Goal: Task Accomplishment & Management: Use online tool/utility

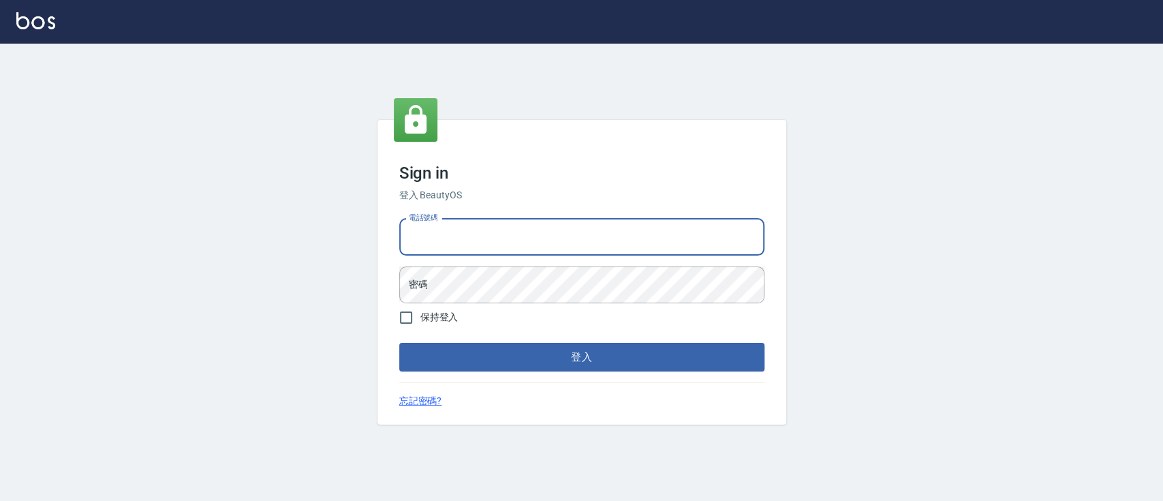
click at [520, 236] on input "電話號碼" at bounding box center [581, 237] width 365 height 37
type input "2"
type input "0223817575"
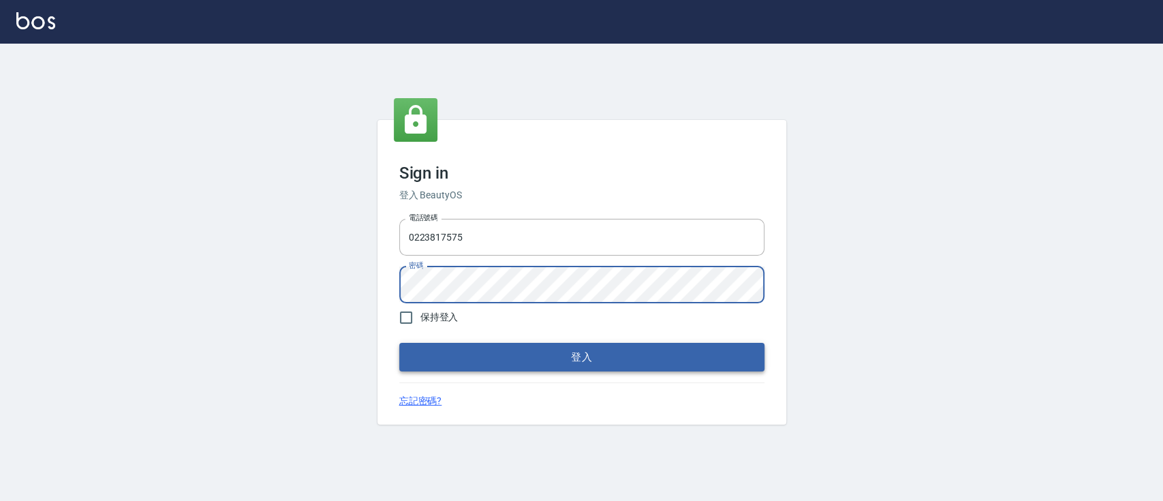
click at [570, 358] on button "登入" at bounding box center [581, 357] width 365 height 29
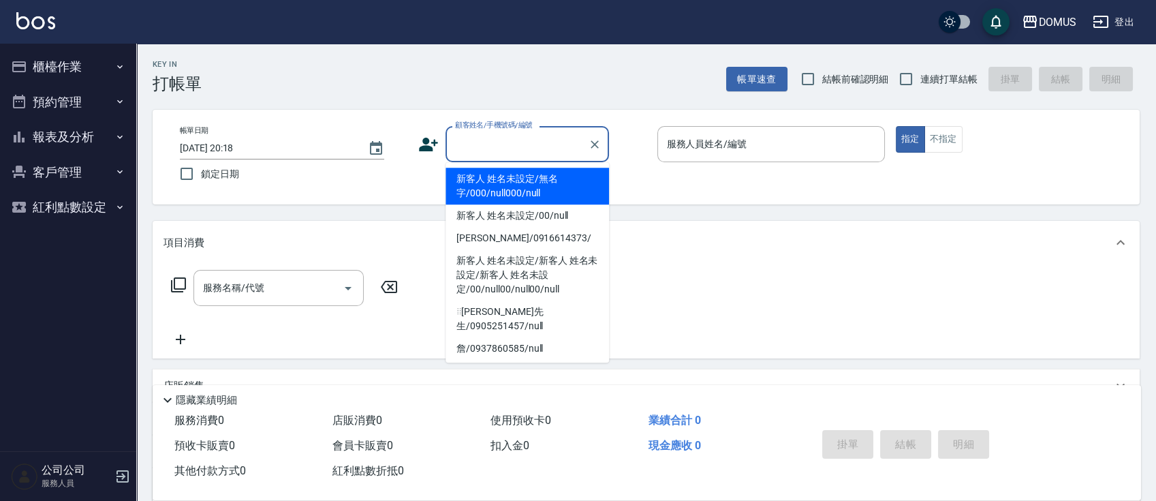
click at [529, 139] on input "顧客姓名/手機號碼/編號" at bounding box center [517, 144] width 131 height 24
click at [525, 177] on li "新客人 姓名未設定/無名字/000/null000/null" at bounding box center [526, 186] width 163 height 37
type input "新客人 姓名未設定/無名字/000/null000/null"
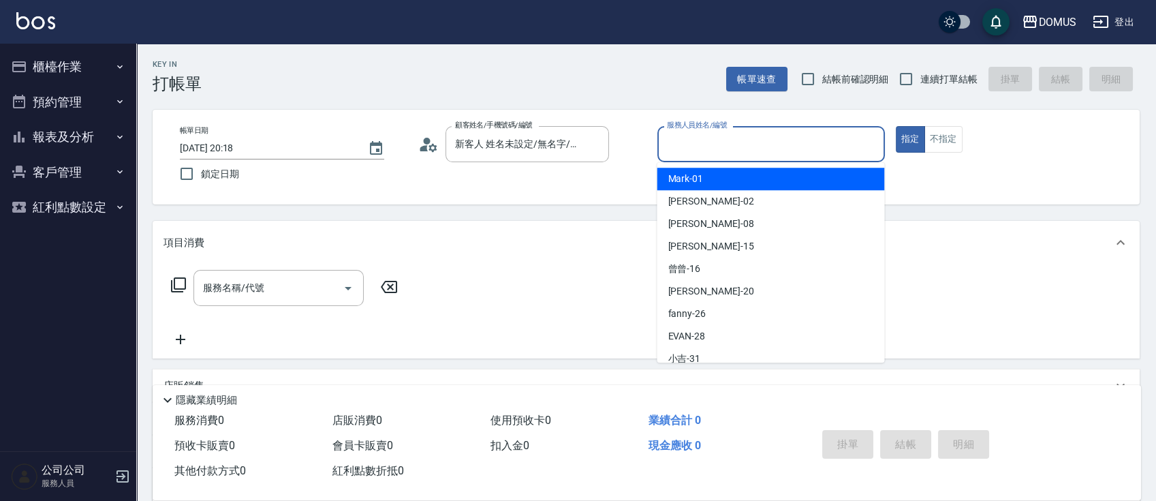
click at [806, 142] on input "服務人員姓名/編號" at bounding box center [770, 144] width 215 height 24
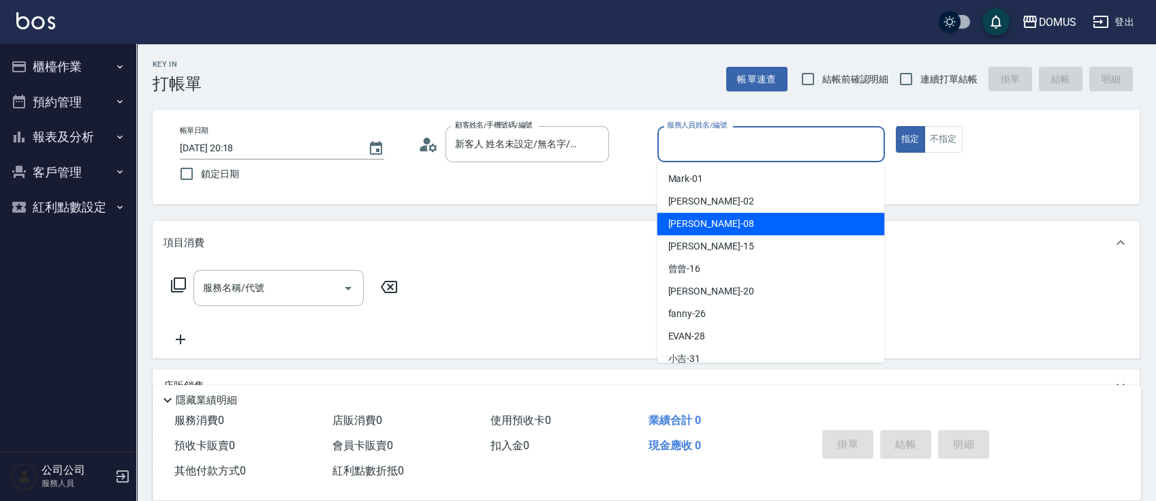
click at [834, 230] on div "小朱 -08" at bounding box center [771, 224] width 228 height 22
type input "小朱-08"
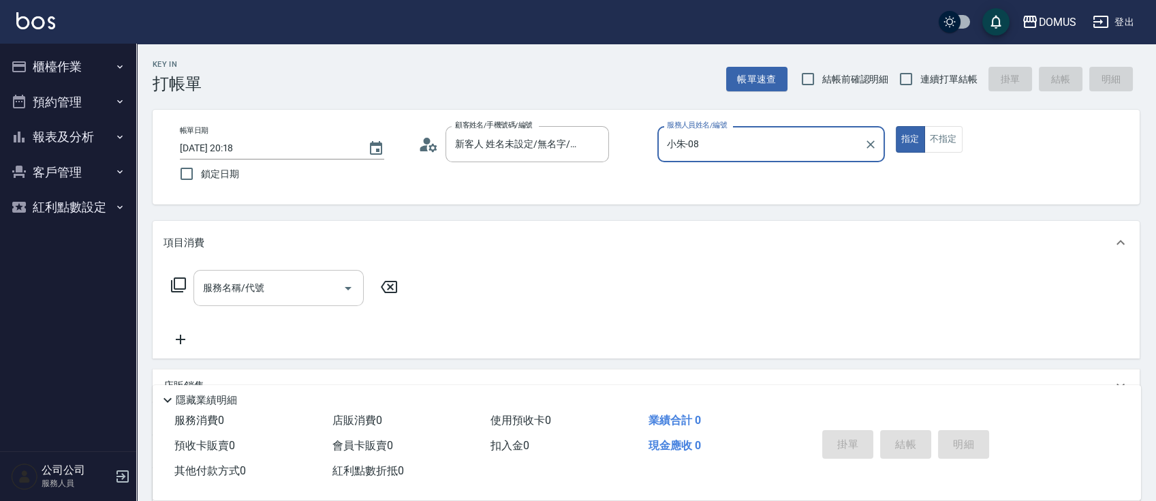
click at [276, 288] on input "服務名稱/代號" at bounding box center [269, 288] width 138 height 24
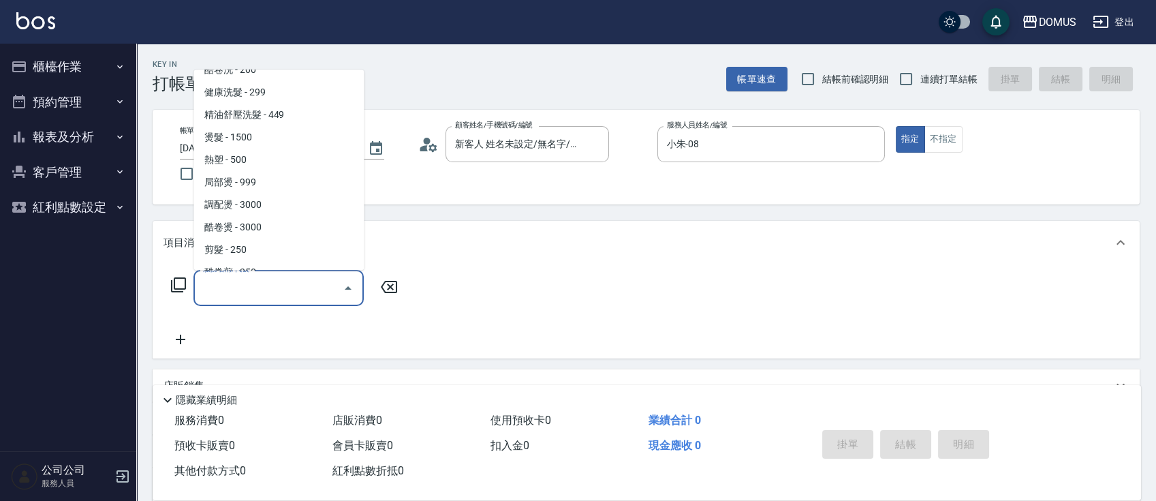
scroll to position [91, 0]
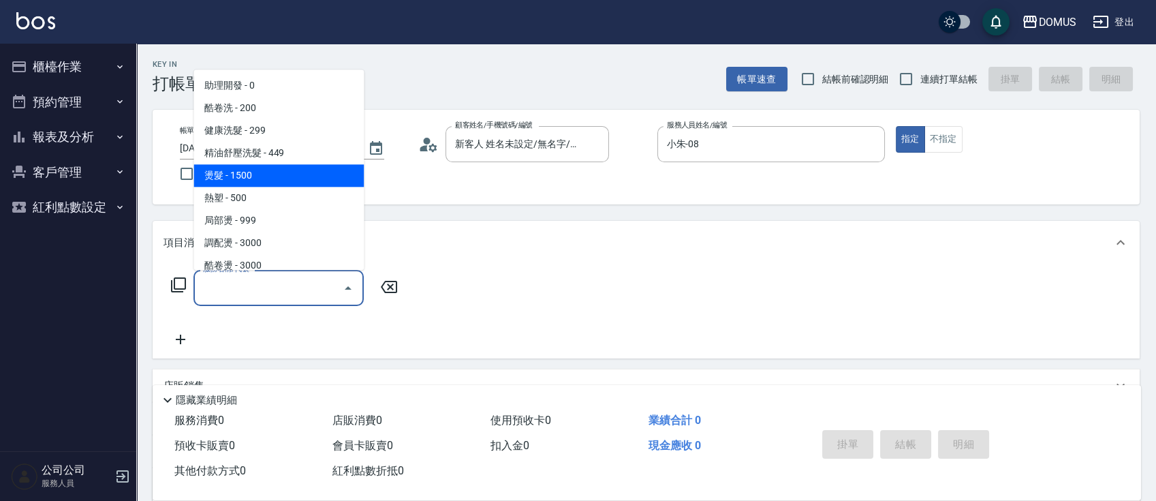
click at [285, 180] on span "燙髮 - 1500" at bounding box center [278, 175] width 170 height 22
type input "燙髮(301)"
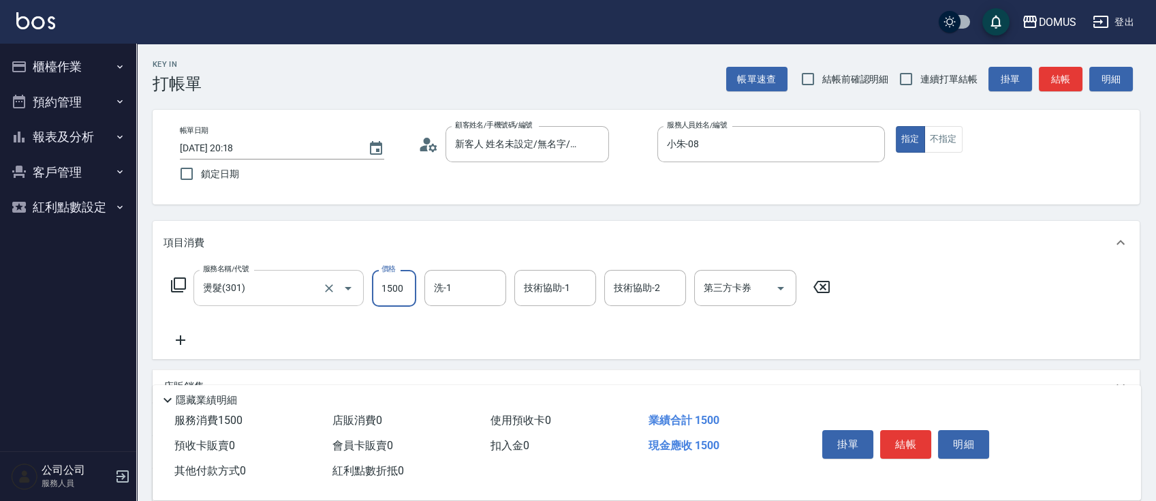
drag, startPoint x: 403, startPoint y: 287, endPoint x: 351, endPoint y: 292, distance: 51.9
click at [403, 287] on input "1500" at bounding box center [394, 288] width 44 height 37
type input "0"
type input "25"
type input "20"
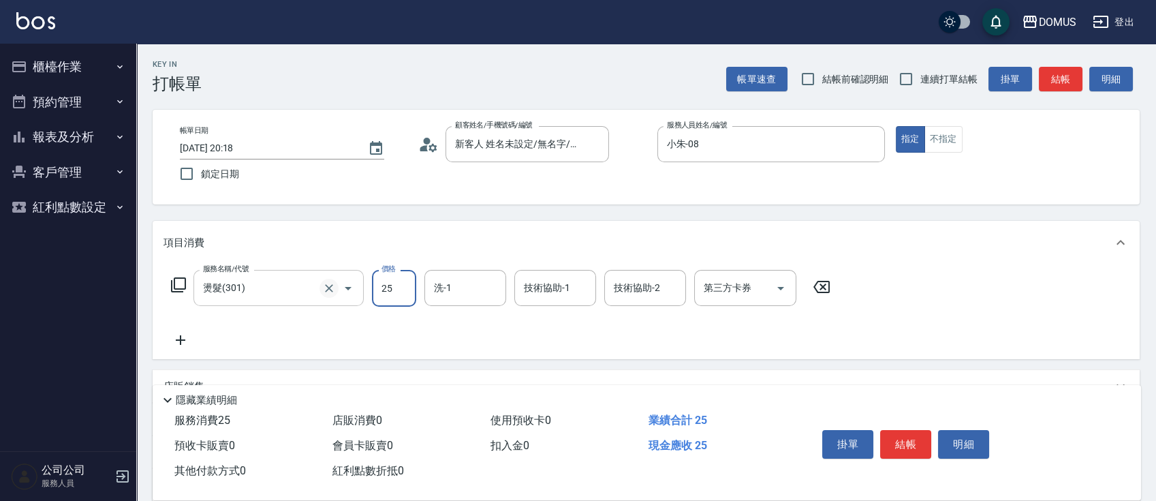
type input "250"
type input "2500"
click at [1015, 290] on div "服務名稱/代號 燙髮(301) 服務名稱/代號 價格 2500 價格 洗-1 洗-1 技術協助-1 技術協助-1 技術協助-2 技術協助-2 第三方卡券 第三…" at bounding box center [646, 311] width 987 height 95
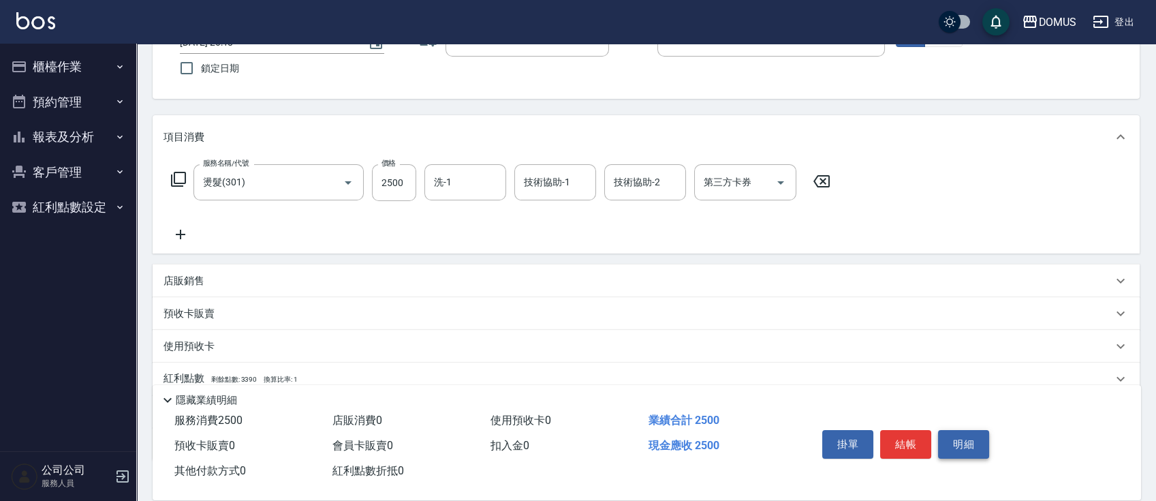
scroll to position [0, 0]
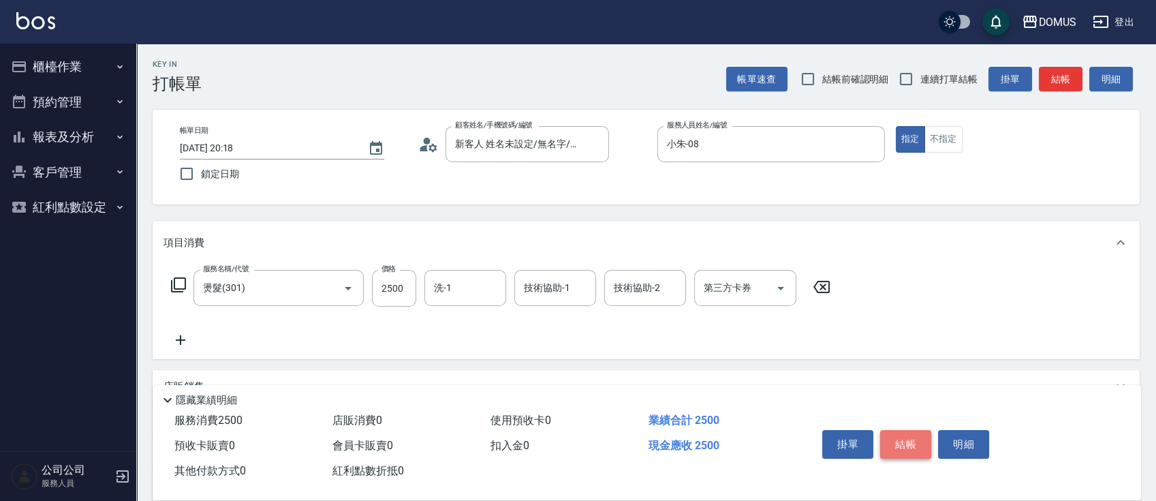
click at [913, 438] on button "結帳" at bounding box center [905, 444] width 51 height 29
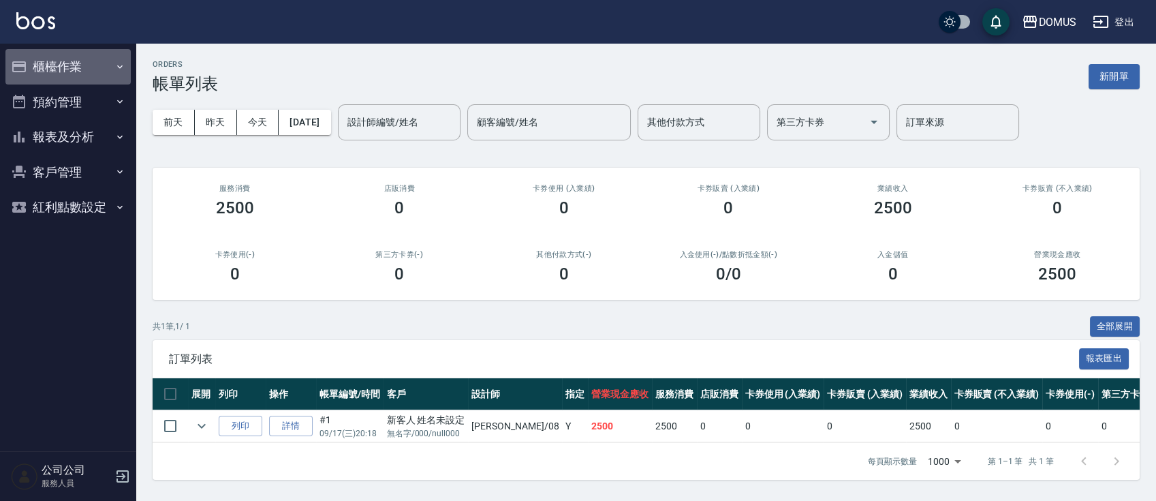
click at [61, 61] on button "櫃檯作業" at bounding box center [67, 66] width 125 height 35
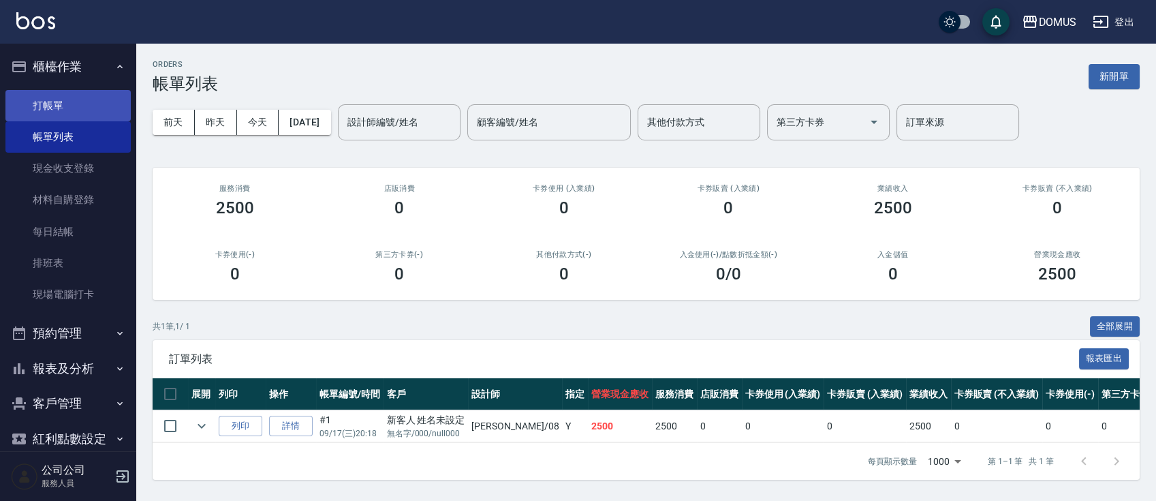
click at [71, 105] on link "打帳單" at bounding box center [67, 105] width 125 height 31
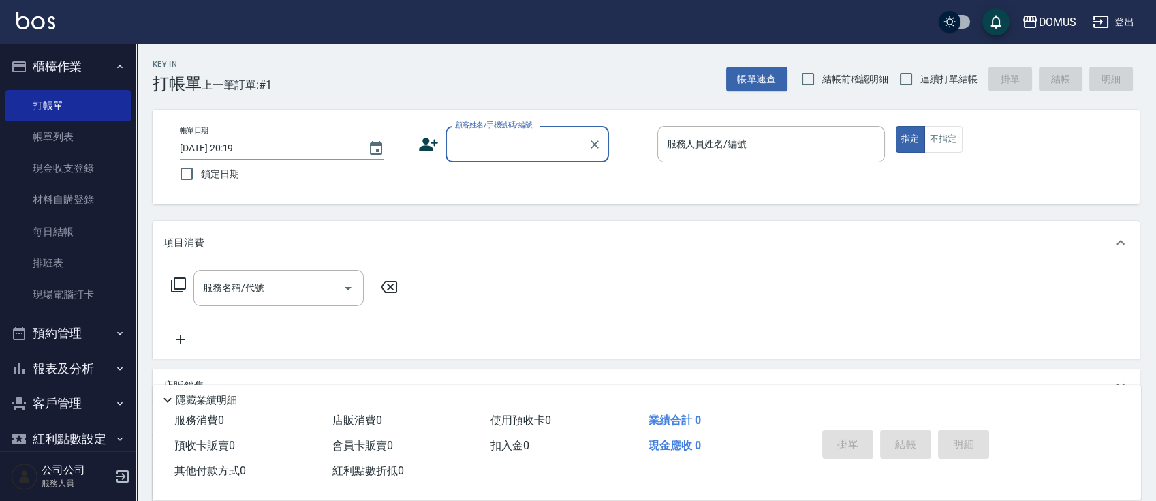
click at [469, 144] on input "顧客姓名/手機號碼/編號" at bounding box center [517, 144] width 131 height 24
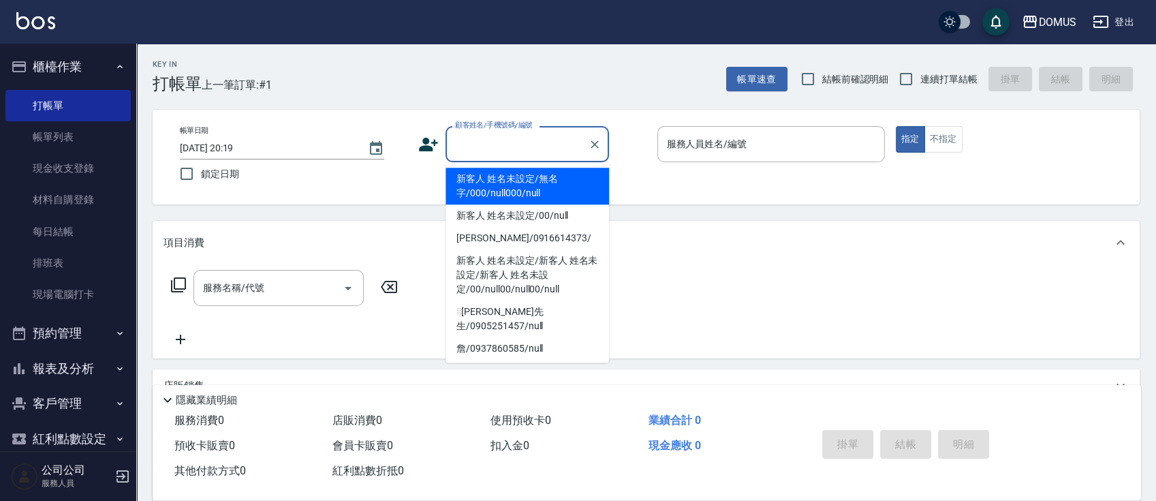
click at [524, 184] on li "新客人 姓名未設定/無名字/000/null000/null" at bounding box center [526, 186] width 163 height 37
type input "新客人 姓名未設定/無名字/000/null000/null"
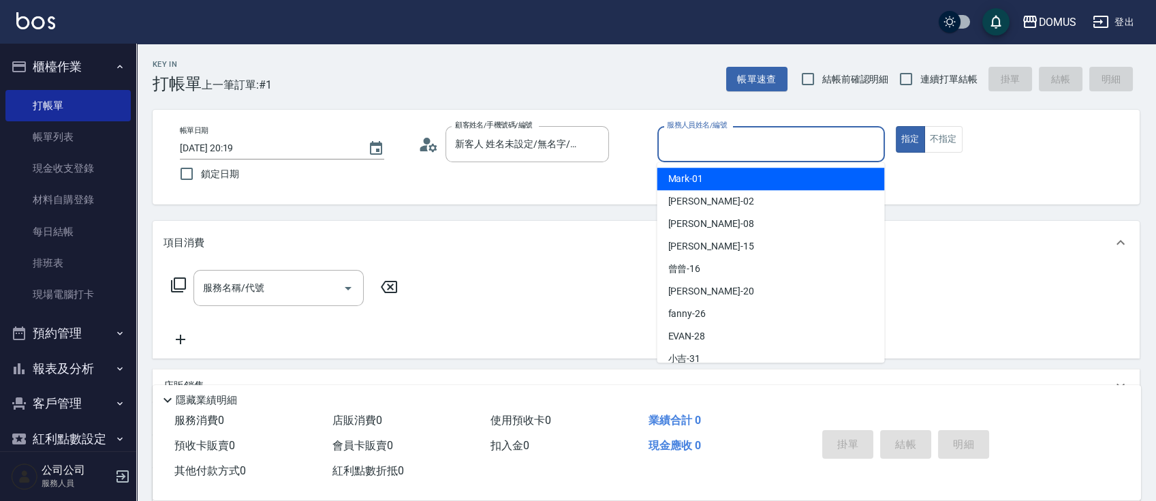
click at [759, 135] on input "服務人員姓名/編號" at bounding box center [770, 144] width 215 height 24
click at [719, 177] on div "Mark -01" at bounding box center [771, 179] width 228 height 22
type input "Mark-01"
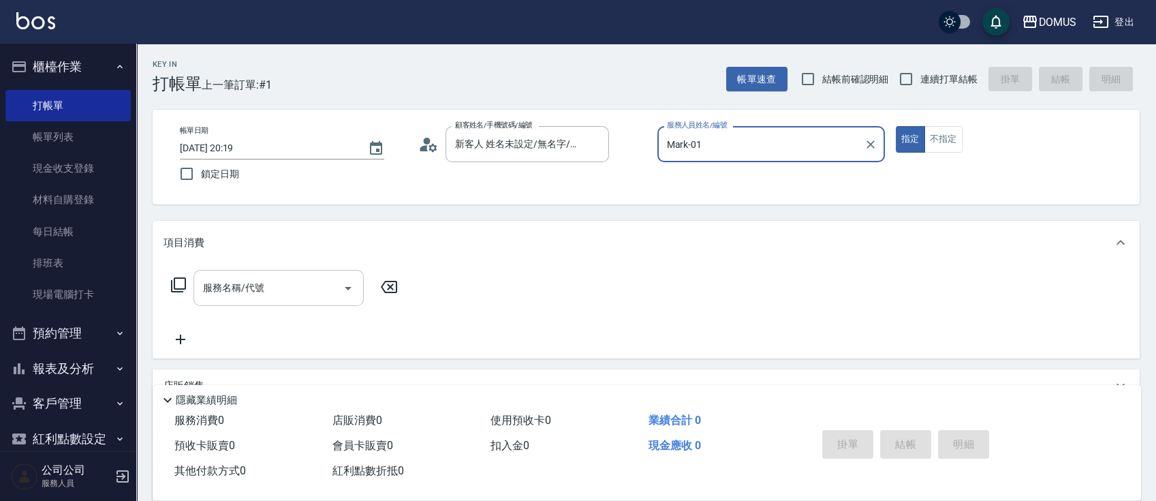
click at [238, 283] on div "服務名稱/代號 服務名稱/代號" at bounding box center [278, 288] width 170 height 36
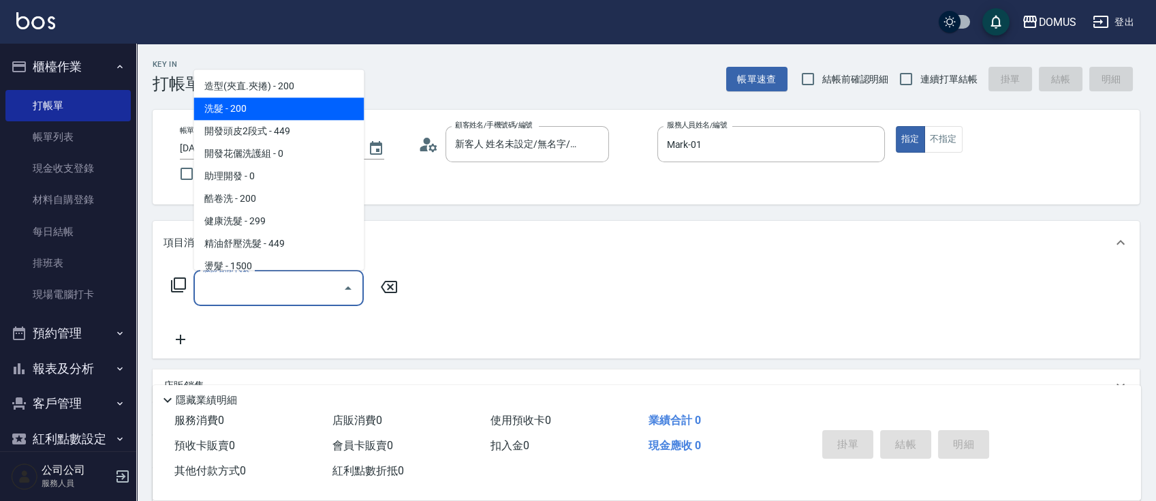
click at [277, 99] on span "洗髮 - 200" at bounding box center [278, 108] width 170 height 22
type input "洗髮(201)"
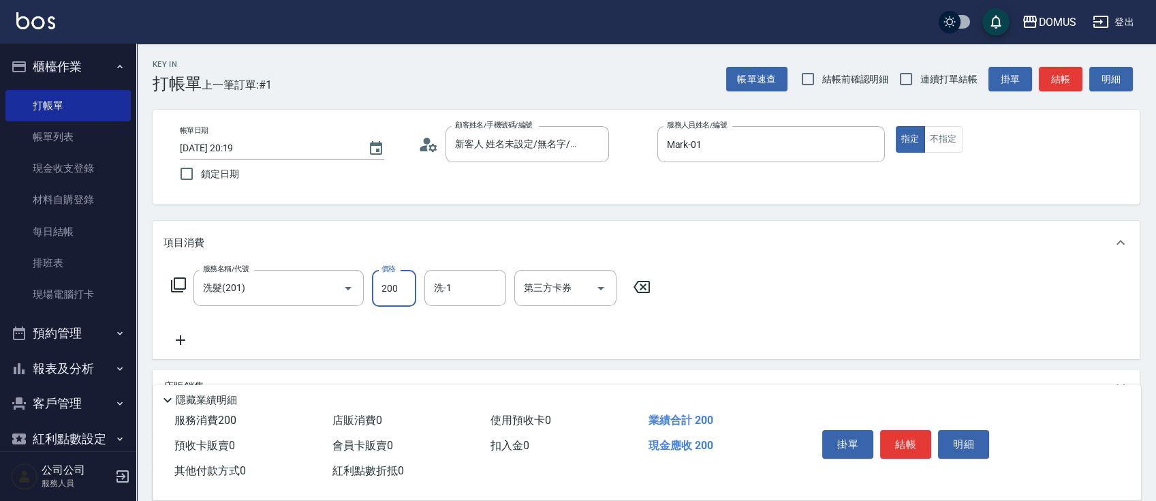
click at [394, 292] on input "200" at bounding box center [394, 288] width 44 height 37
type input "0"
type input "30"
type input "300"
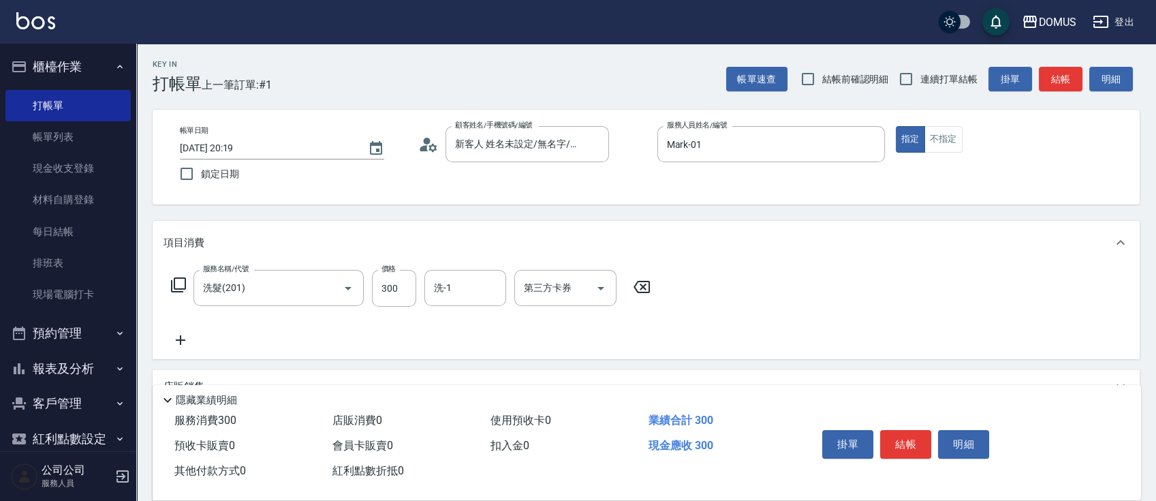
click at [779, 290] on div "服務名稱/代號 洗髮(201) 服務名稱/代號 價格 300 價格 洗-1 洗-1 第三方卡券 第三方卡券" at bounding box center [646, 311] width 987 height 95
click at [913, 442] on button "結帳" at bounding box center [905, 444] width 51 height 29
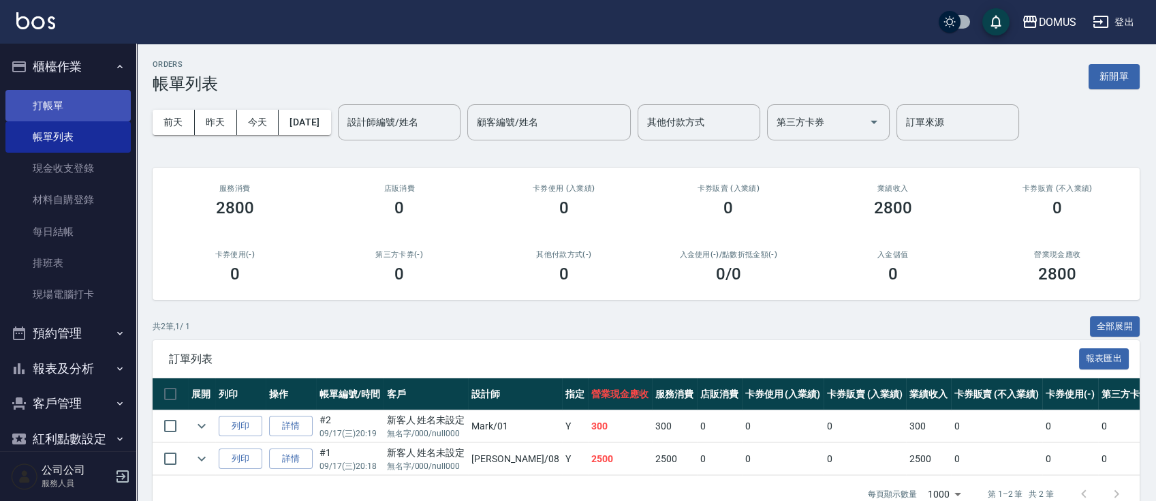
click at [65, 106] on link "打帳單" at bounding box center [67, 105] width 125 height 31
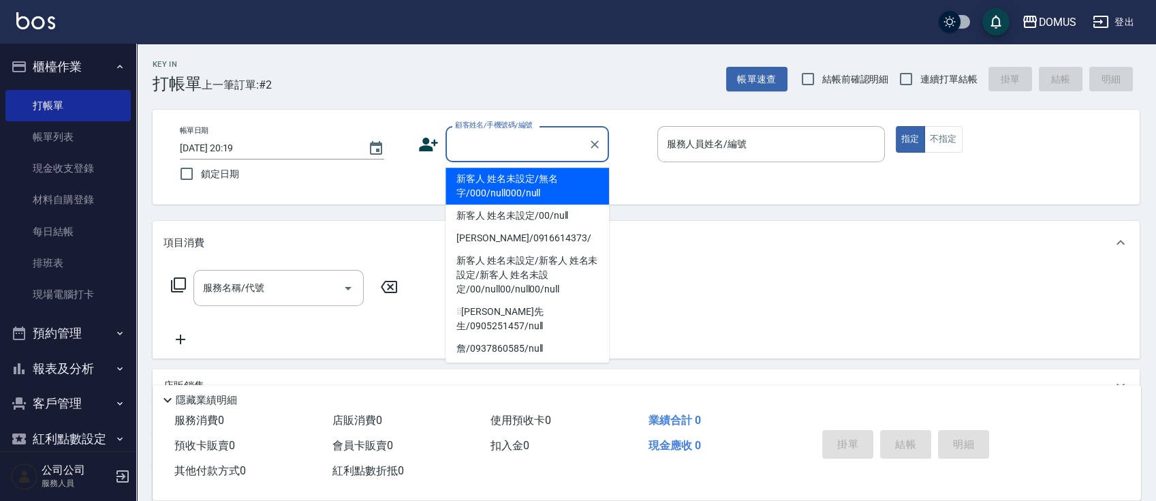
click at [552, 147] on input "顧客姓名/手機號碼/編號" at bounding box center [517, 144] width 131 height 24
click at [512, 173] on li "新客人 姓名未設定/無名字/000/null000/null" at bounding box center [526, 186] width 163 height 37
type input "新客人 姓名未設定/無名字/000/null000/null"
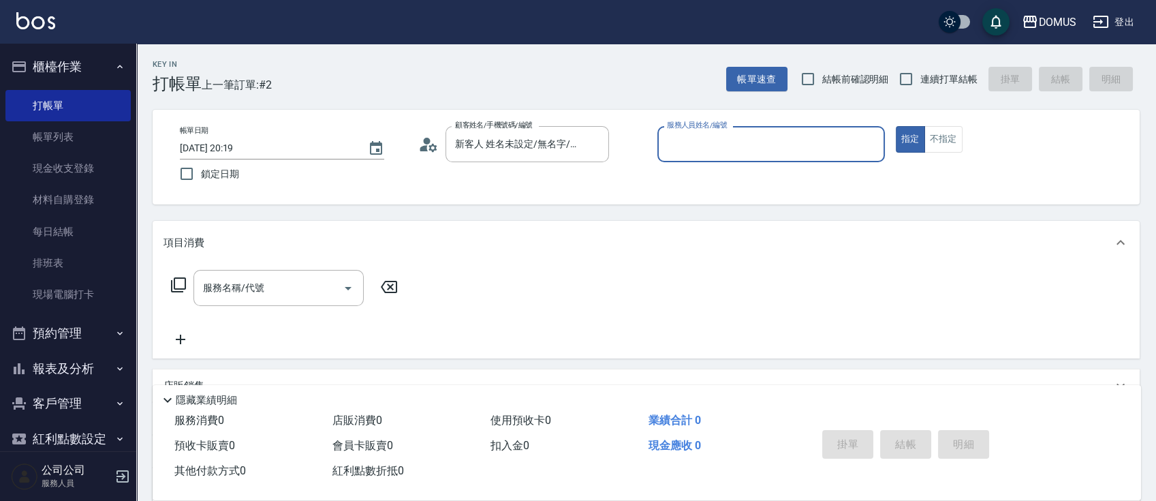
click at [713, 155] on input "服務人員姓名/編號" at bounding box center [770, 144] width 215 height 24
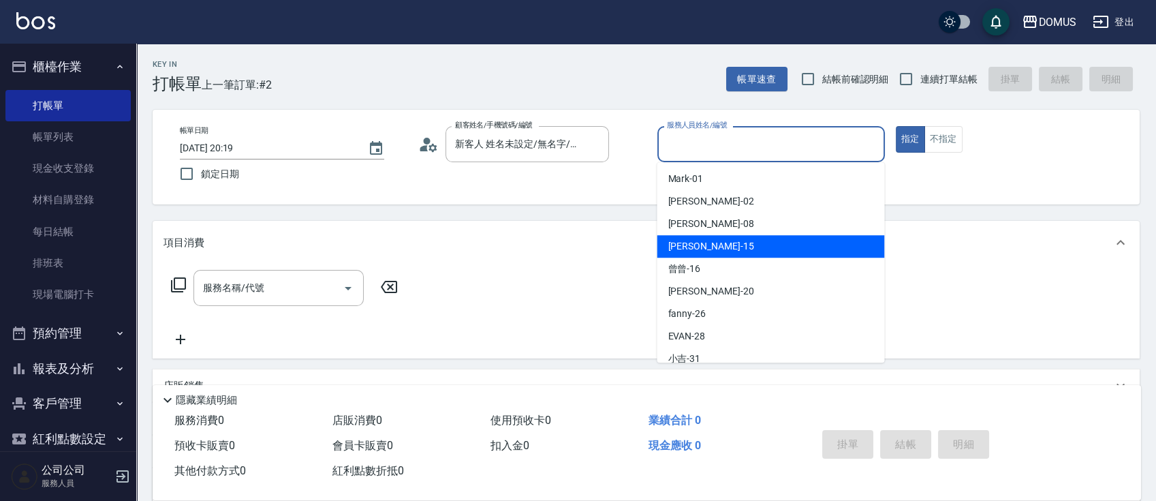
click at [717, 251] on div "[PERSON_NAME] -15" at bounding box center [771, 246] width 228 height 22
type input "[PERSON_NAME]-15"
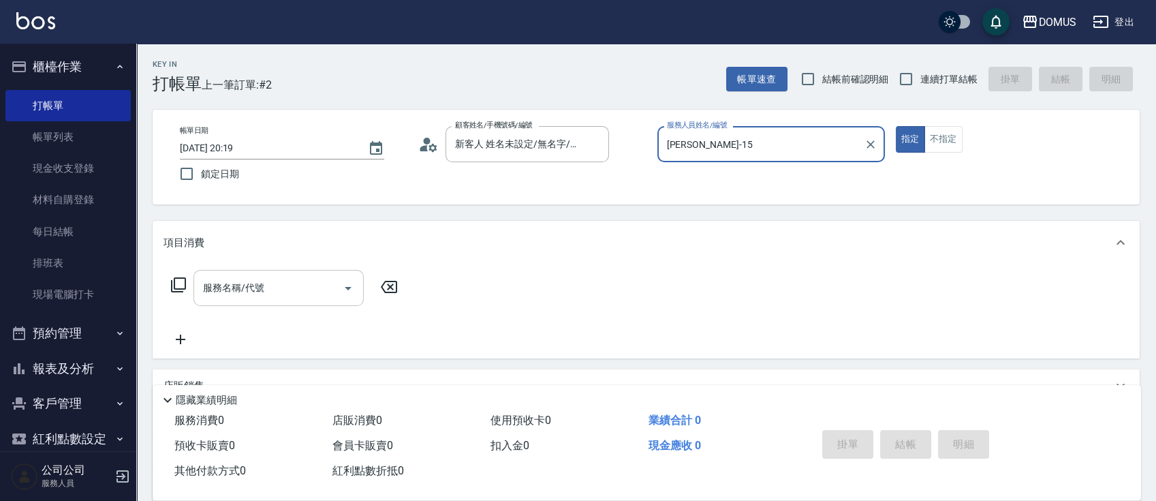
click at [268, 276] on input "服務名稱/代號" at bounding box center [269, 288] width 138 height 24
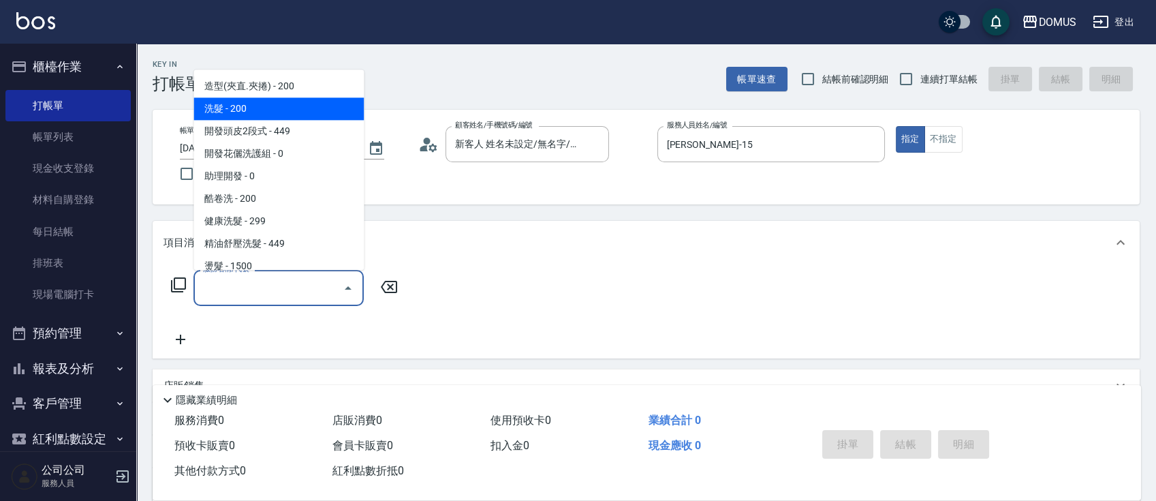
click at [260, 101] on span "洗髮 - 200" at bounding box center [278, 108] width 170 height 22
type input "洗髮(201)"
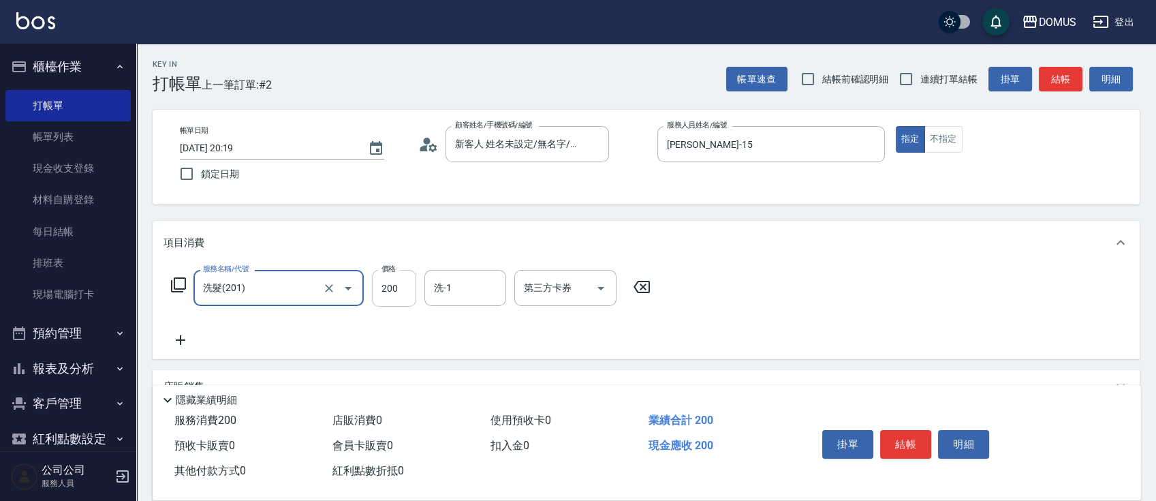
click at [408, 291] on input "200" at bounding box center [394, 288] width 44 height 37
type input "0"
type input "30"
type input "300"
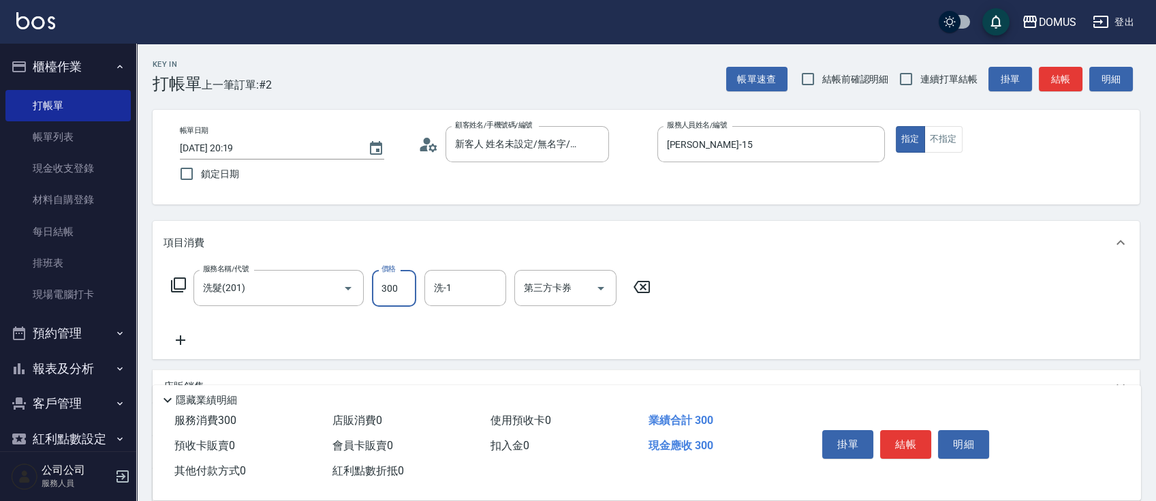
click at [570, 375] on div "店販銷售" at bounding box center [646, 386] width 987 height 33
click at [408, 286] on input "300" at bounding box center [394, 288] width 44 height 37
type input "0"
type input "35"
type input "30"
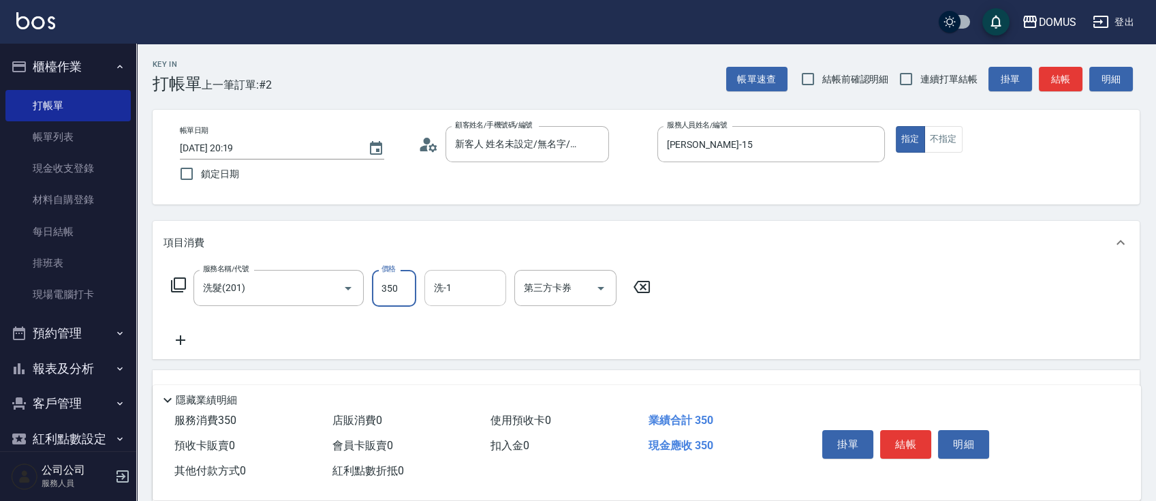
type input "350"
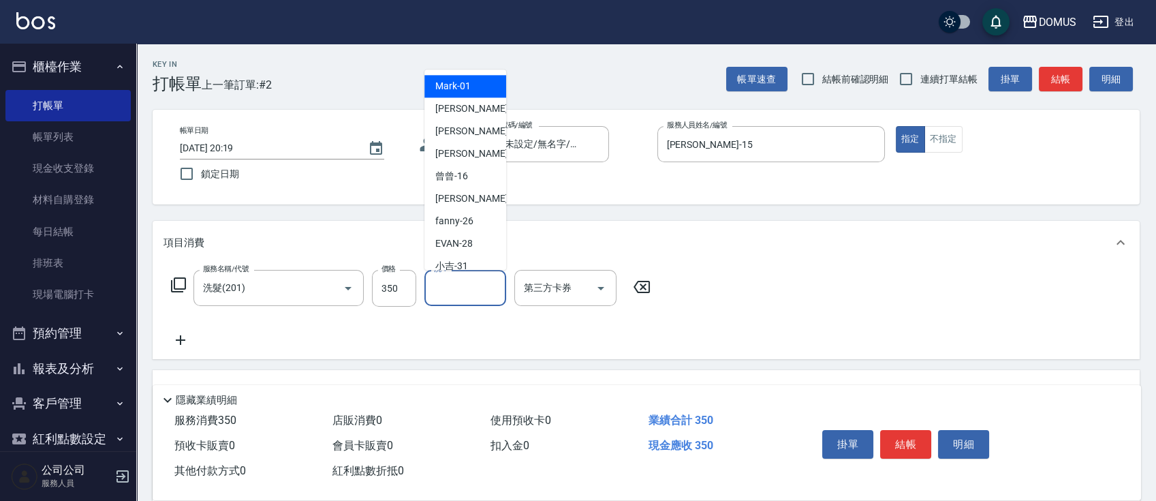
click at [477, 283] on input "洗-1" at bounding box center [465, 288] width 69 height 24
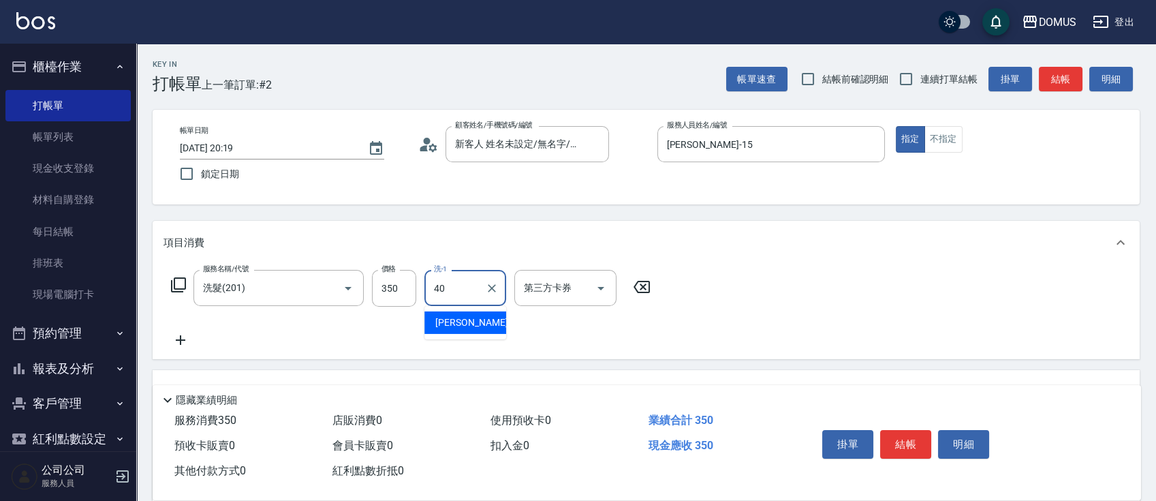
click at [478, 330] on ul "[PERSON_NAME] -40" at bounding box center [465, 322] width 82 height 33
click at [466, 315] on span "[PERSON_NAME] -40" at bounding box center [478, 322] width 86 height 14
type input "[PERSON_NAME]-40"
click at [798, 256] on div "項目消費" at bounding box center [646, 243] width 987 height 44
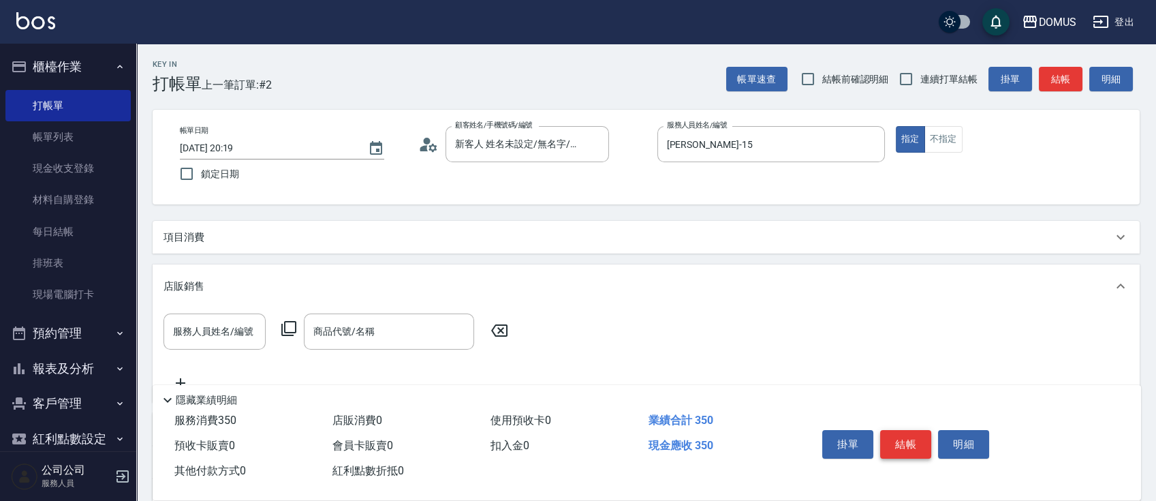
click at [901, 442] on button "結帳" at bounding box center [905, 444] width 51 height 29
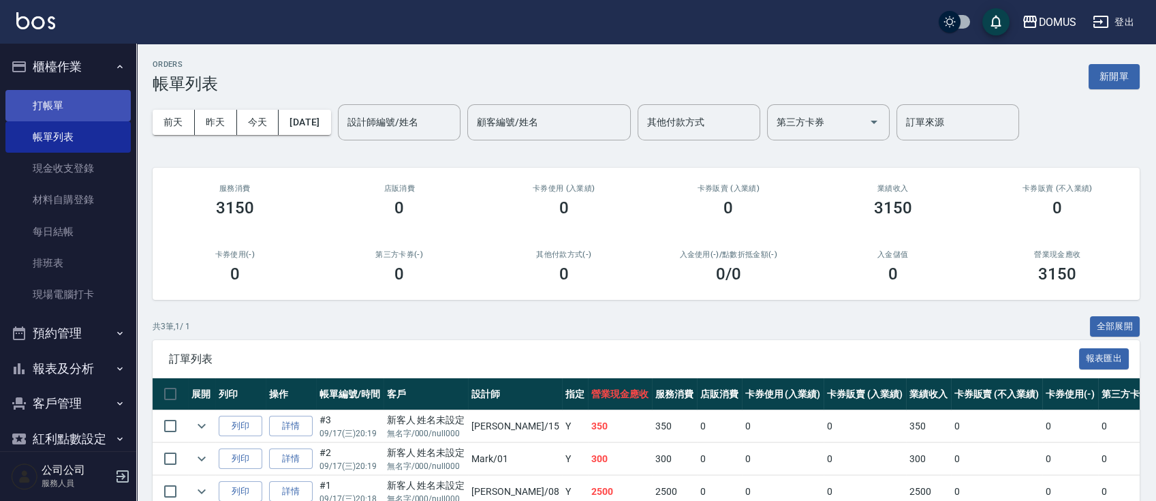
click at [98, 94] on link "打帳單" at bounding box center [67, 105] width 125 height 31
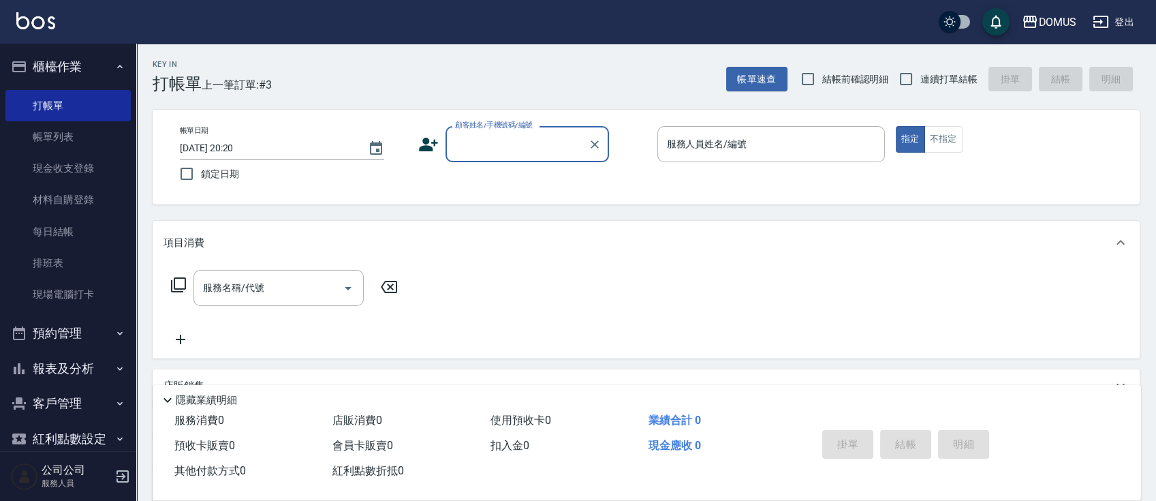
click at [490, 142] on input "顧客姓名/手機號碼/編號" at bounding box center [517, 144] width 131 height 24
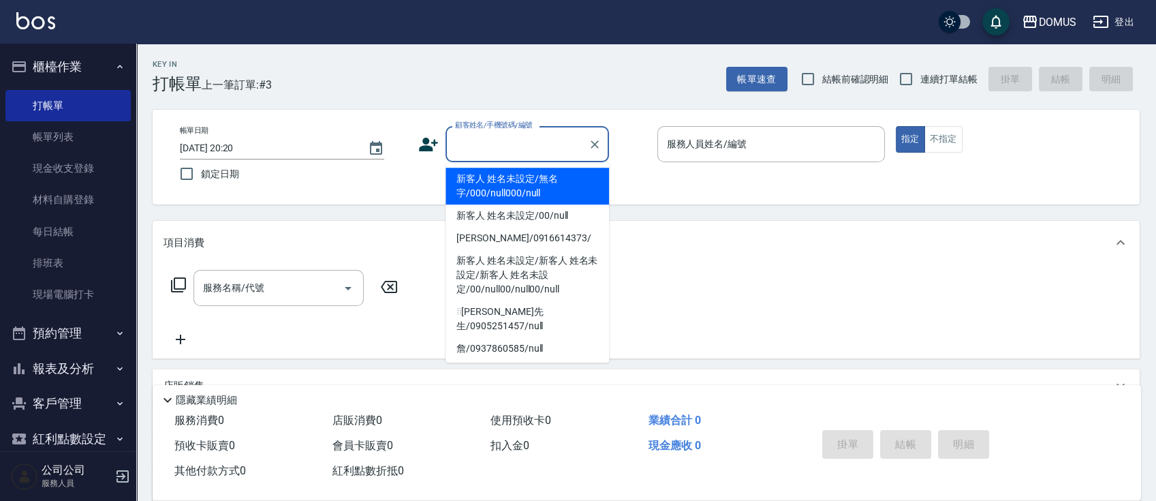
drag, startPoint x: 504, startPoint y: 181, endPoint x: 509, endPoint y: 167, distance: 15.1
click at [506, 177] on li "新客人 姓名未設定/無名字/000/null000/null" at bounding box center [526, 186] width 163 height 37
type input "新客人 姓名未設定/無名字/000/null000/null"
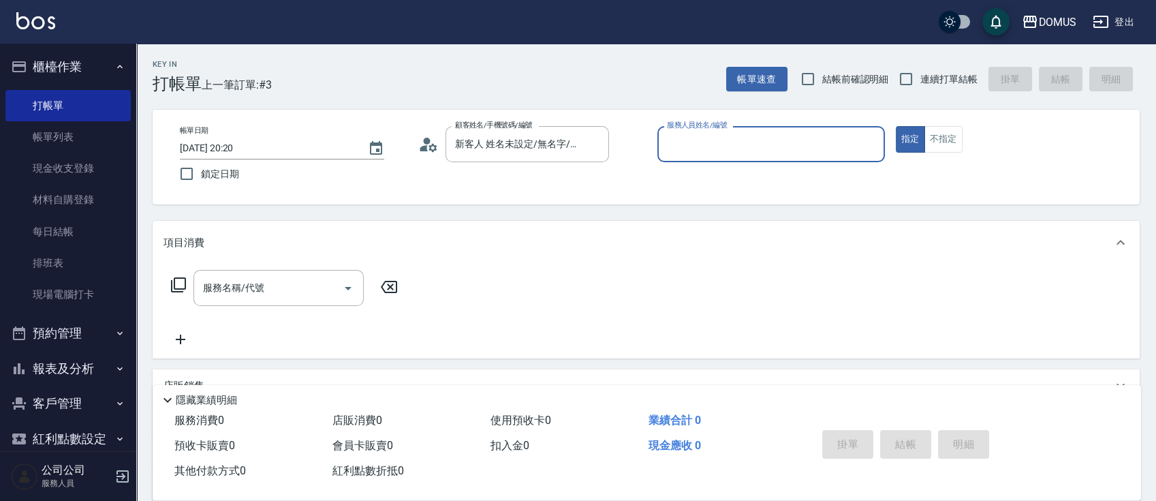
drag, startPoint x: 809, startPoint y: 136, endPoint x: 818, endPoint y: 138, distance: 9.3
click at [810, 135] on input "服務人員姓名/編號" at bounding box center [770, 144] width 215 height 24
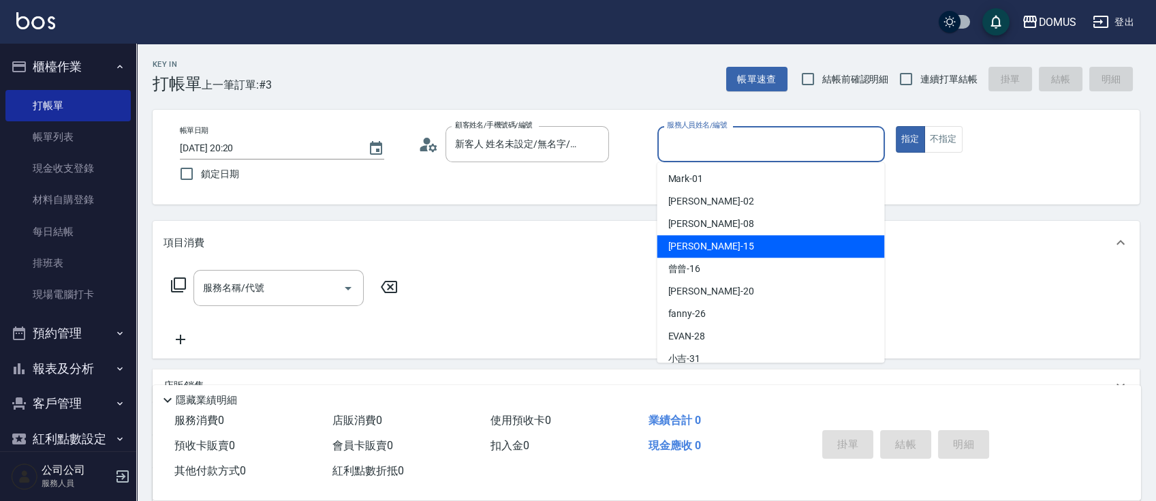
click at [719, 241] on div "[PERSON_NAME] -15" at bounding box center [771, 246] width 228 height 22
type input "[PERSON_NAME]-15"
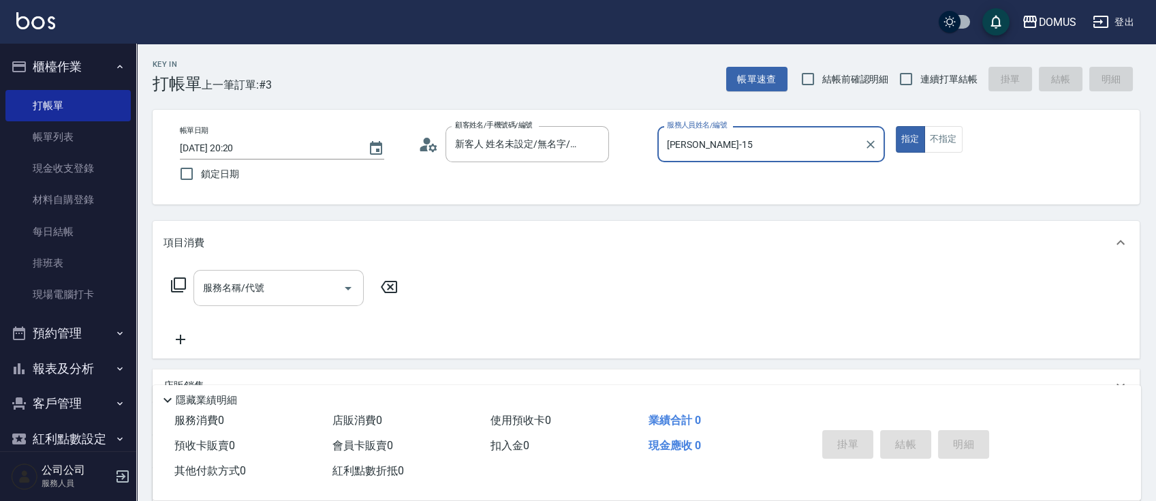
click at [302, 283] on input "服務名稱/代號" at bounding box center [269, 288] width 138 height 24
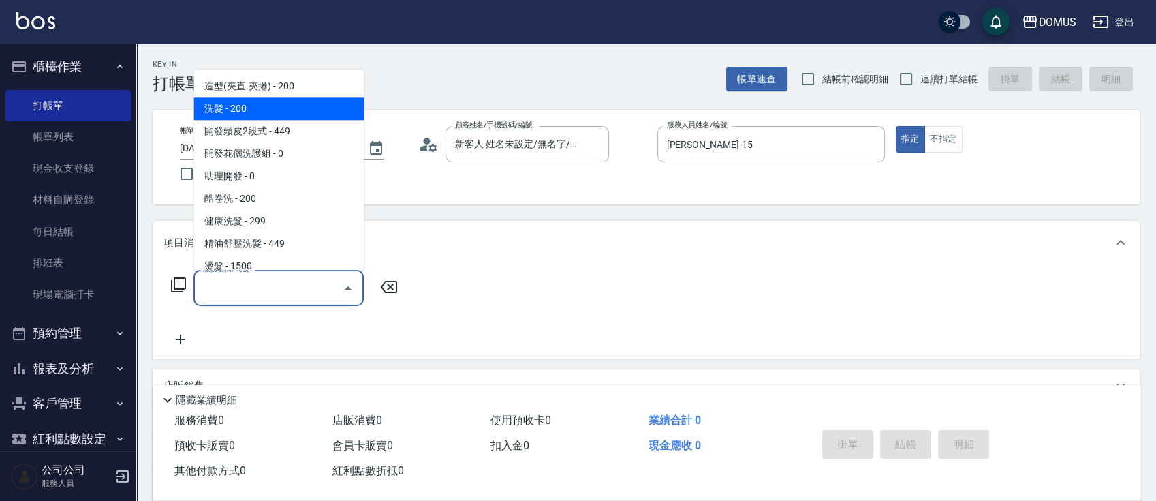
click at [304, 112] on span "洗髮 - 200" at bounding box center [278, 108] width 170 height 22
type input "洗髮(201)"
type input "20"
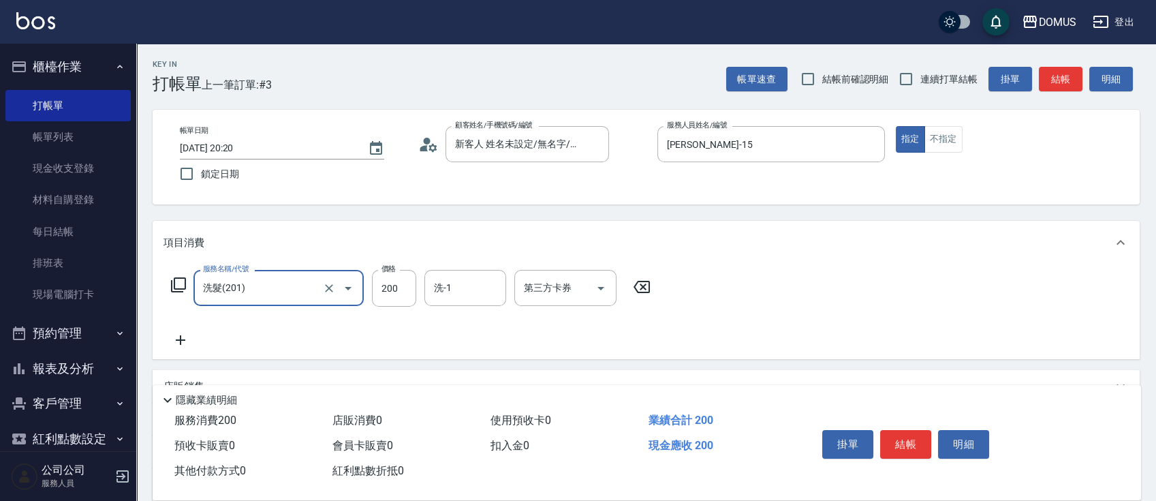
click at [180, 332] on icon at bounding box center [180, 340] width 34 height 16
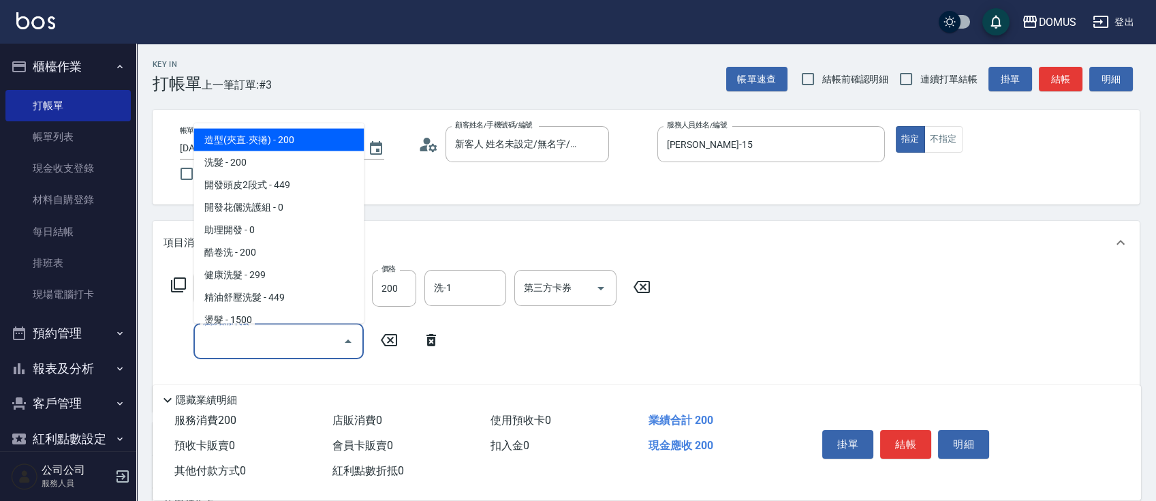
click at [244, 340] on input "服務名稱/代號" at bounding box center [269, 341] width 138 height 24
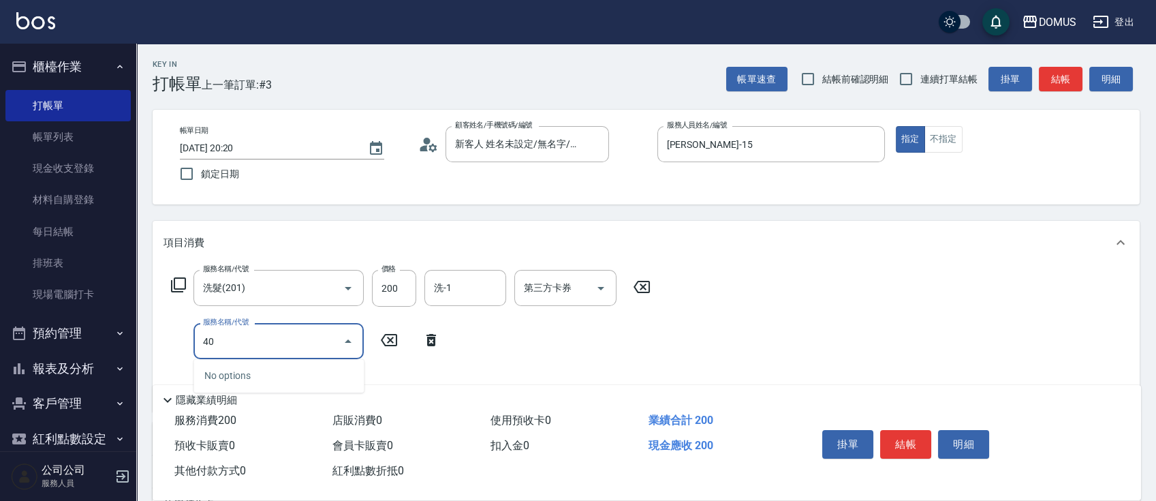
type input "401"
click at [262, 378] on span "剪髮 - 250" at bounding box center [278, 375] width 170 height 22
type input "40"
type input "剪髮(401)"
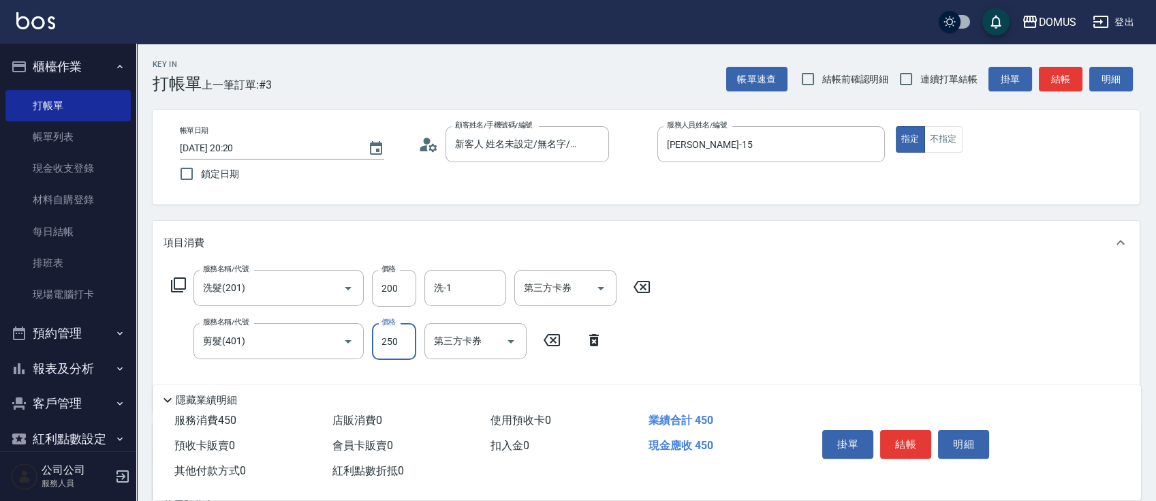
click at [393, 344] on input "250" at bounding box center [394, 341] width 44 height 37
type input "20"
type input "30"
type input "50"
type input "300"
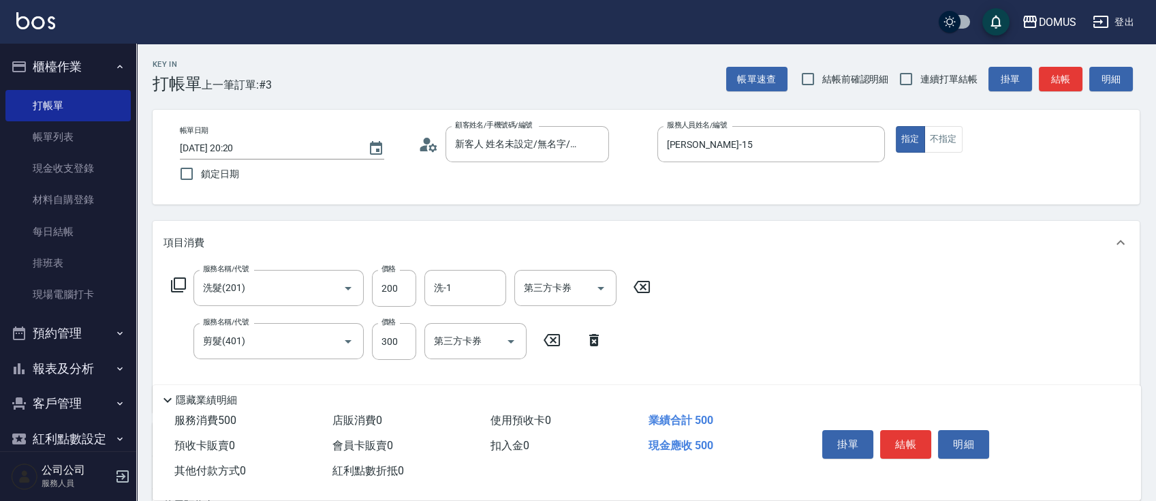
click at [826, 313] on div "服務名稱/代號 洗髮(201) 服務名稱/代號 價格 200 價格 洗-1 洗-1 第三方卡券 第三方卡券 服務名稱/代號 剪髮(401) 服務名稱/代號 價…" at bounding box center [646, 338] width 987 height 148
click at [398, 285] on input "200" at bounding box center [394, 288] width 44 height 37
type input "30"
type input "60"
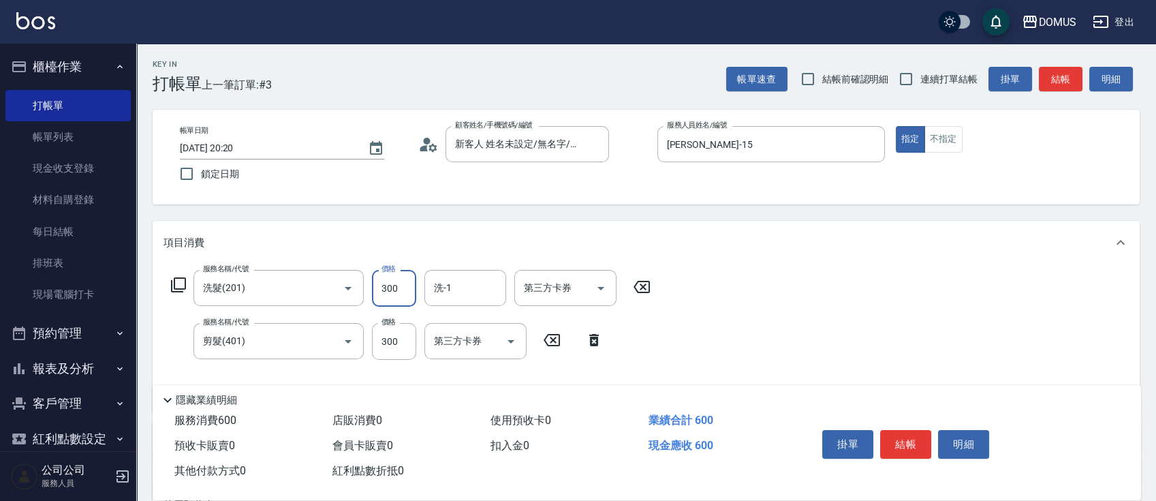
type input "300"
drag, startPoint x: 695, startPoint y: 316, endPoint x: 900, endPoint y: 338, distance: 206.2
click at [702, 315] on div "服務名稱/代號 洗髮(201) 服務名稱/代號 價格 300 價格 洗-1 洗-1 第三方卡券 第三方卡券 服務名稱/代號 剪髮(401) 服務名稱/代號 價…" at bounding box center [646, 338] width 987 height 148
click at [892, 443] on button "結帳" at bounding box center [905, 444] width 51 height 29
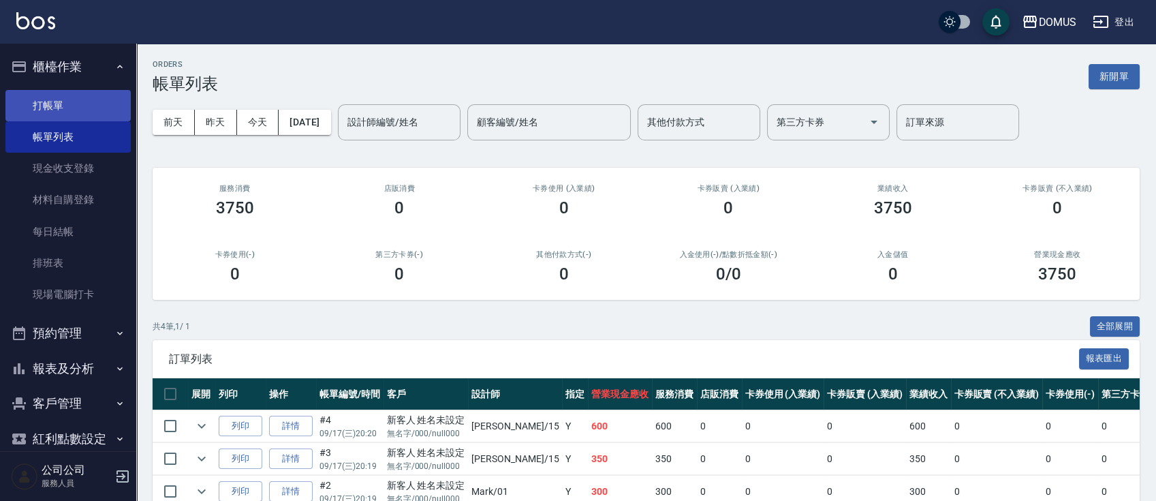
click at [57, 101] on link "打帳單" at bounding box center [67, 105] width 125 height 31
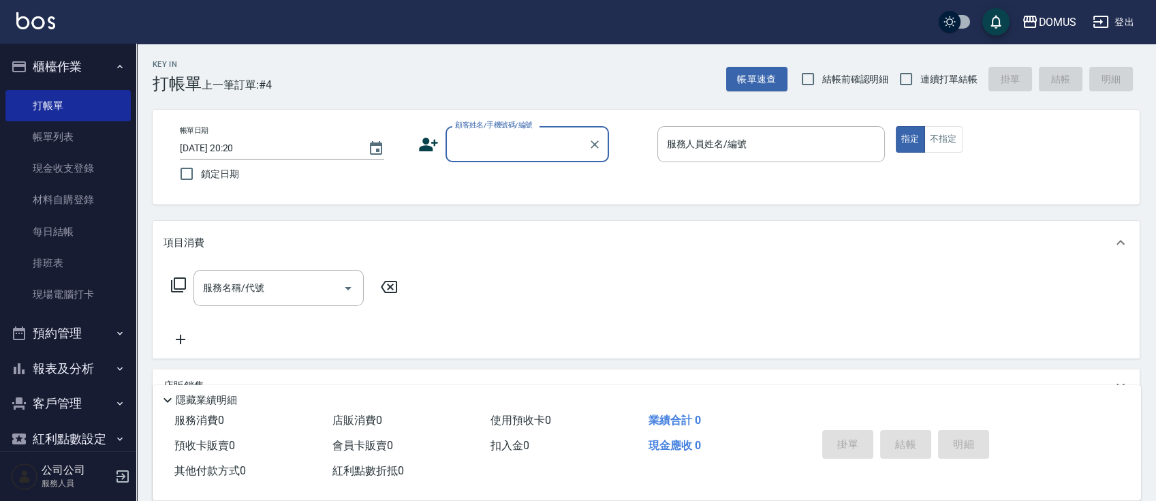
click at [576, 131] on div "顧客姓名/手機號碼/編號" at bounding box center [526, 144] width 163 height 36
click at [559, 130] on div "顧客姓名/手機號碼/編號" at bounding box center [526, 144] width 163 height 36
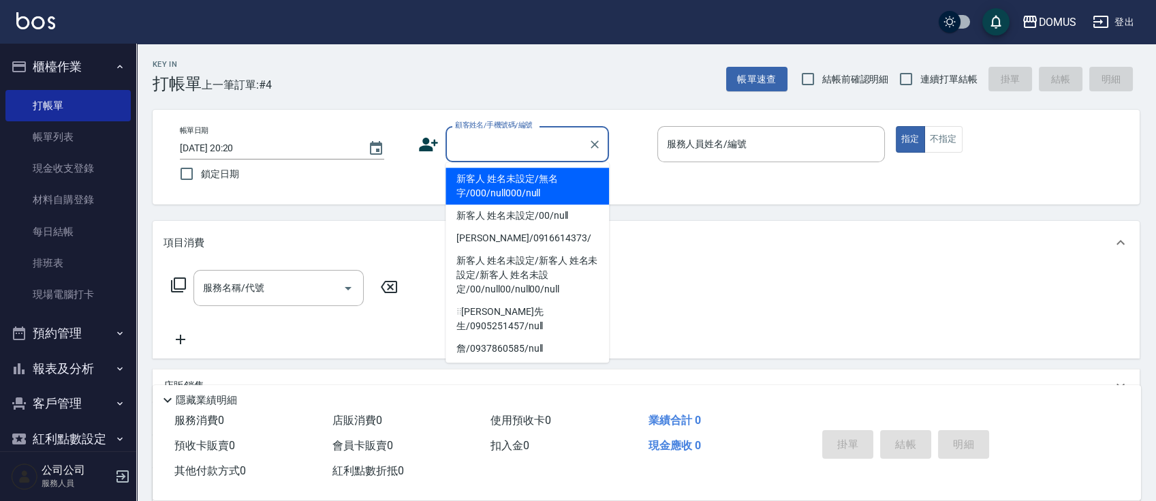
click at [571, 174] on li "新客人 姓名未設定/無名字/000/null000/null" at bounding box center [526, 186] width 163 height 37
type input "新客人 姓名未設定/無名字/000/null000/null"
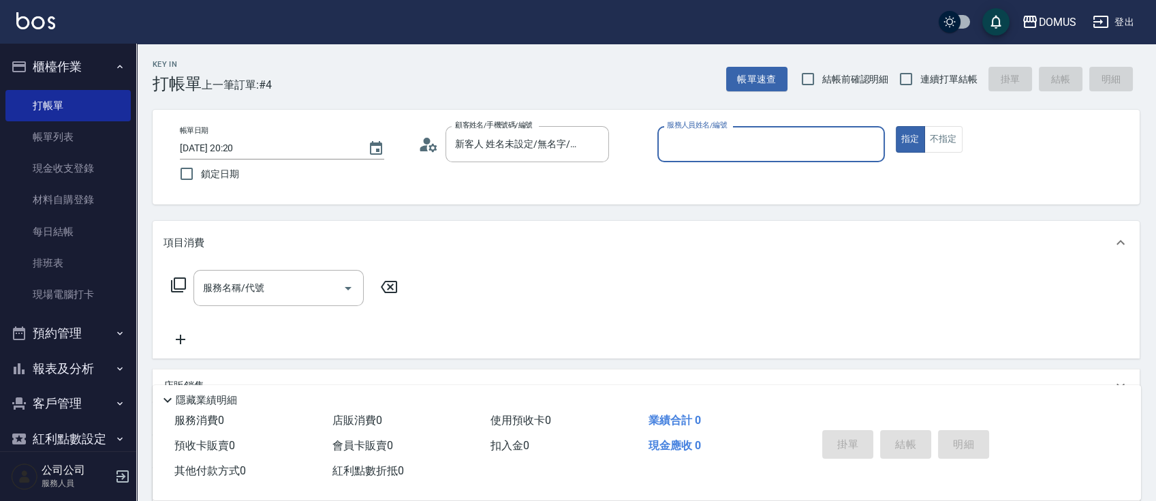
click at [731, 146] on input "服務人員姓名/編號" at bounding box center [770, 144] width 215 height 24
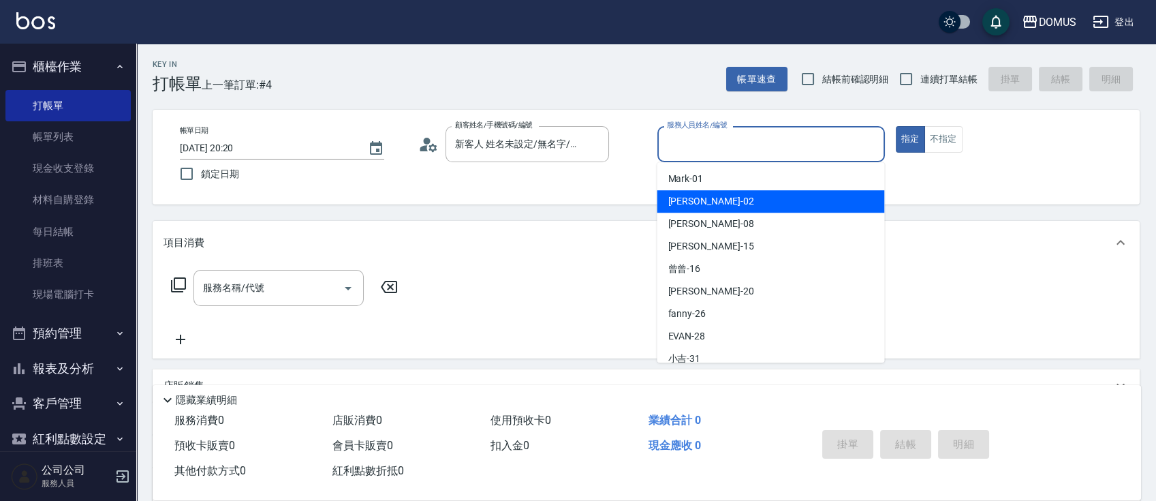
click at [750, 204] on div "GIGI -02" at bounding box center [771, 201] width 228 height 22
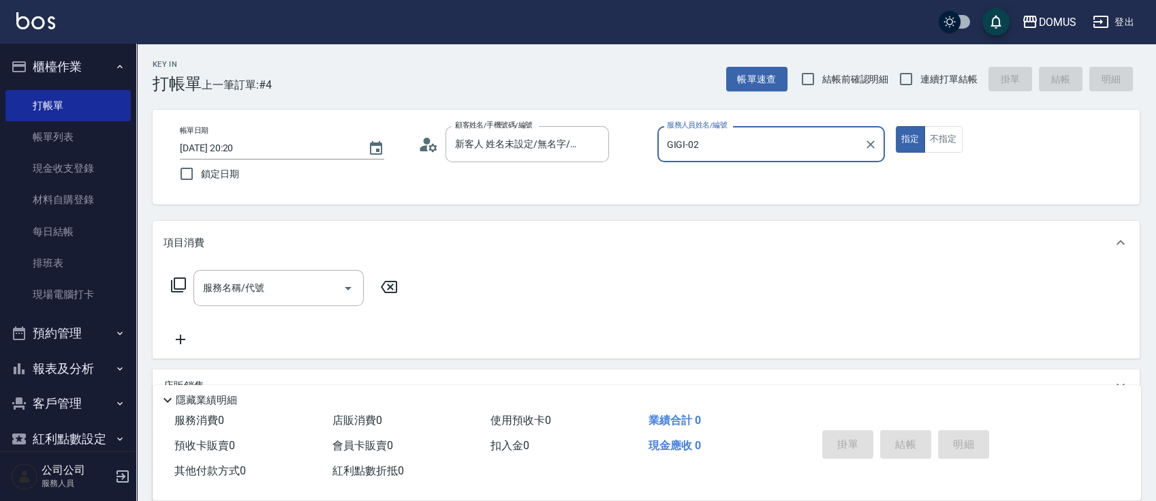
click at [745, 129] on div "GIGI-02 服務人員姓名/編號" at bounding box center [771, 144] width 228 height 36
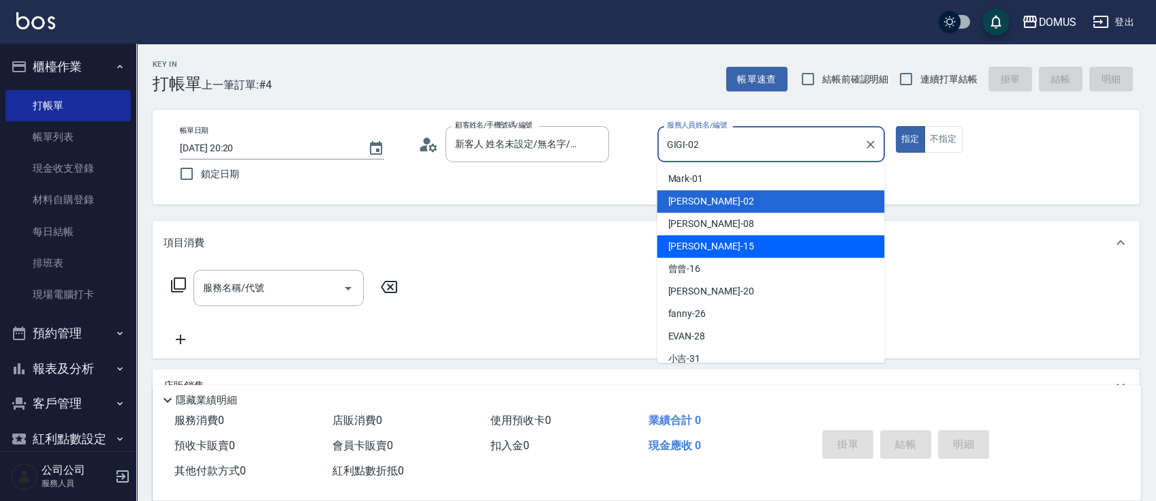
click at [754, 248] on div "[PERSON_NAME] -15" at bounding box center [771, 246] width 228 height 22
type input "[PERSON_NAME]-15"
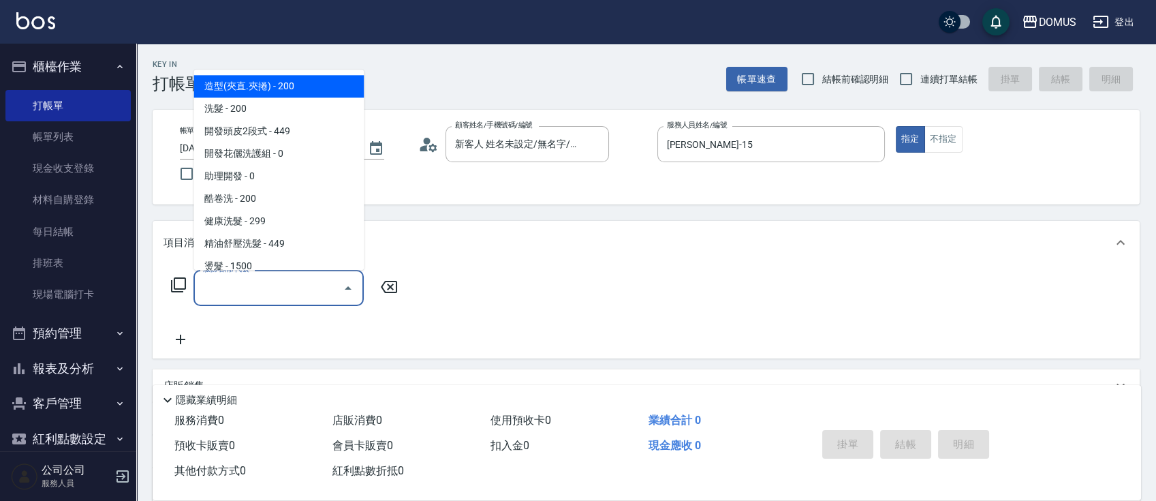
click at [260, 281] on input "服務名稱/代號" at bounding box center [269, 288] width 138 height 24
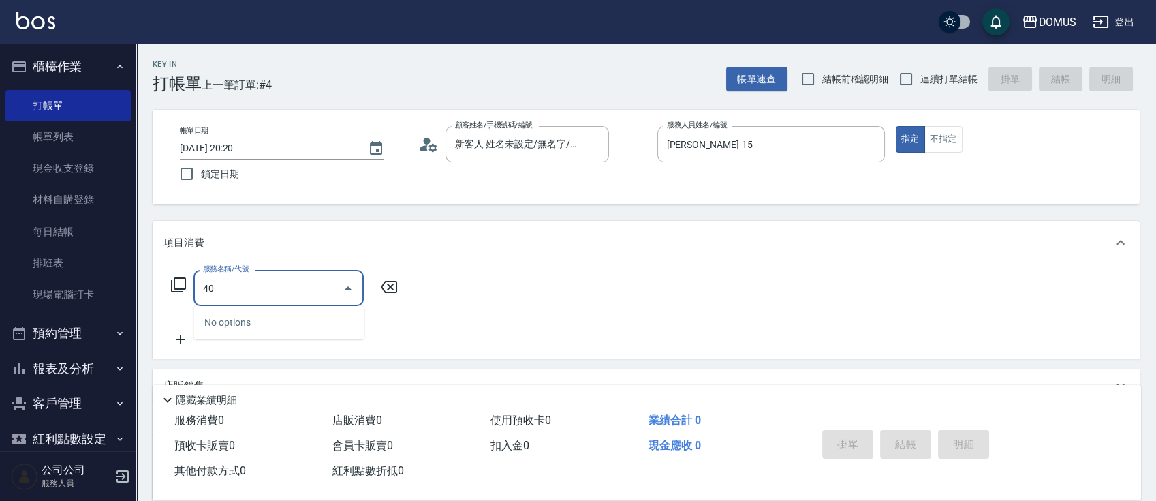
type input "401"
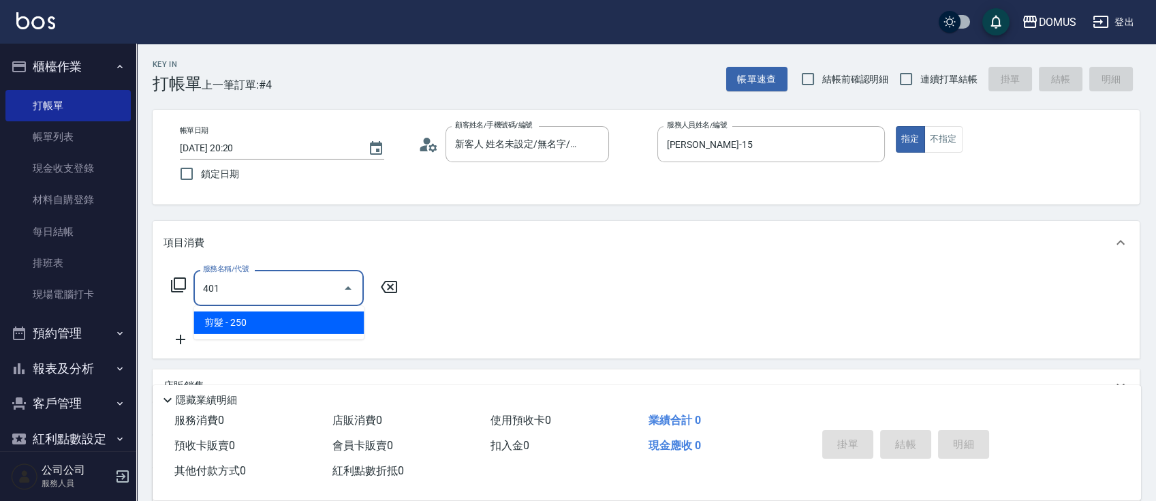
click at [262, 330] on span "剪髮 - 250" at bounding box center [278, 322] width 170 height 22
type input "20"
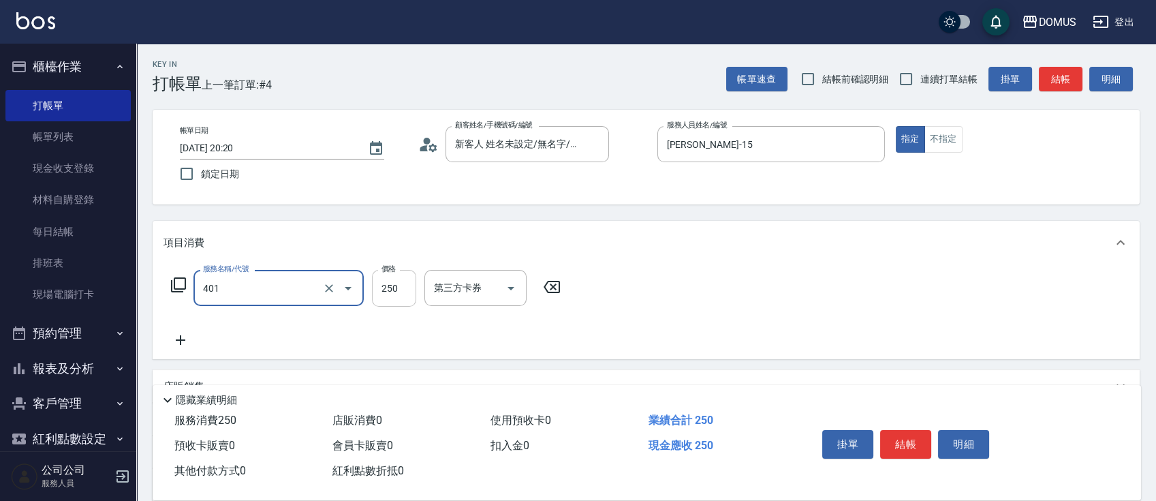
type input "剪髮(401)"
click at [394, 288] on input "250" at bounding box center [394, 288] width 44 height 37
type input "0"
type input "40"
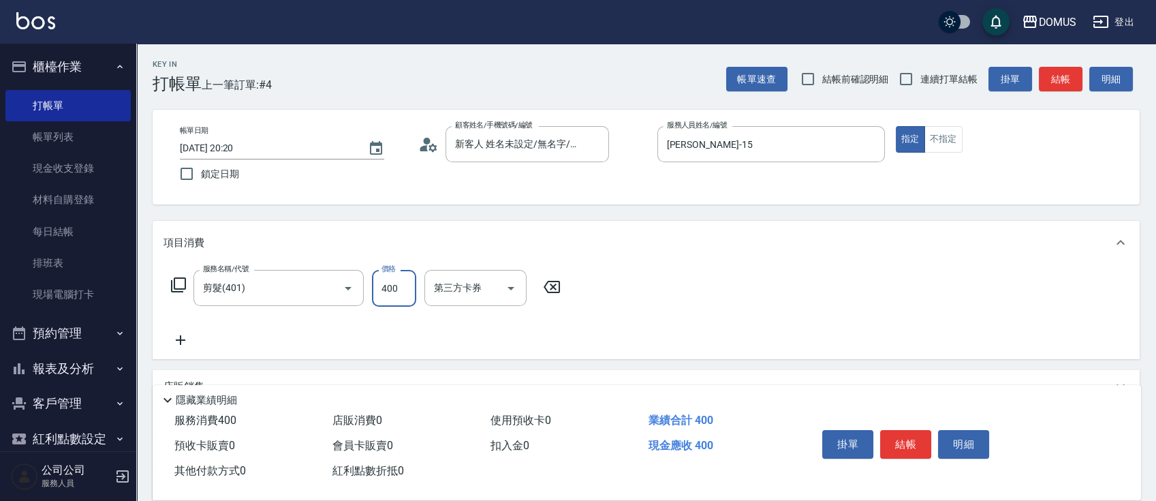
type input "400"
click at [707, 307] on div "服務名稱/代號 剪髮(401) 服務名稱/代號 價格 400 價格 第三方卡券 第三方卡券" at bounding box center [646, 311] width 987 height 95
click at [916, 446] on button "結帳" at bounding box center [905, 444] width 51 height 29
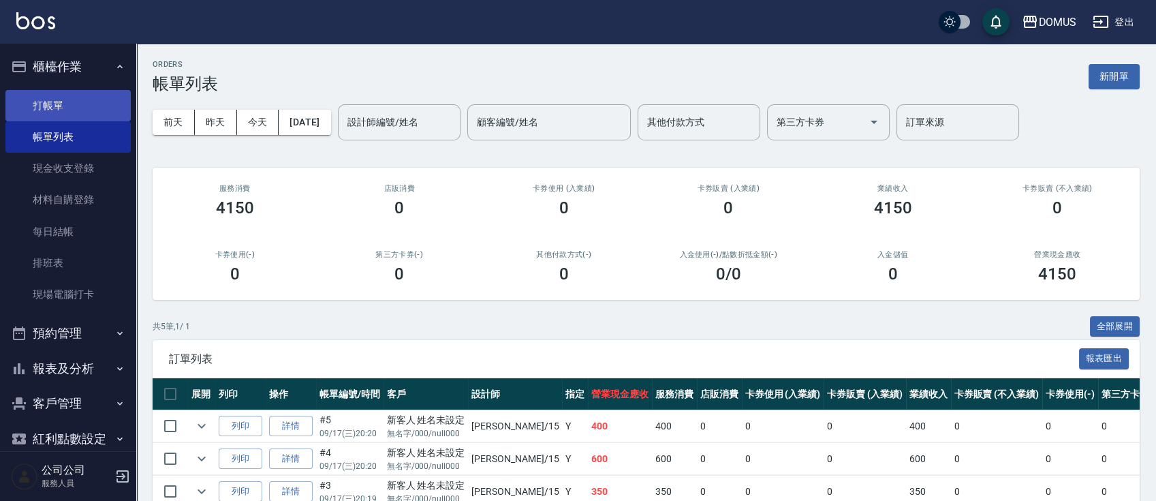
click at [87, 101] on link "打帳單" at bounding box center [67, 105] width 125 height 31
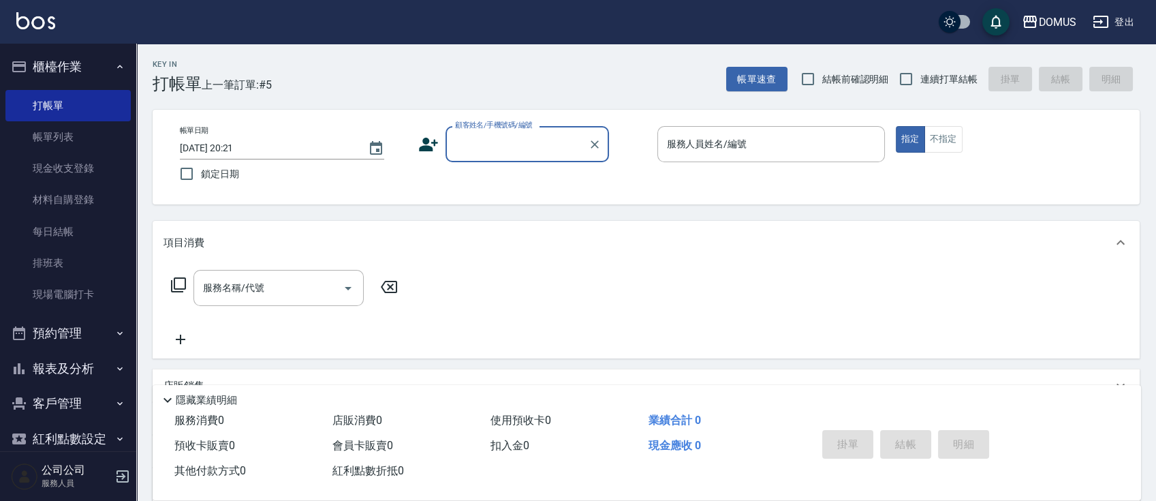
click at [583, 143] on div "顧客姓名/手機號碼/編號" at bounding box center [526, 144] width 163 height 36
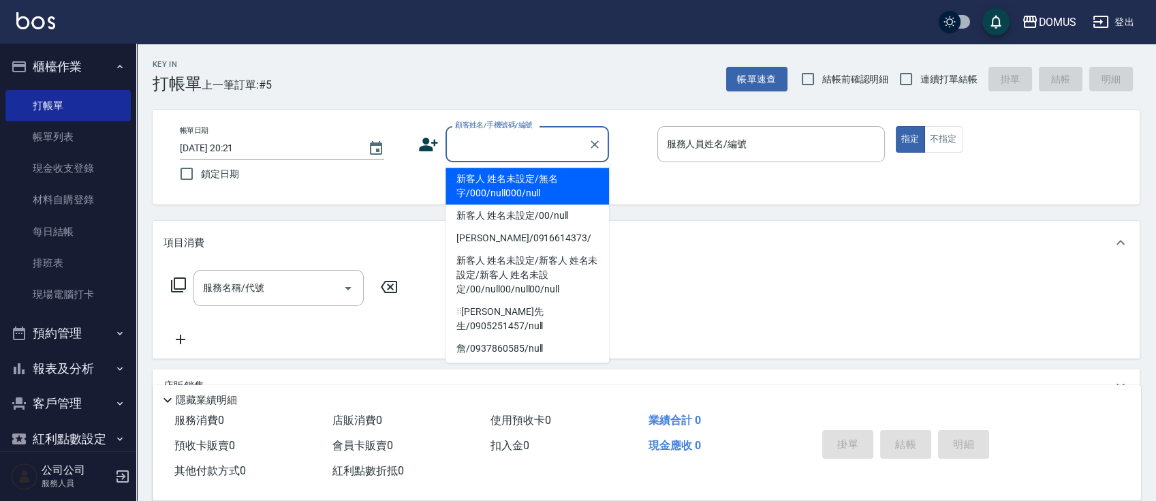
drag, startPoint x: 563, startPoint y: 185, endPoint x: 613, endPoint y: 172, distance: 51.4
click at [563, 183] on li "新客人 姓名未設定/無名字/000/null000/null" at bounding box center [526, 186] width 163 height 37
type input "新客人 姓名未設定/無名字/000/null000/null"
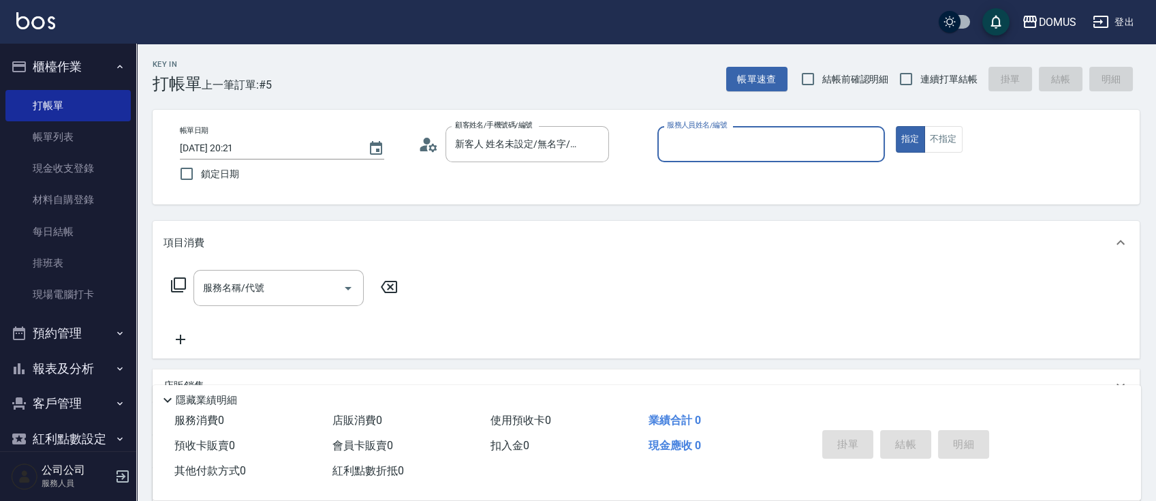
click at [704, 147] on input "服務人員姓名/編號" at bounding box center [770, 144] width 215 height 24
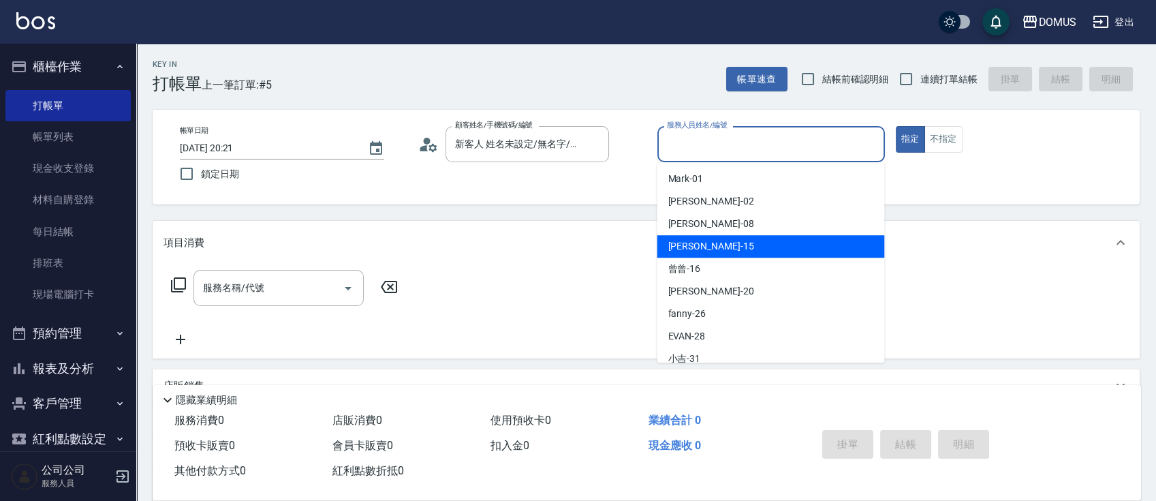
click at [728, 253] on div "[PERSON_NAME] -15" at bounding box center [771, 246] width 228 height 22
type input "[PERSON_NAME]-15"
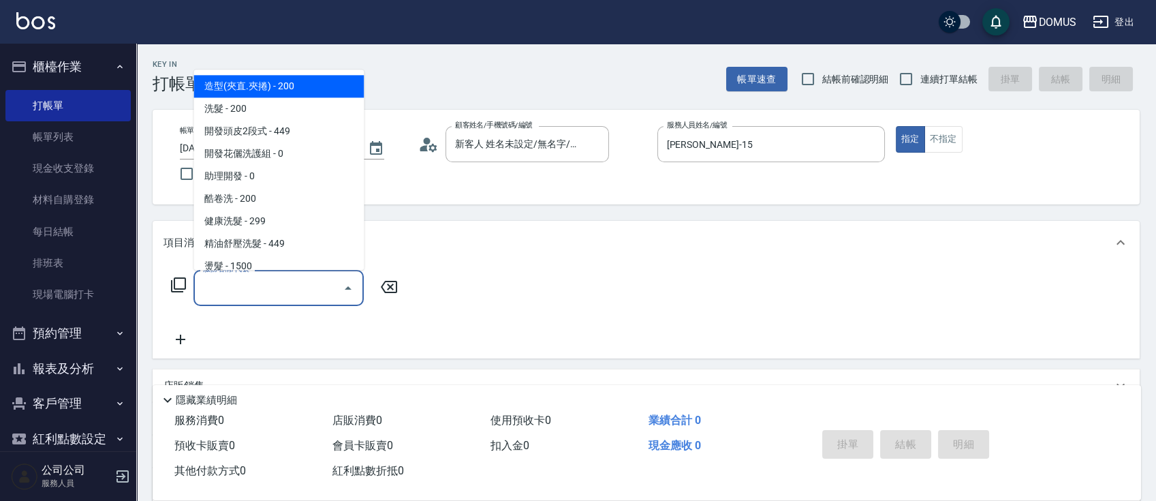
click at [213, 287] on input "服務名稱/代號" at bounding box center [269, 288] width 138 height 24
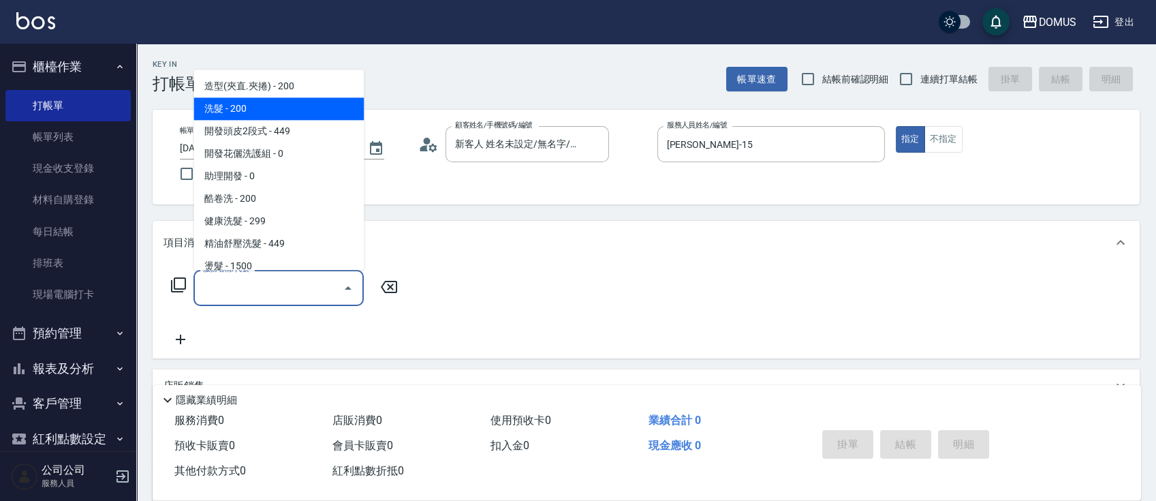
click at [262, 108] on span "洗髮 - 200" at bounding box center [278, 108] width 170 height 22
type input "洗髮(201)"
type input "20"
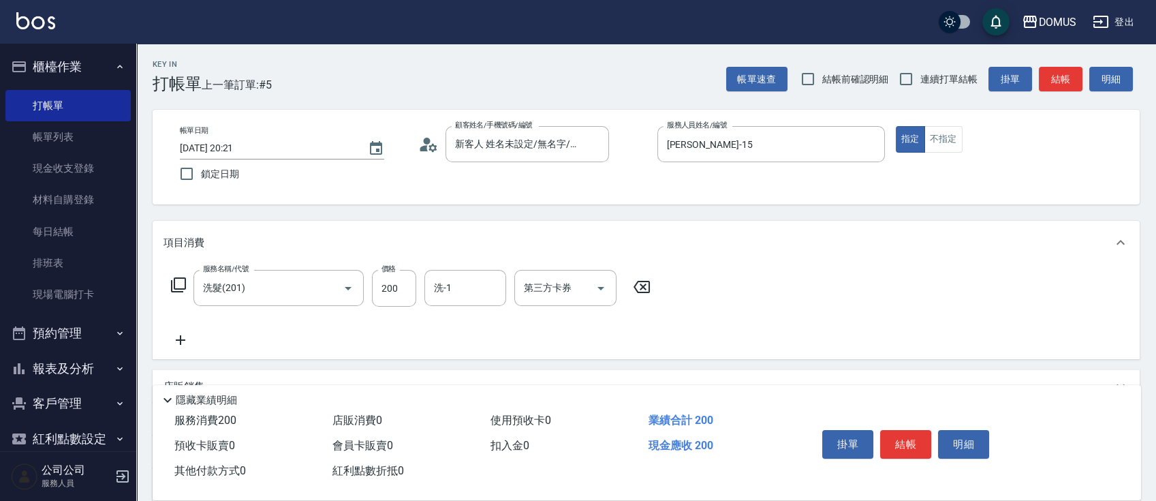
click at [180, 345] on icon at bounding box center [181, 340] width 10 height 10
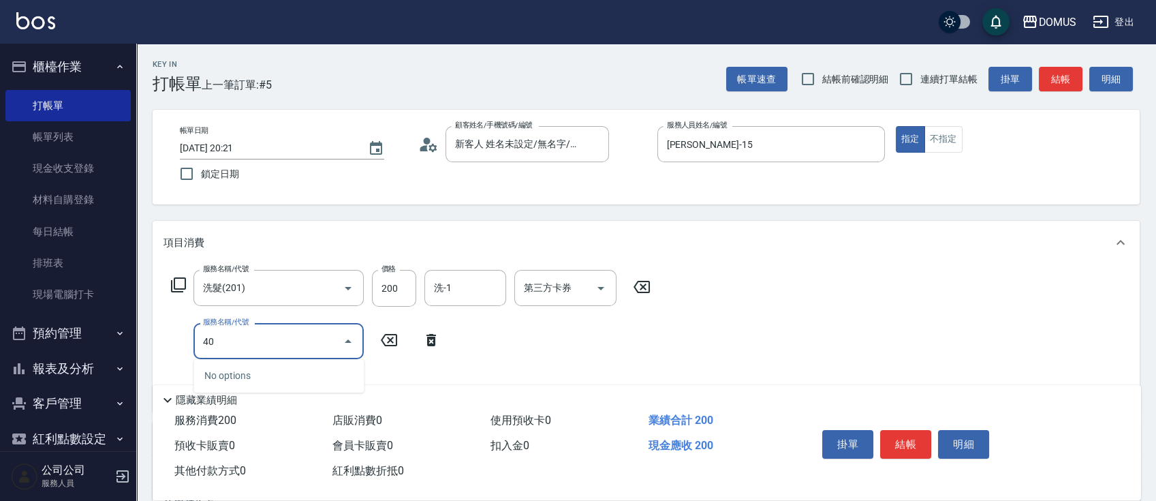
type input "401"
click at [294, 376] on span "剪髮 - 250" at bounding box center [278, 375] width 170 height 22
type input "40"
type input "剪髮(401)"
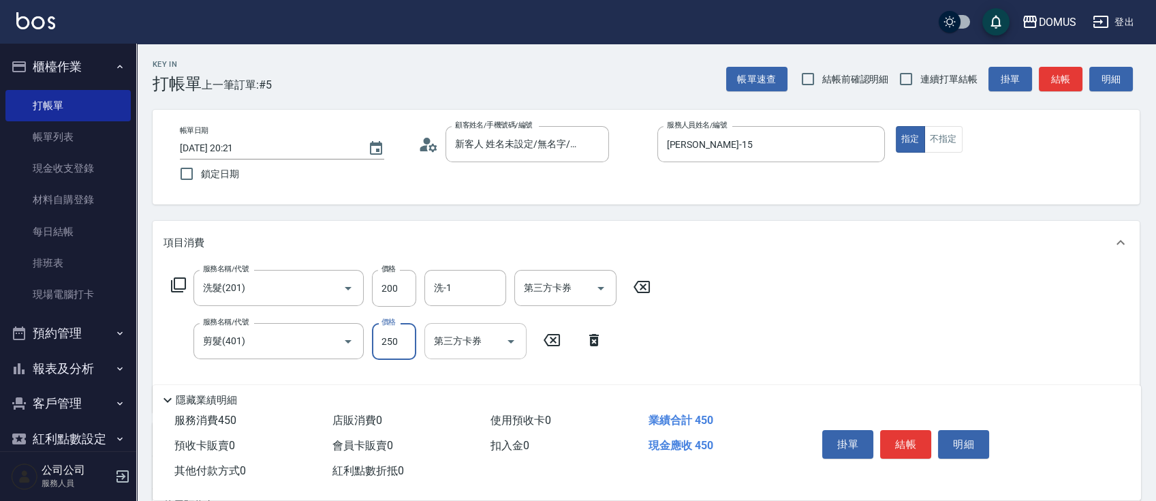
drag, startPoint x: 407, startPoint y: 334, endPoint x: 425, endPoint y: 342, distance: 19.9
click at [407, 334] on input "250" at bounding box center [394, 341] width 44 height 37
type input "20"
type input "30"
type input "50"
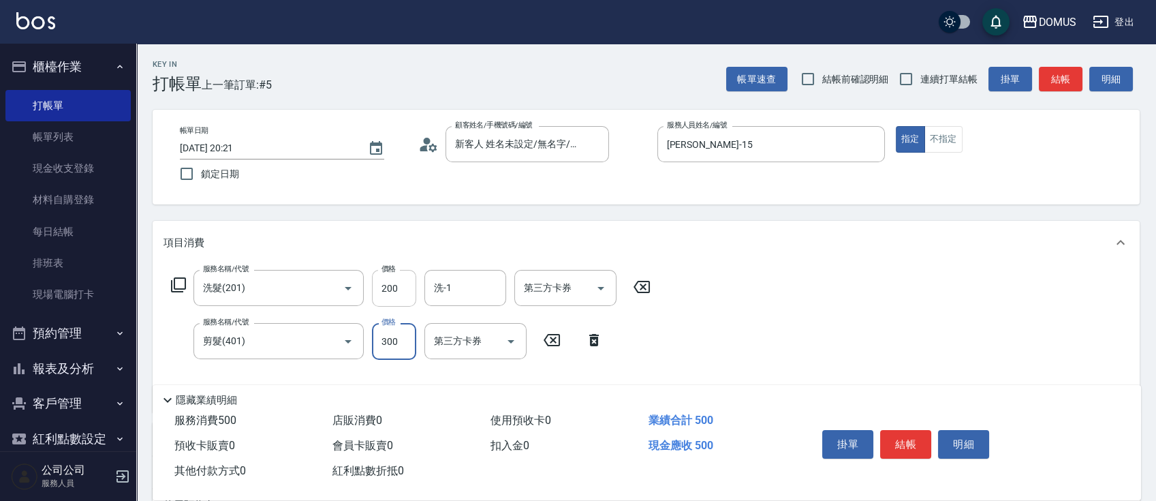
type input "300"
click at [405, 279] on input "200" at bounding box center [394, 288] width 44 height 37
type input "30"
type input "60"
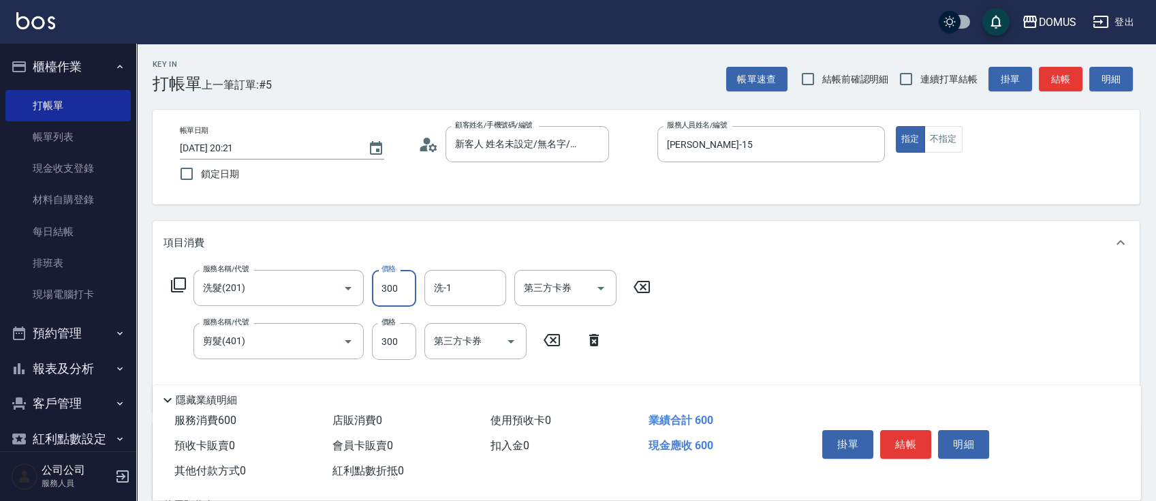
type input "300"
click at [776, 370] on div "服務名稱/代號 洗髮(201) 服務名稱/代號 價格 300 價格 洗-1 洗-1 第三方卡券 第三方卡券 服務名稱/代號 剪髮(401) 服務名稱/代號 價…" at bounding box center [646, 338] width 987 height 148
click at [468, 287] on input "洗-1" at bounding box center [465, 288] width 69 height 24
type input "40"
click at [823, 309] on div "服務名稱/代號 洗髮(201) 服務名稱/代號 價格 300 價格 洗-1 洗-1 第三方卡券 第三方卡券 服務名稱/代號 剪髮(401) 服務名稱/代號 價…" at bounding box center [646, 338] width 987 height 148
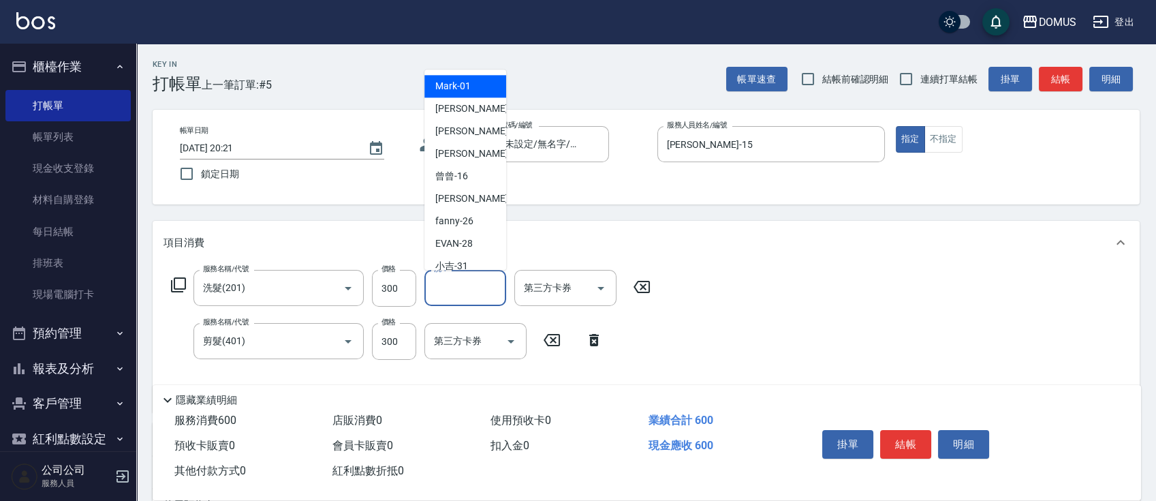
drag, startPoint x: 478, startPoint y: 286, endPoint x: 490, endPoint y: 275, distance: 15.9
click at [479, 285] on input "洗-1" at bounding box center [465, 288] width 69 height 24
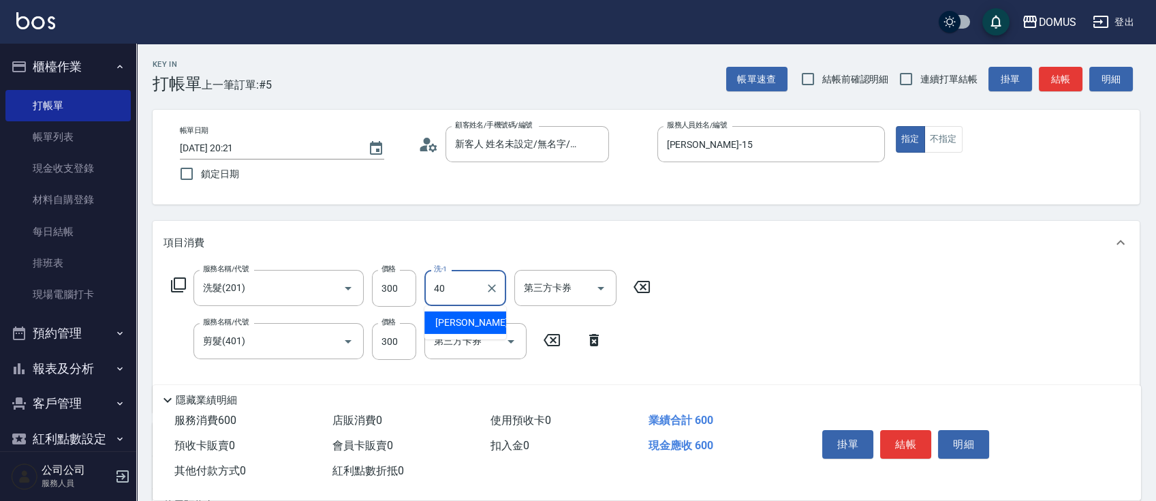
click at [490, 324] on div "[PERSON_NAME] -40" at bounding box center [465, 322] width 82 height 22
type input "[PERSON_NAME]-40"
click at [905, 439] on button "結帳" at bounding box center [905, 444] width 51 height 29
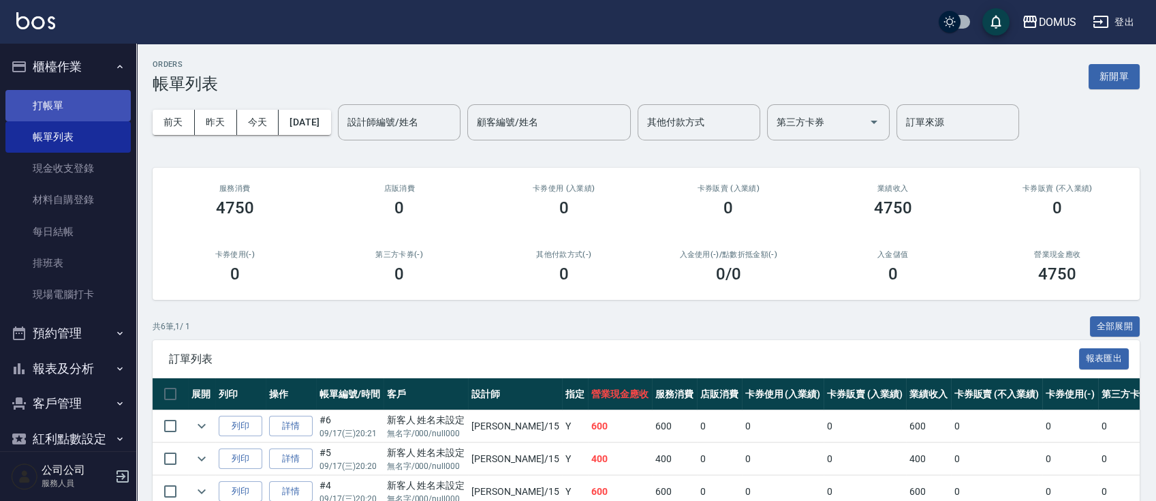
click at [55, 102] on link "打帳單" at bounding box center [67, 105] width 125 height 31
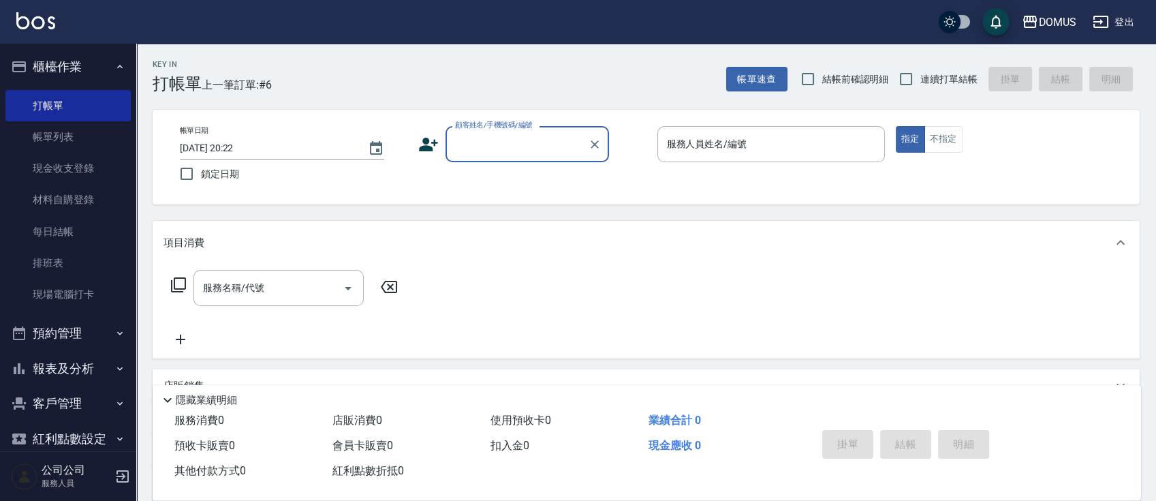
click at [497, 144] on input "顧客姓名/手機號碼/編號" at bounding box center [517, 144] width 131 height 24
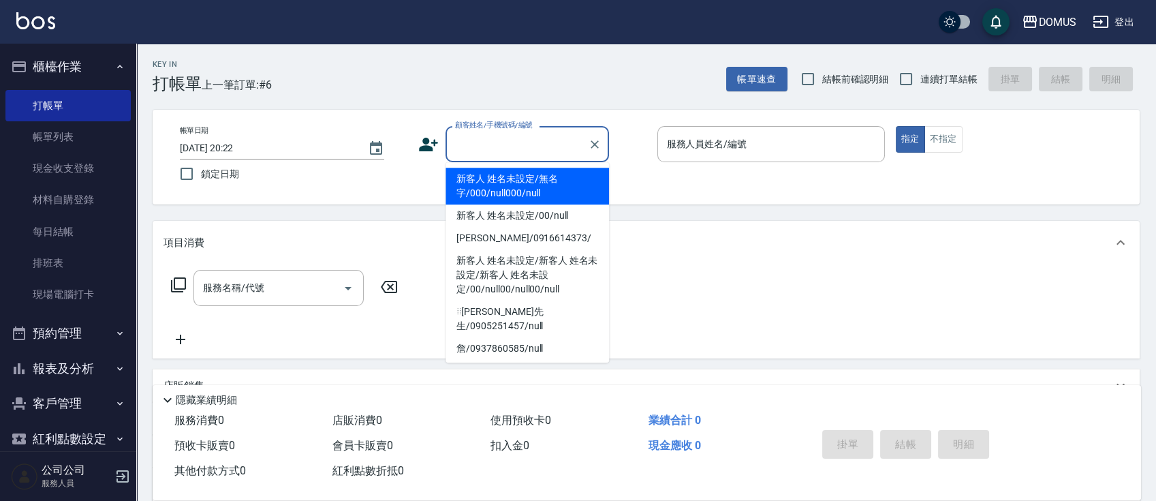
click at [494, 188] on li "新客人 姓名未設定/無名字/000/null000/null" at bounding box center [526, 186] width 163 height 37
type input "新客人 姓名未設定/無名字/000/null000/null"
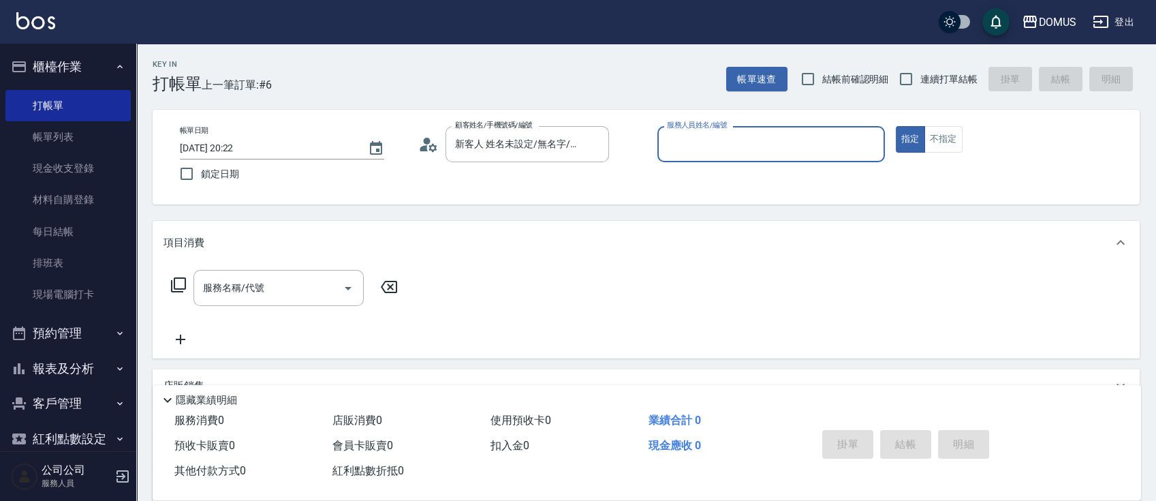
click at [683, 149] on input "服務人員姓名/編號" at bounding box center [770, 144] width 215 height 24
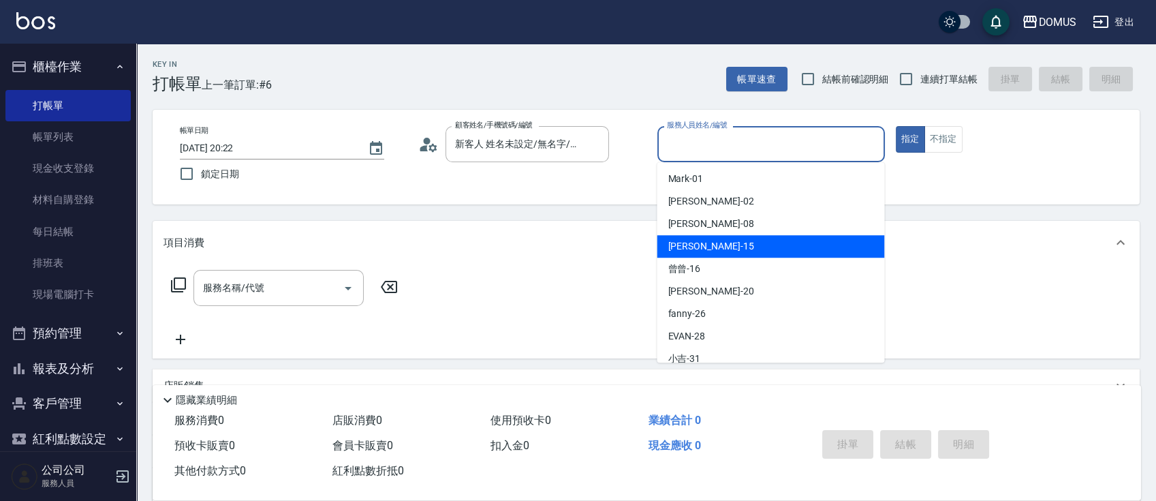
click at [694, 248] on span "[PERSON_NAME] -15" at bounding box center [711, 246] width 86 height 14
type input "[PERSON_NAME]-15"
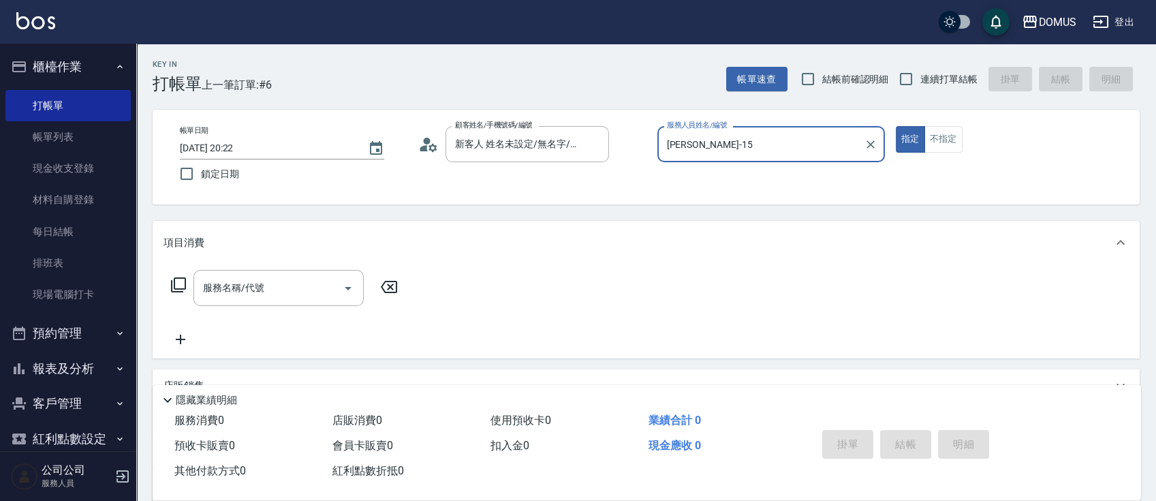
click at [245, 292] on input "服務名稱/代號" at bounding box center [269, 288] width 138 height 24
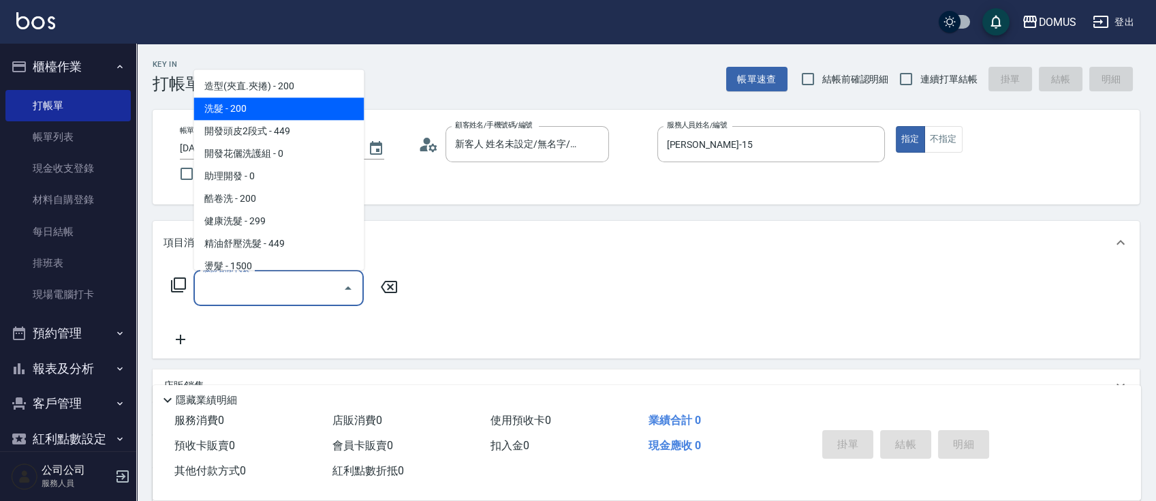
click at [247, 101] on span "洗髮 - 200" at bounding box center [278, 108] width 170 height 22
type input "洗髮(201)"
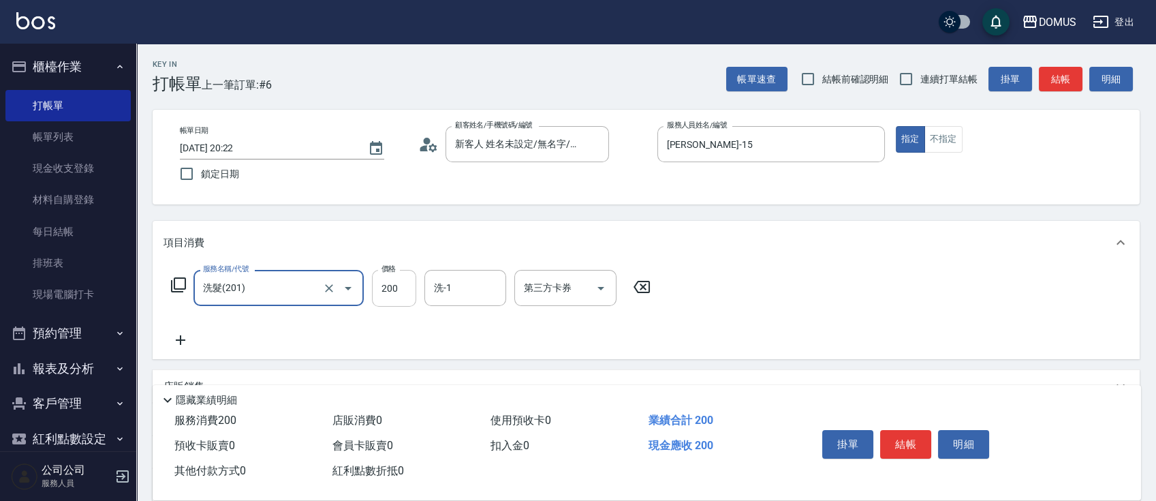
click at [409, 290] on input "200" at bounding box center [394, 288] width 44 height 37
type input "0"
type input "30"
type input "300"
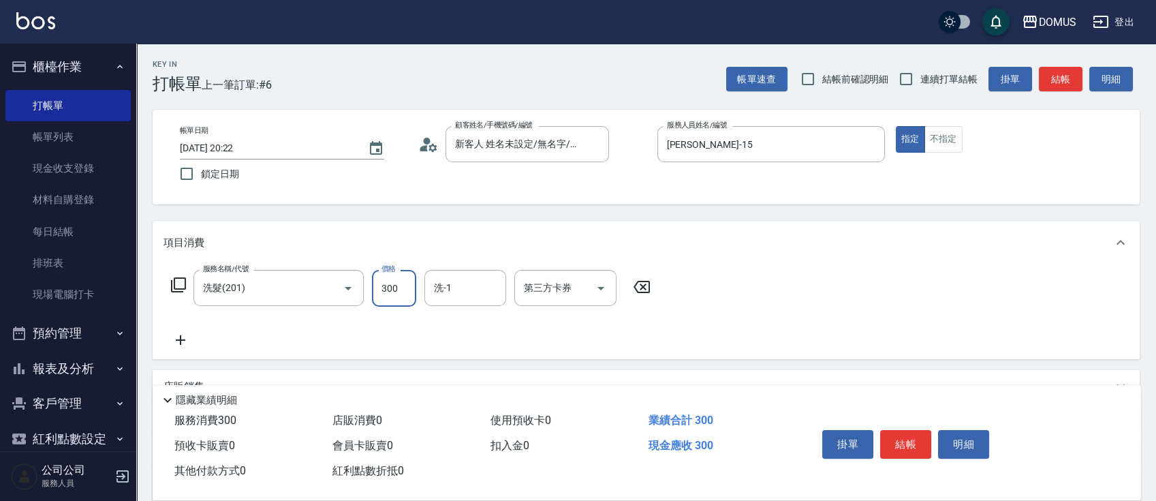
click at [957, 370] on div "店販銷售" at bounding box center [646, 386] width 987 height 33
click at [463, 285] on input "洗-1" at bounding box center [465, 288] width 69 height 24
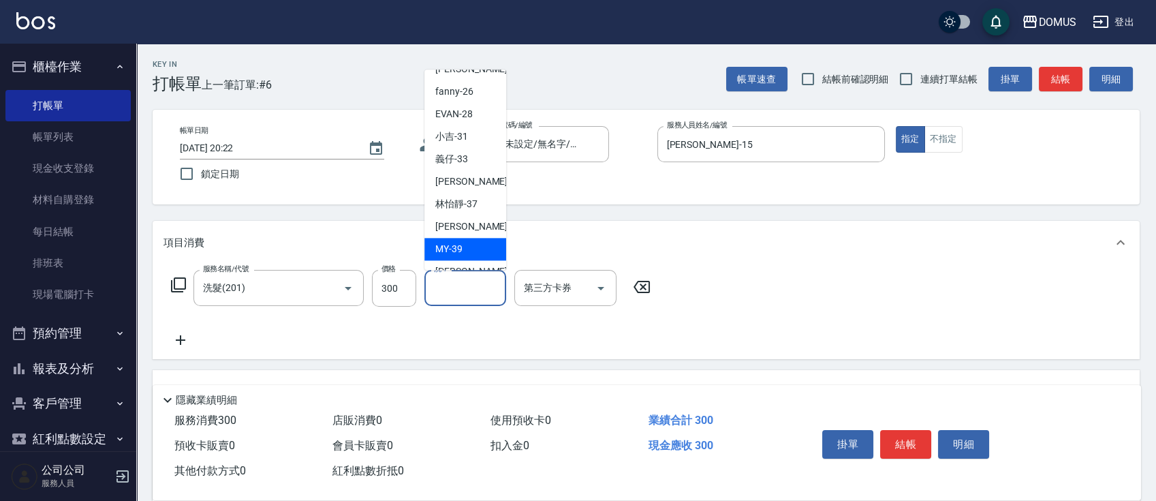
scroll to position [147, 0]
click at [469, 257] on span "[PERSON_NAME] -40" at bounding box center [478, 254] width 86 height 14
type input "[PERSON_NAME]-40"
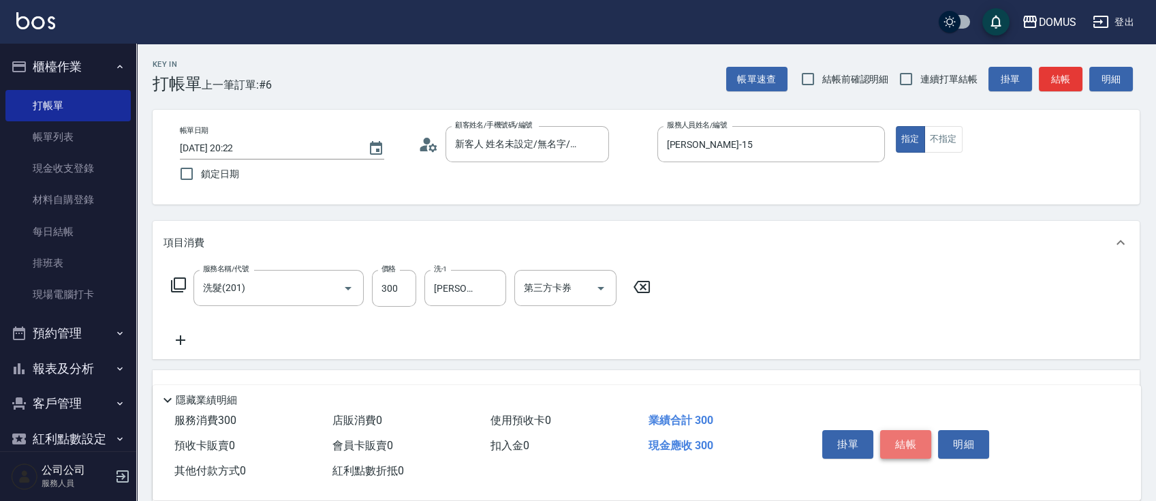
click at [909, 442] on button "結帳" at bounding box center [905, 444] width 51 height 29
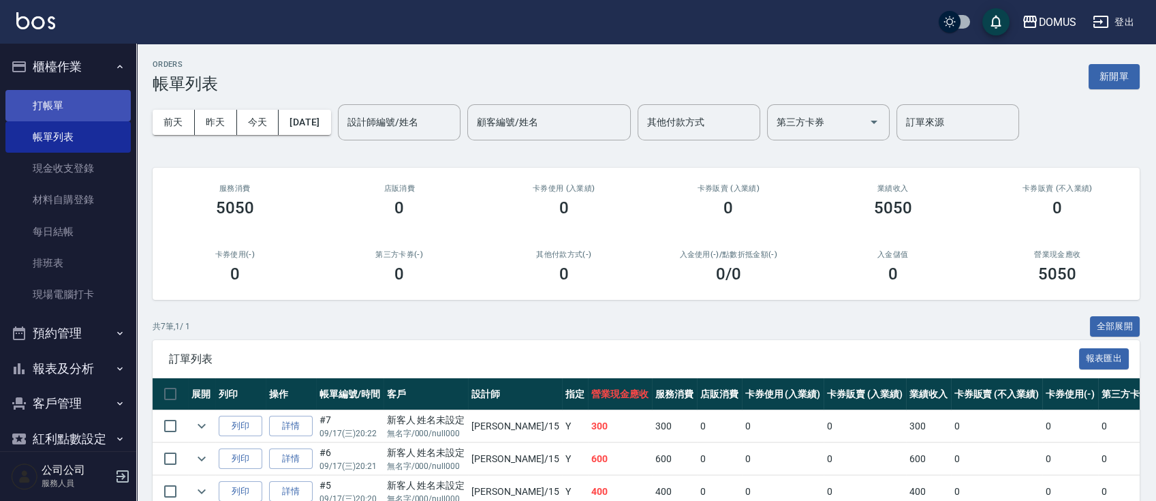
click at [72, 108] on link "打帳單" at bounding box center [67, 105] width 125 height 31
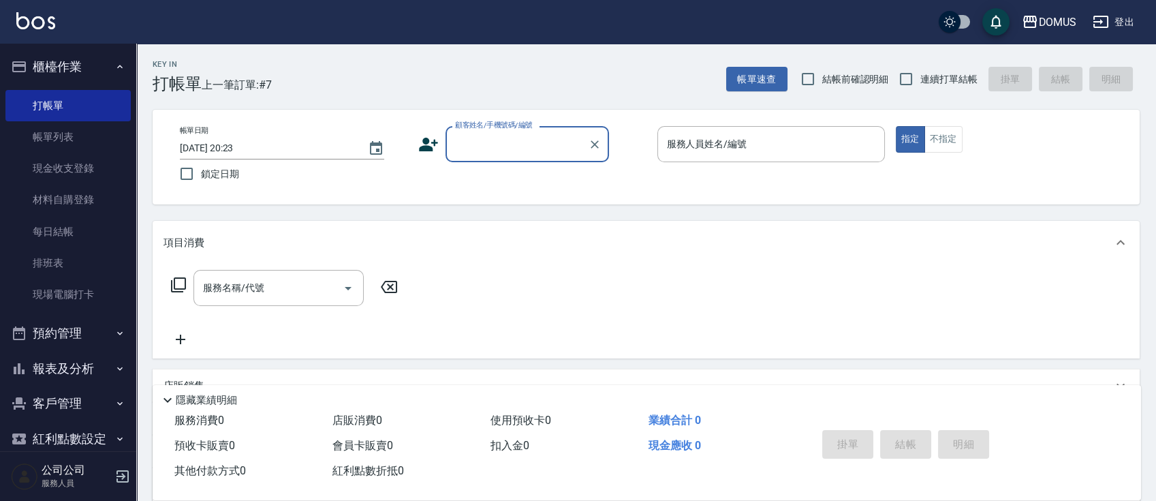
click at [512, 153] on input "顧客姓名/手機號碼/編號" at bounding box center [517, 144] width 131 height 24
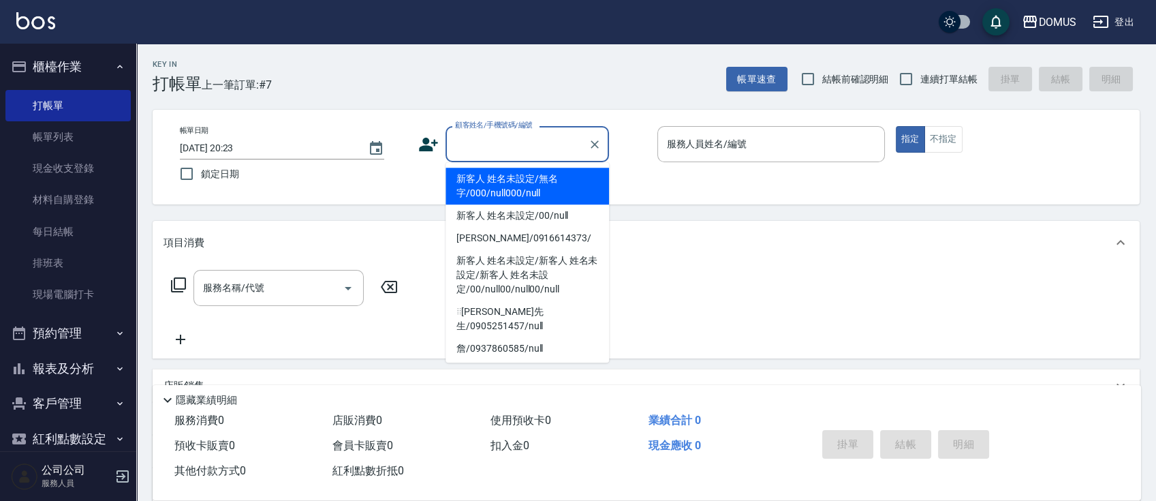
click at [525, 173] on li "新客人 姓名未設定/無名字/000/null000/null" at bounding box center [526, 186] width 163 height 37
type input "新客人 姓名未設定/無名字/000/null000/null"
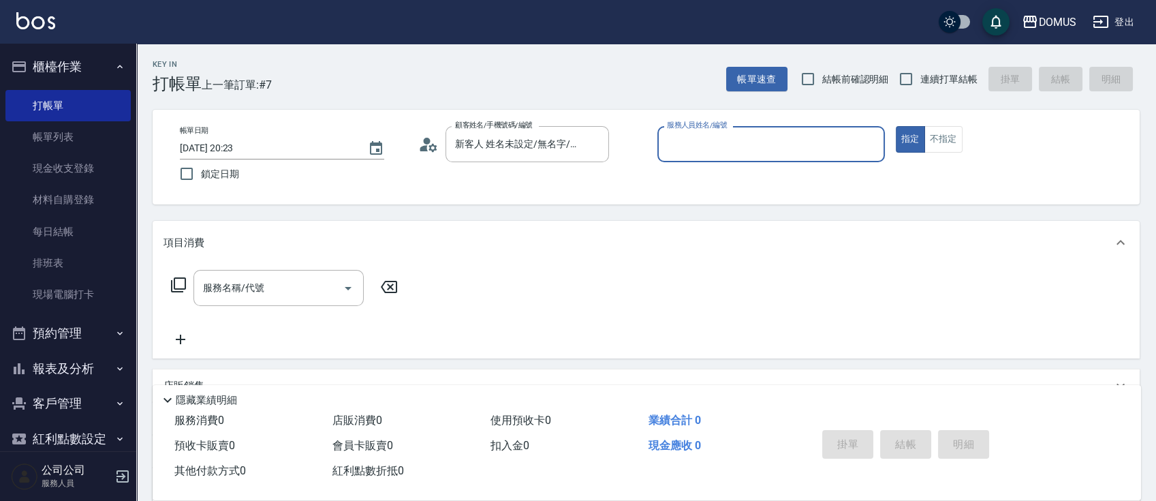
click at [761, 146] on input "服務人員姓名/編號" at bounding box center [770, 144] width 215 height 24
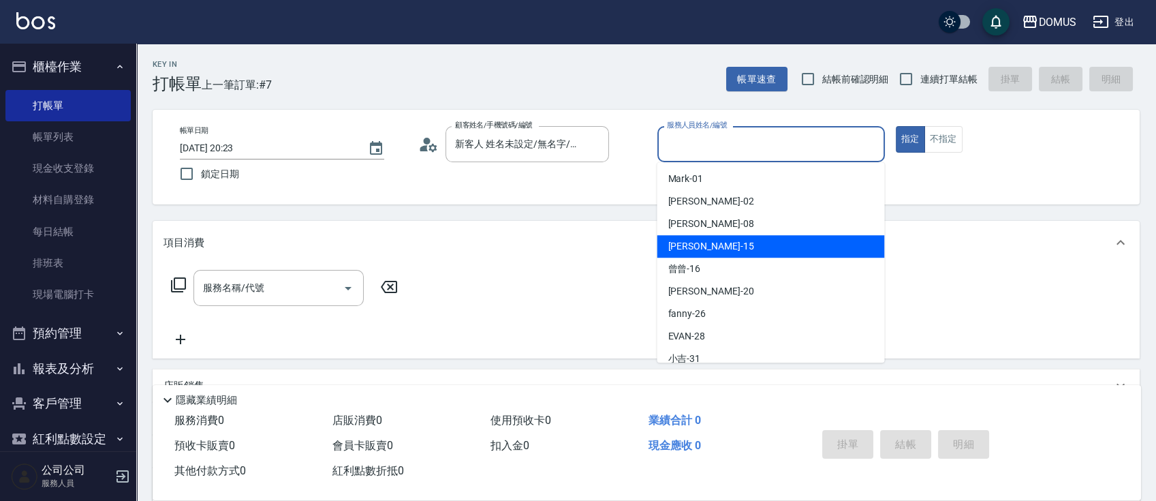
click at [697, 239] on span "[PERSON_NAME] -15" at bounding box center [711, 246] width 86 height 14
type input "[PERSON_NAME]-15"
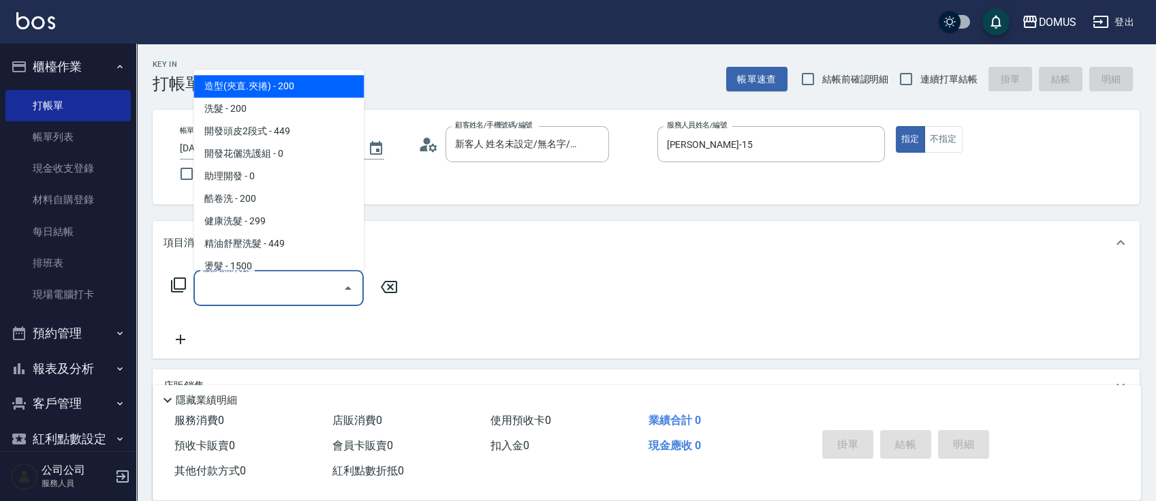
drag, startPoint x: 253, startPoint y: 283, endPoint x: 260, endPoint y: 279, distance: 7.9
click at [259, 279] on input "服務名稱/代號" at bounding box center [269, 288] width 138 height 24
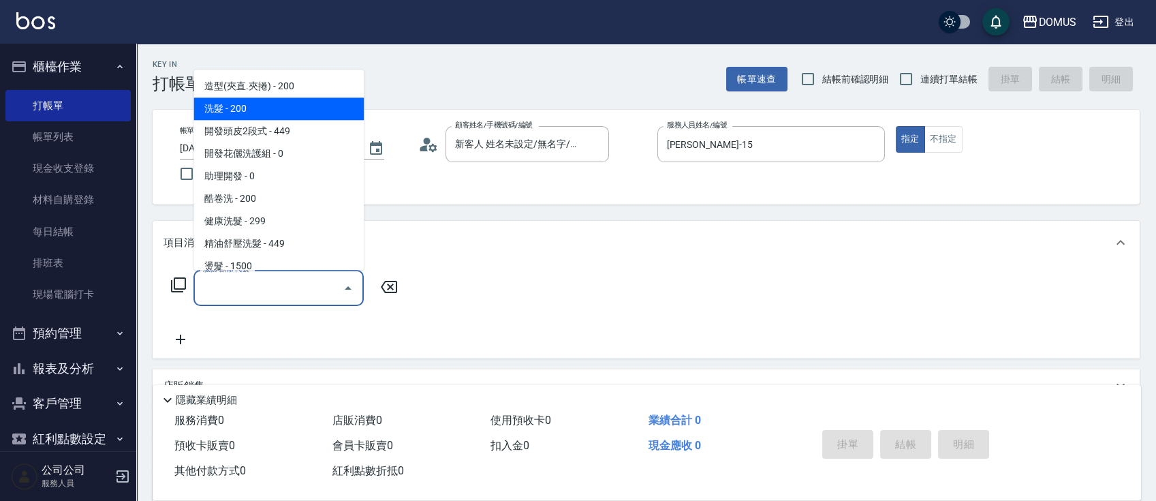
click at [290, 112] on span "洗髮 - 200" at bounding box center [278, 108] width 170 height 22
type input "洗髮(201)"
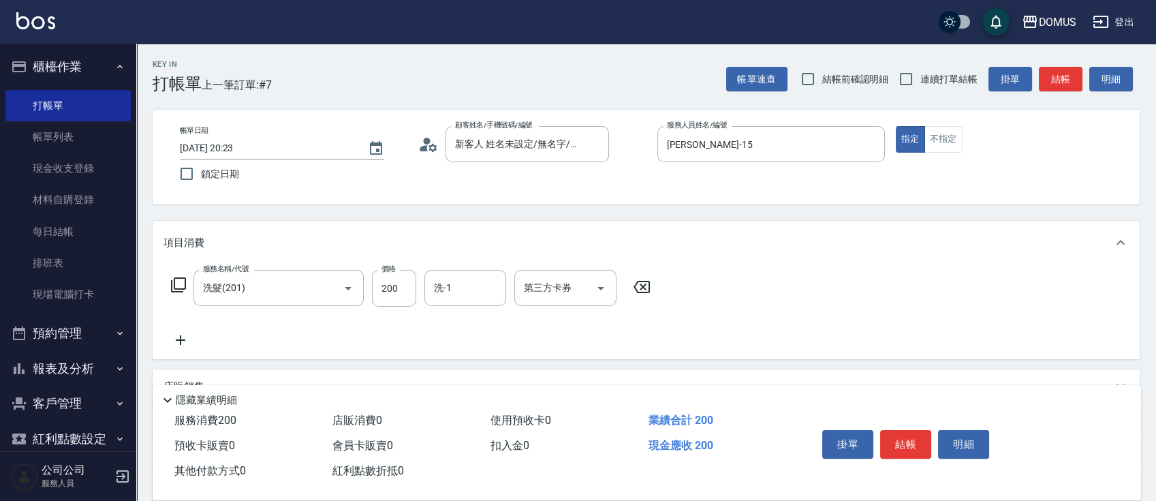
click at [180, 338] on icon at bounding box center [181, 340] width 10 height 10
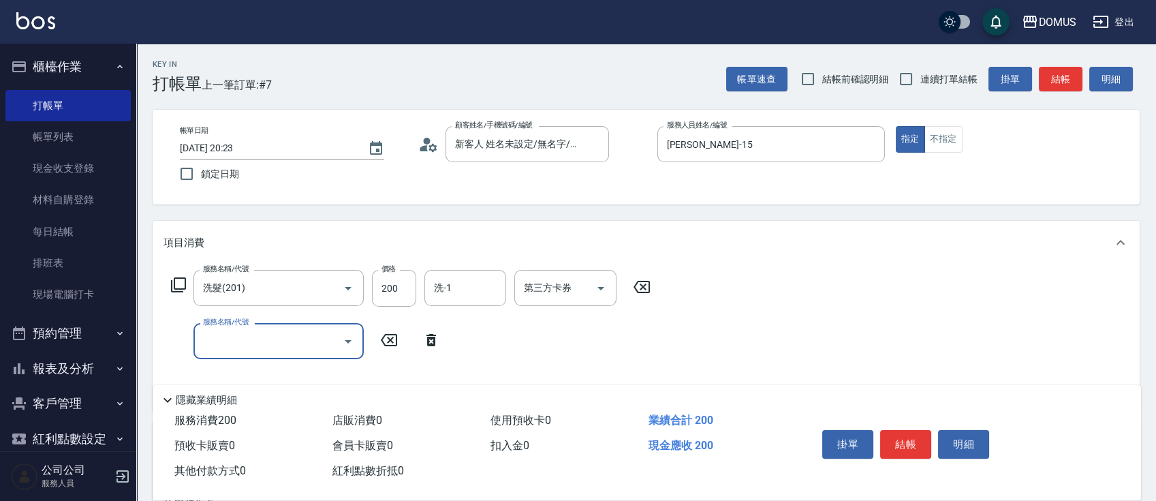
click at [328, 337] on input "服務名稱/代號" at bounding box center [269, 341] width 138 height 24
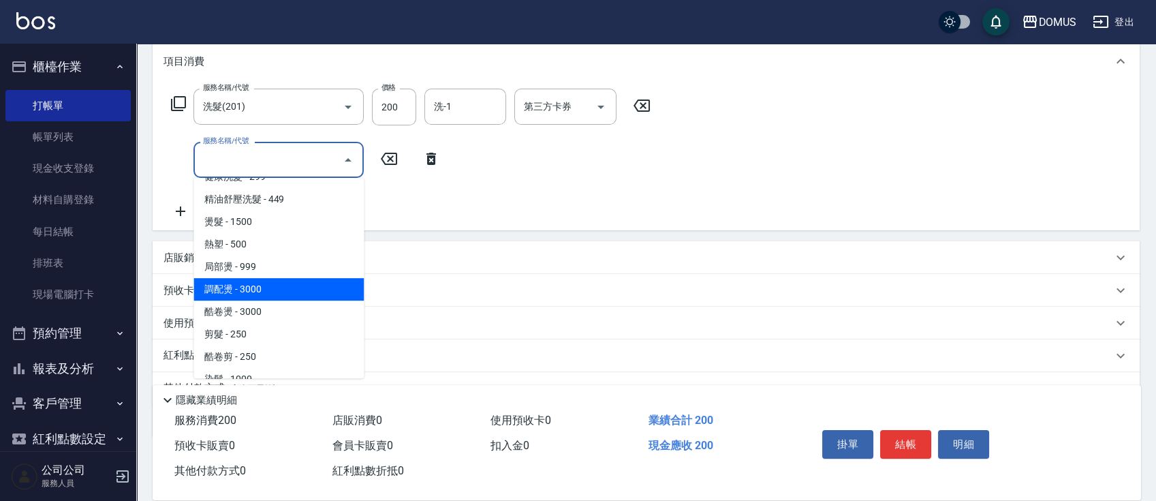
scroll to position [181, 0]
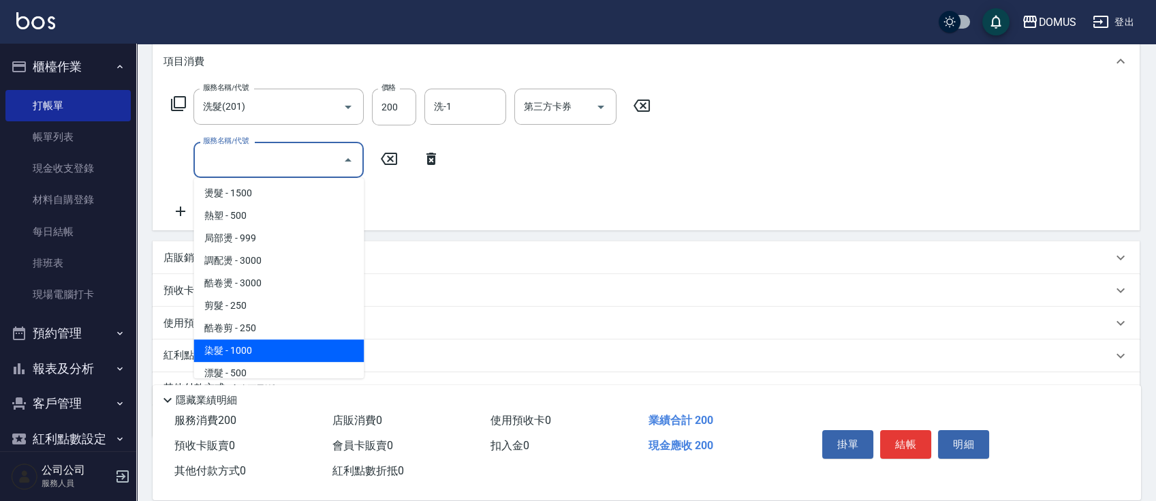
click at [296, 350] on span "染髮 - 1000" at bounding box center [278, 350] width 170 height 22
type input "120"
type input "染髮(501)"
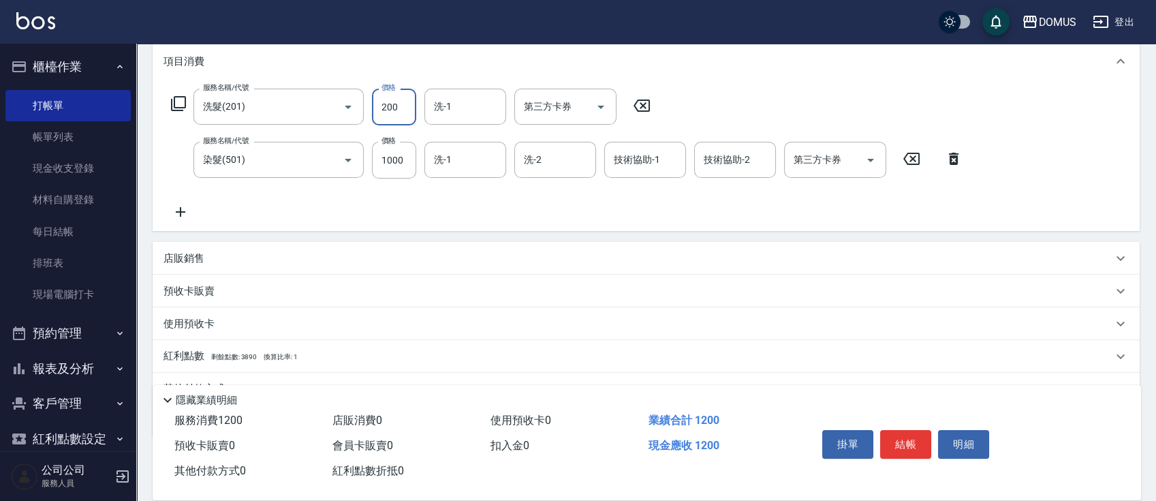
type input "100"
type input "30"
type input "130"
type input "300"
click at [467, 99] on input "洗-1" at bounding box center [465, 107] width 69 height 24
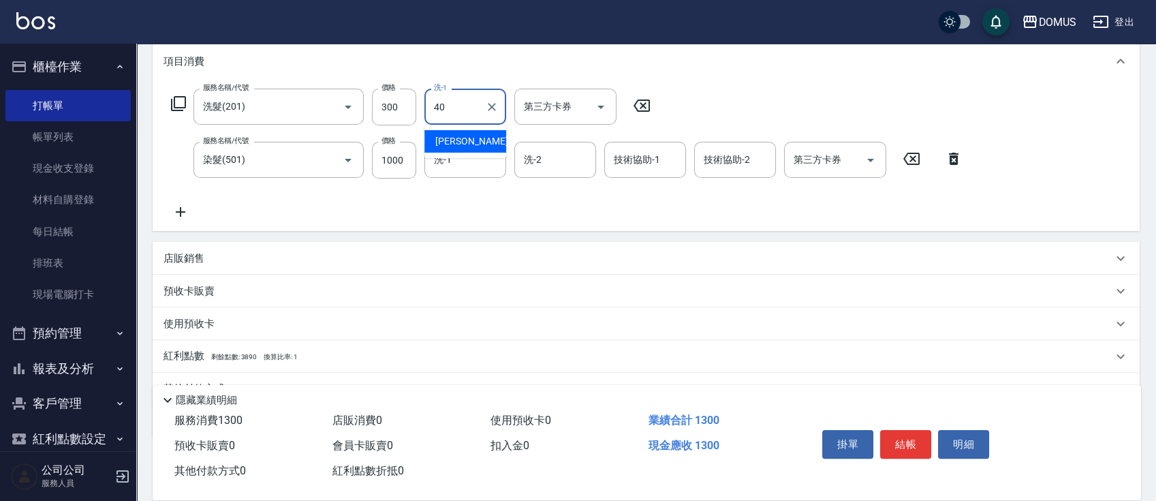
click at [463, 136] on span "[PERSON_NAME] -40" at bounding box center [478, 141] width 86 height 14
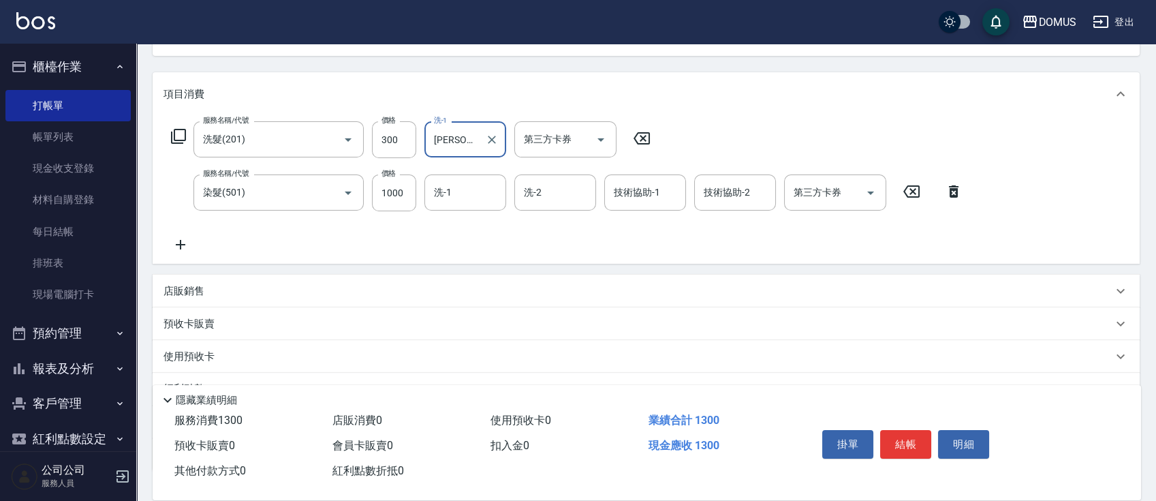
scroll to position [0, 0]
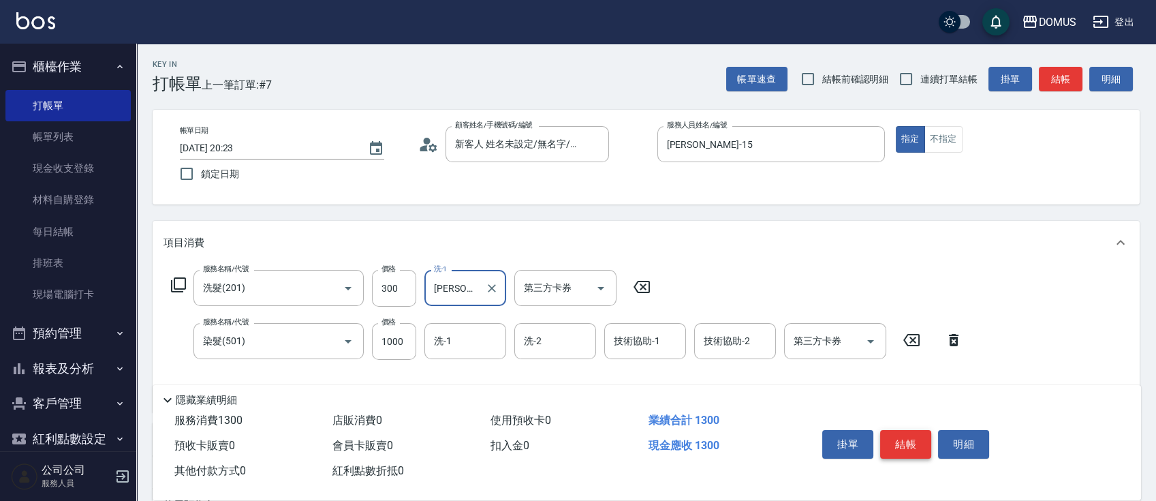
type input "[PERSON_NAME]-40"
click at [913, 442] on button "結帳" at bounding box center [905, 444] width 51 height 29
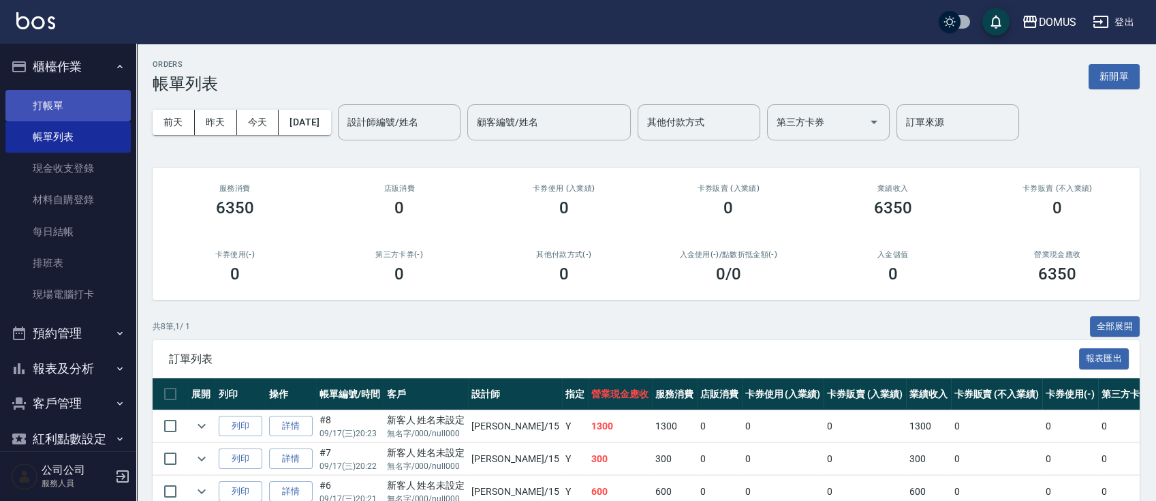
click at [73, 108] on link "打帳單" at bounding box center [67, 105] width 125 height 31
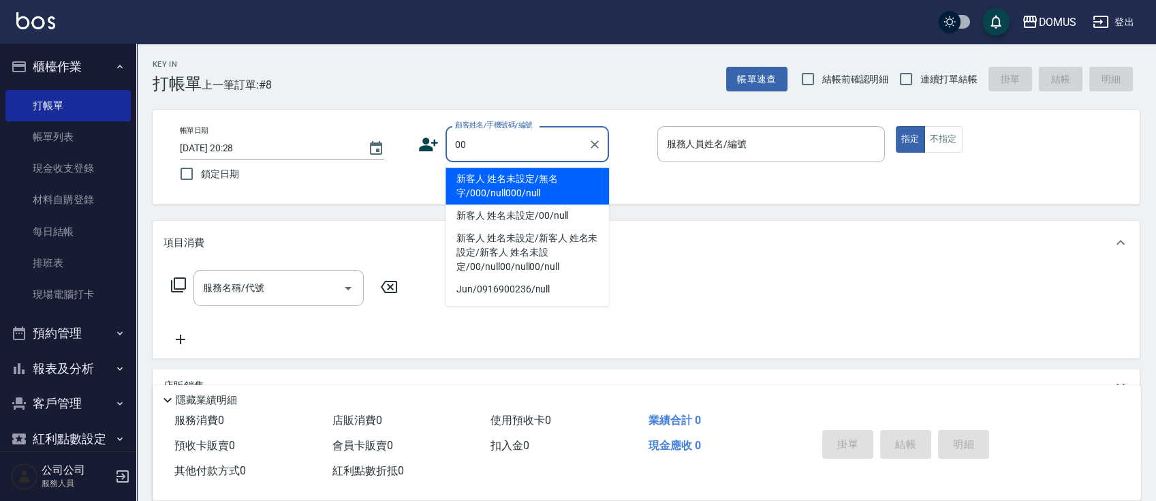
type input "新客人 姓名未設定/無名字/000/null000/null"
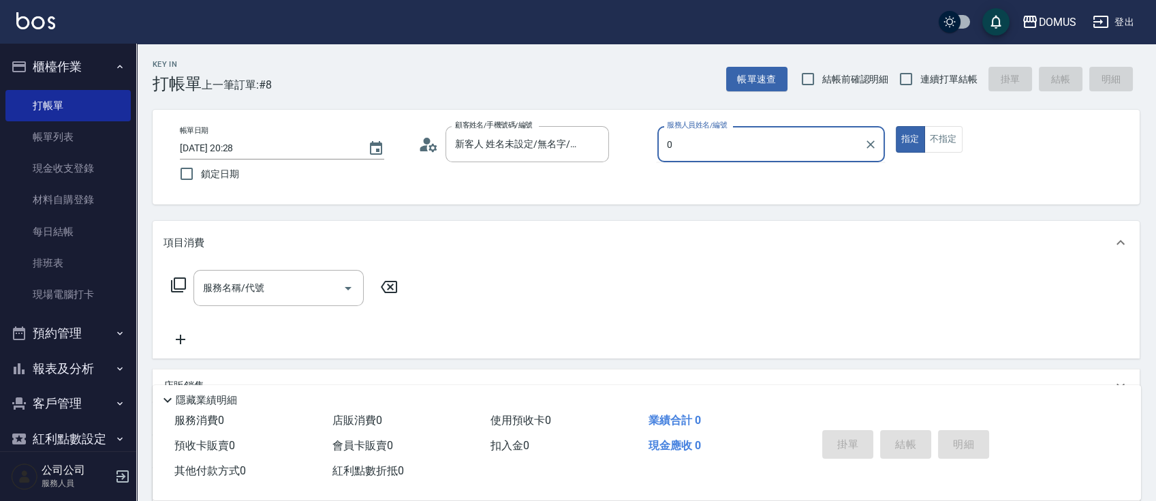
type input "01"
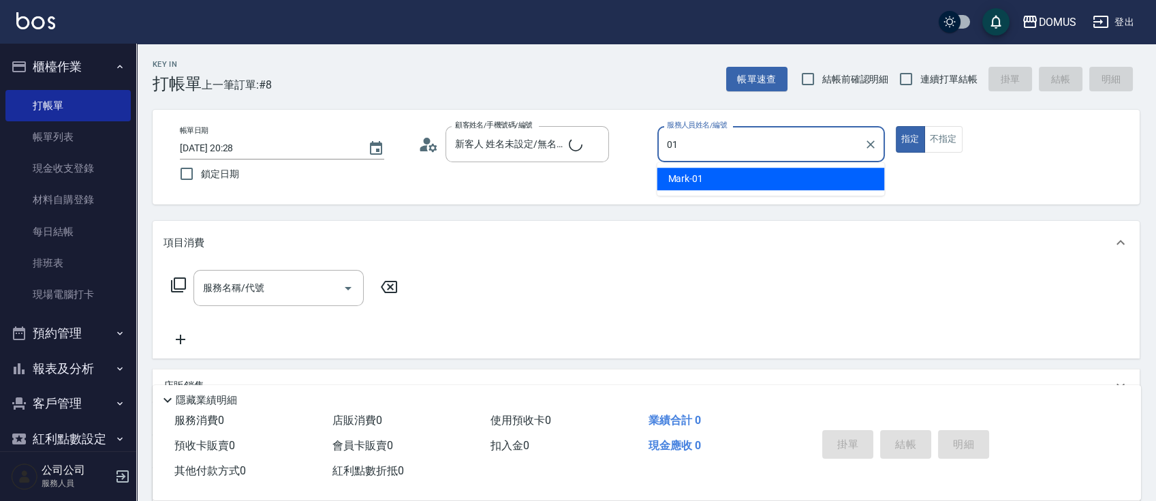
type input "新客人 姓名未設定/00/null"
type input "Mark-01"
type button "true"
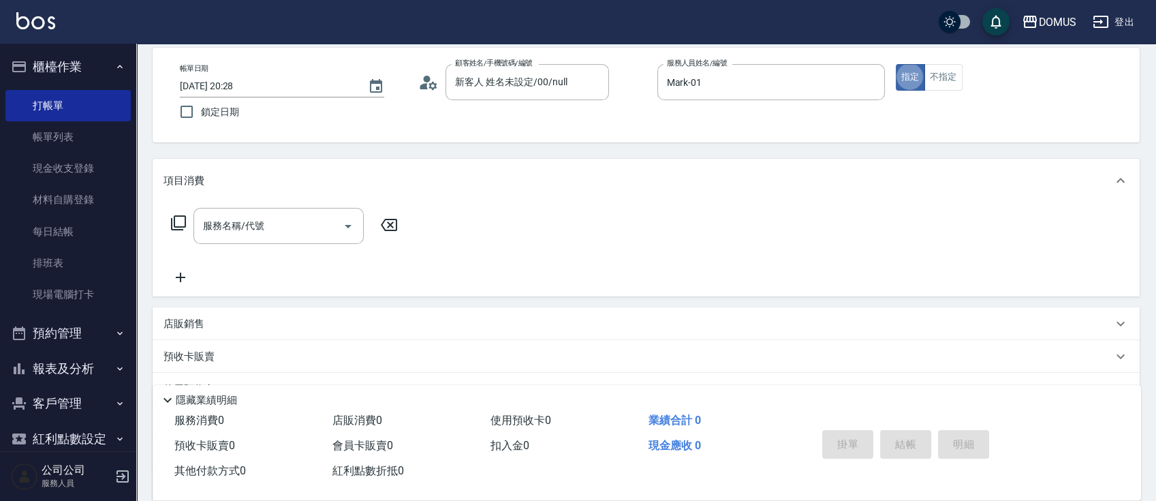
scroll to position [91, 0]
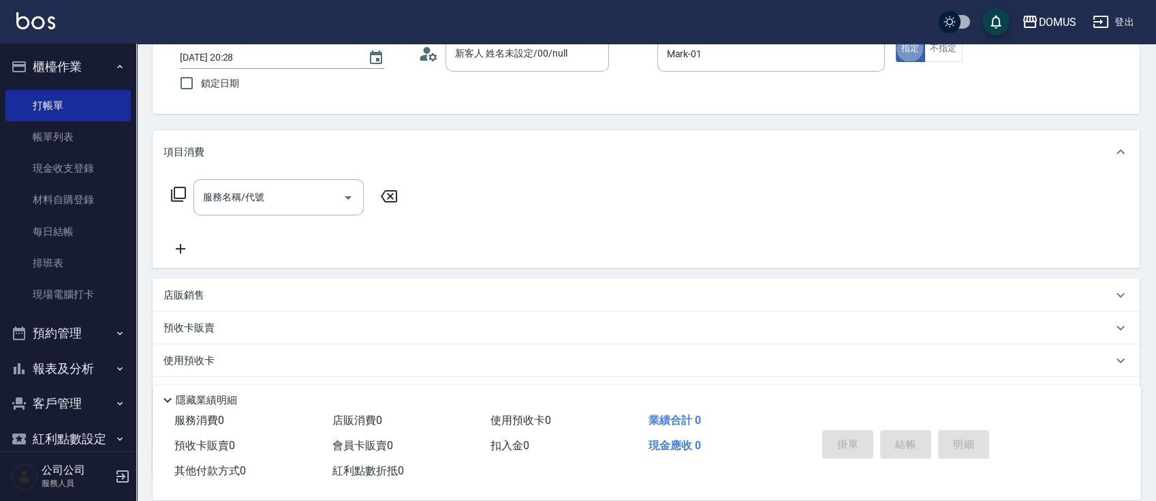
click at [356, 301] on div "店販銷售" at bounding box center [646, 295] width 987 height 33
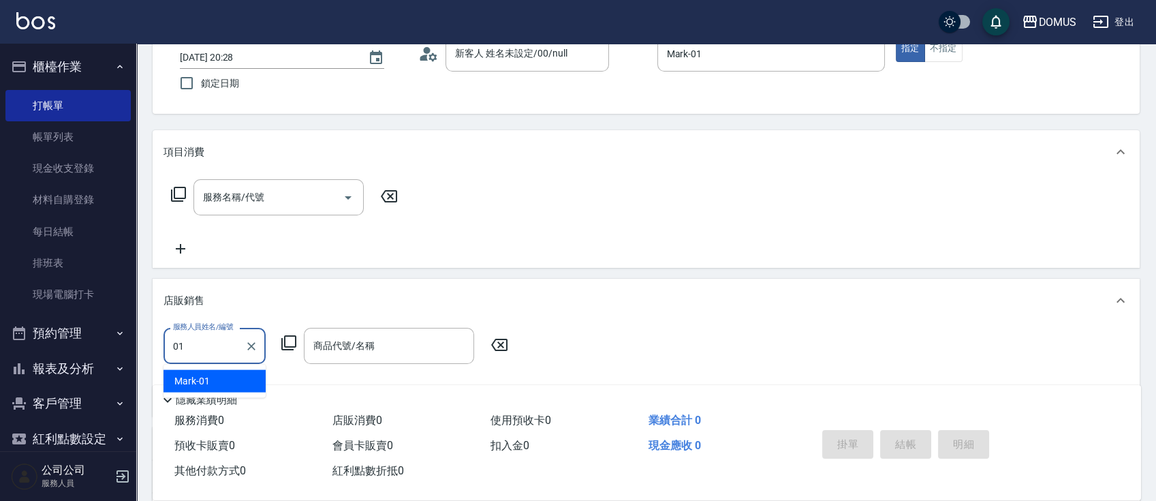
type input "Mark-01"
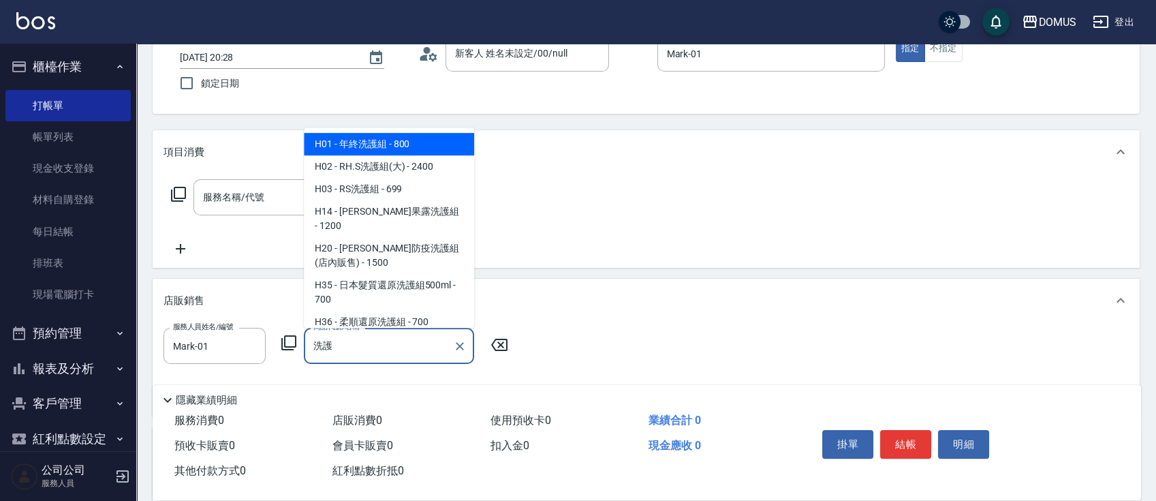
type input "年終洗護組"
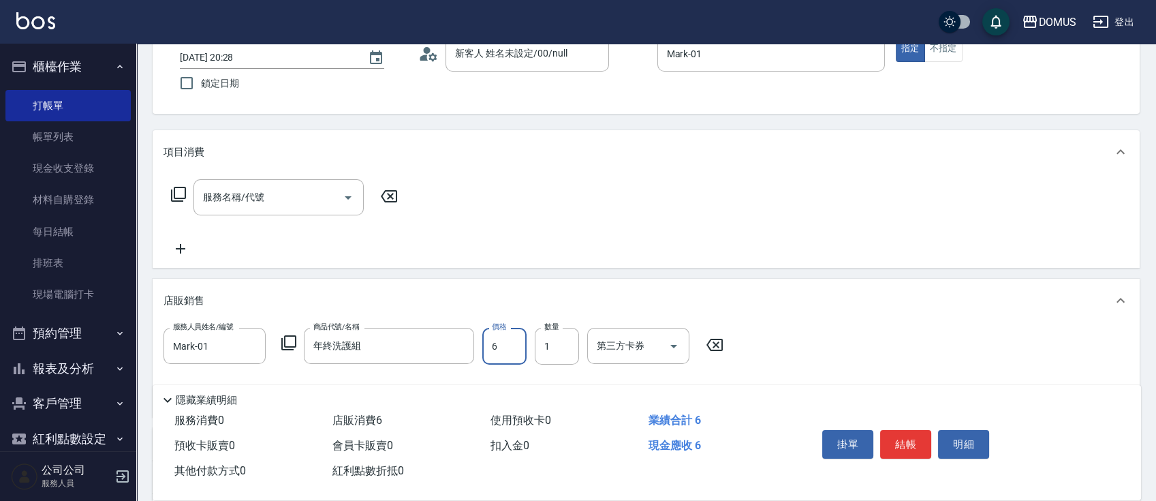
type input "0"
type input "64"
type input "60"
type input "640"
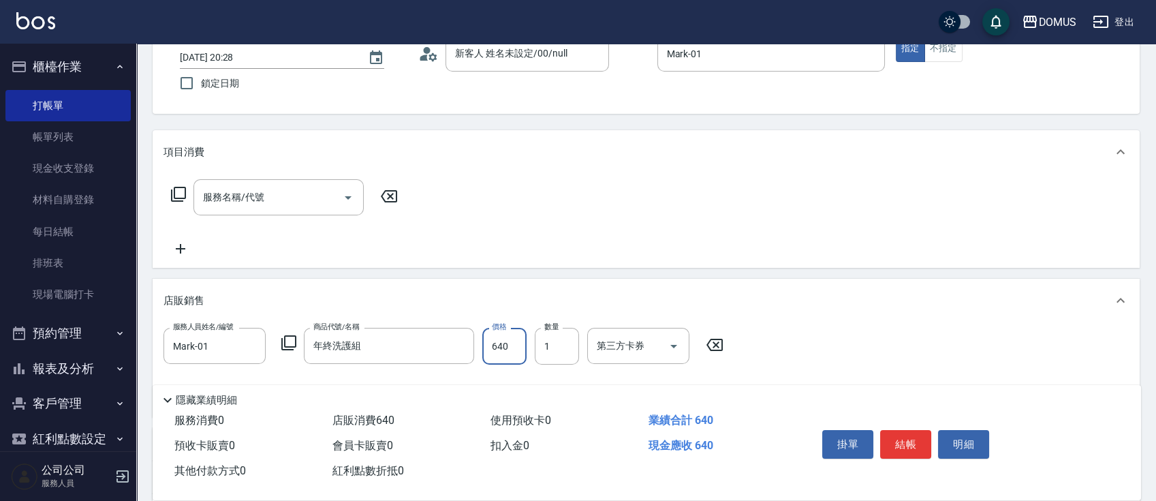
type input "6405"
type input "60"
type input "640"
type input "320"
type input "5"
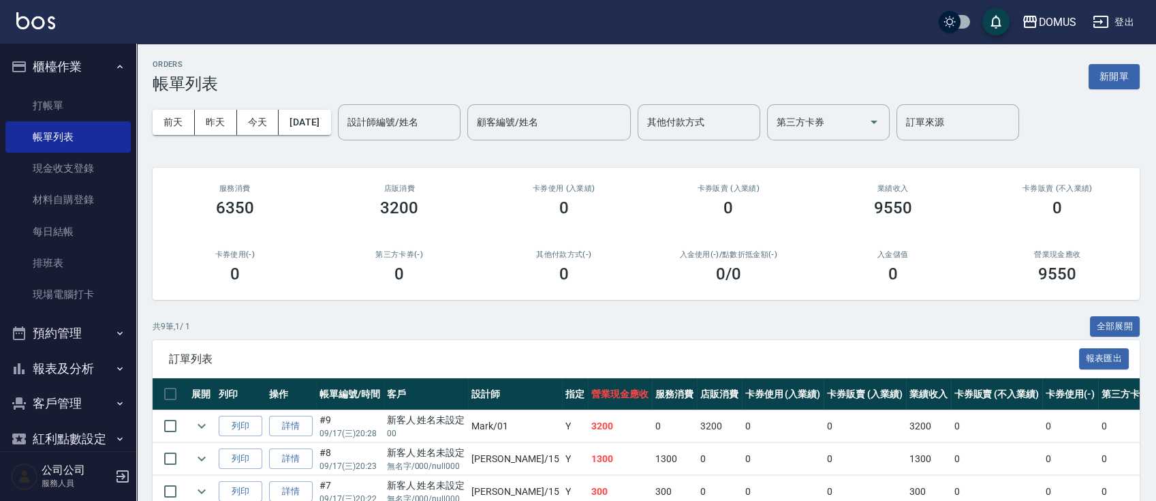
click at [16, 54] on button "櫃檯作業" at bounding box center [67, 66] width 125 height 35
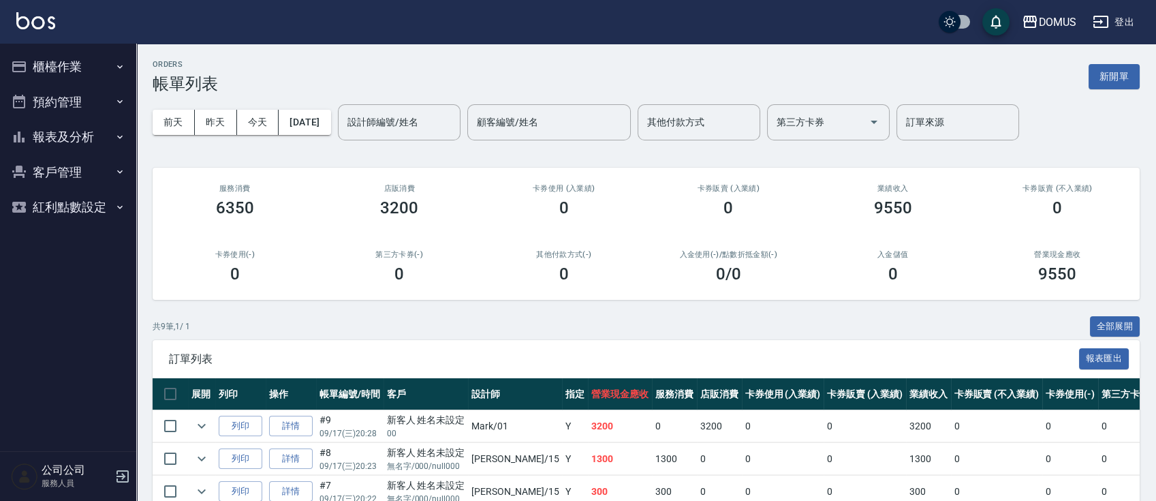
click at [52, 101] on button "預約管理" at bounding box center [67, 101] width 125 height 35
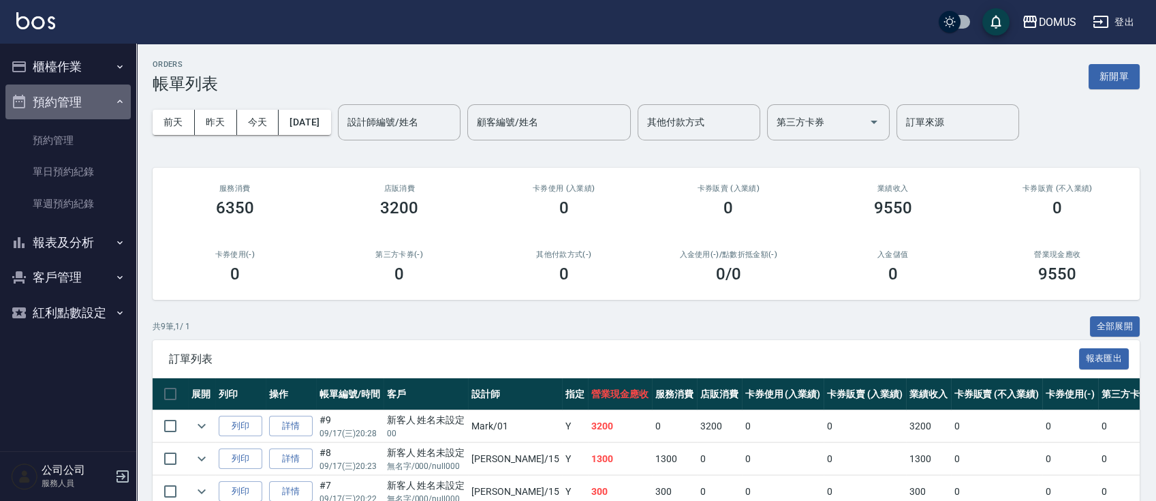
click at [59, 100] on button "預約管理" at bounding box center [67, 101] width 125 height 35
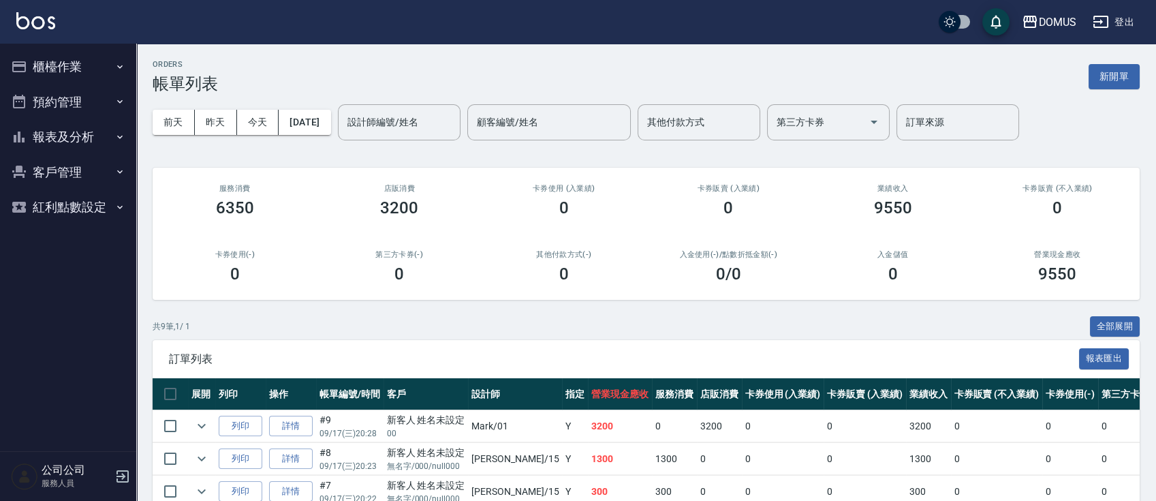
click at [63, 142] on button "報表及分析" at bounding box center [67, 136] width 125 height 35
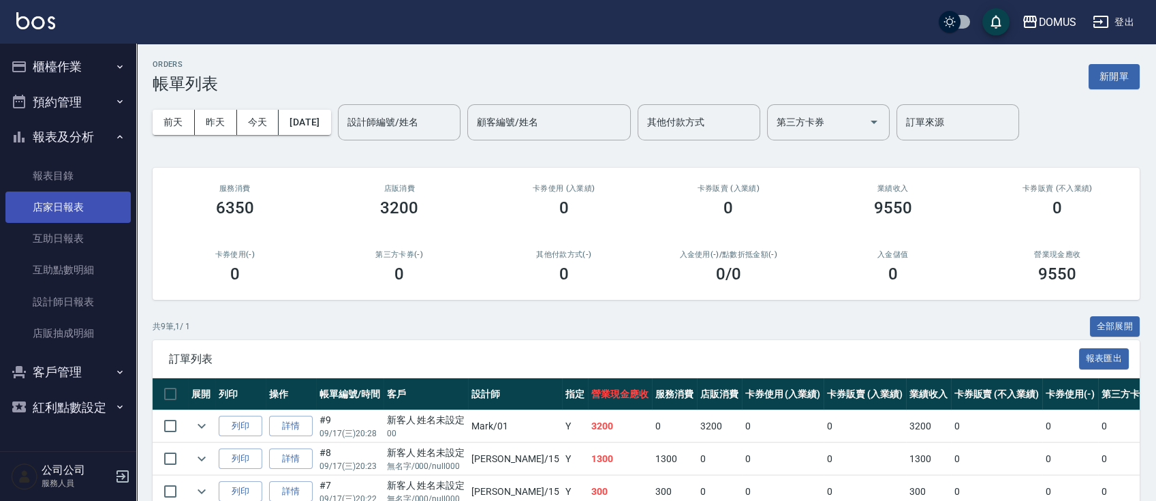
click at [63, 204] on link "店家日報表" at bounding box center [67, 206] width 125 height 31
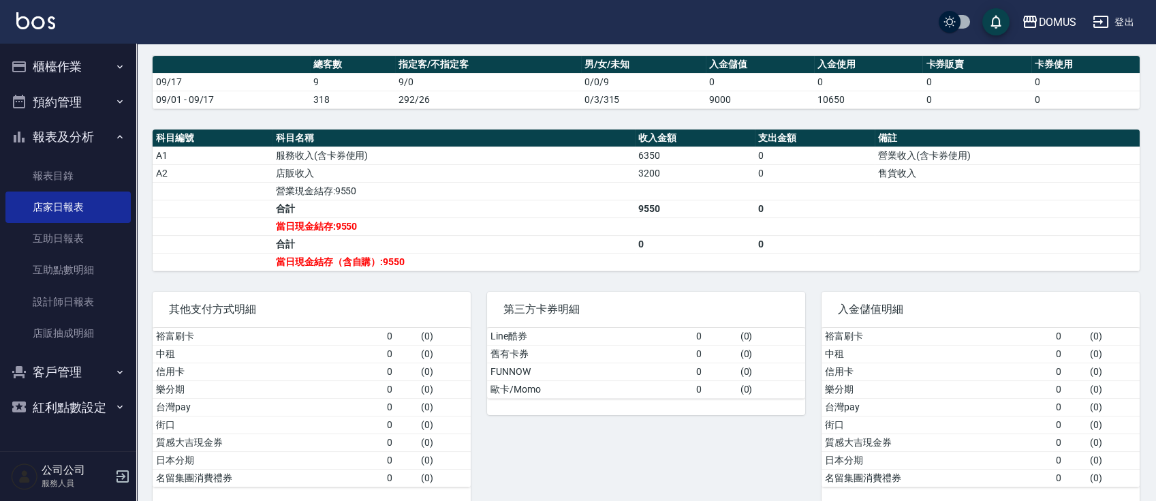
scroll to position [396, 0]
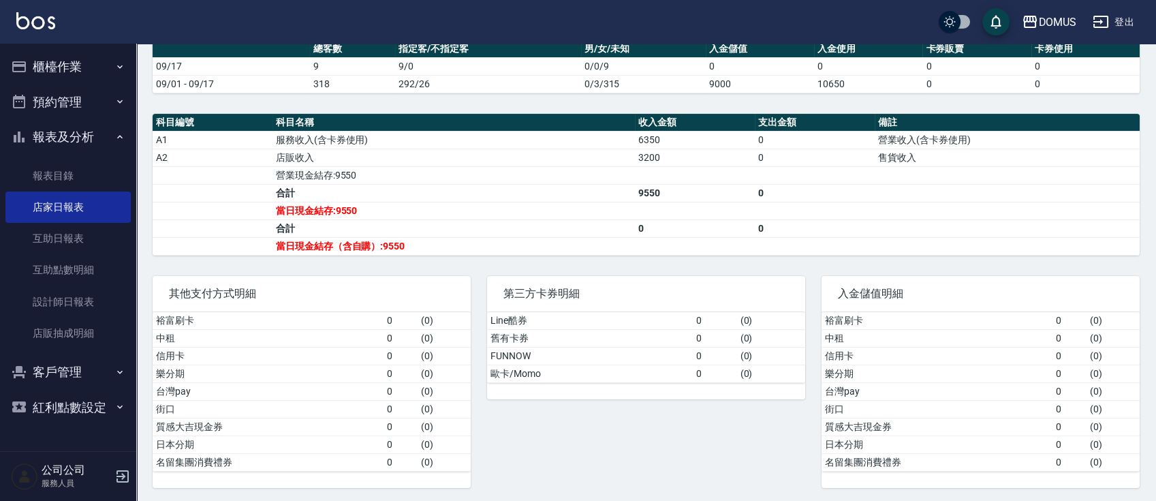
click at [33, 59] on button "櫃檯作業" at bounding box center [67, 66] width 125 height 35
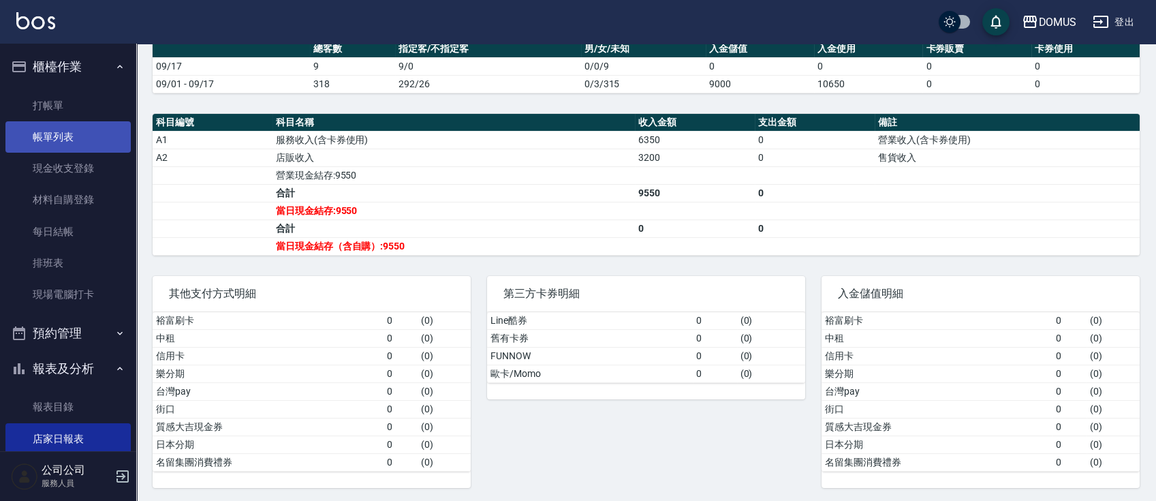
click at [61, 130] on link "帳單列表" at bounding box center [67, 136] width 125 height 31
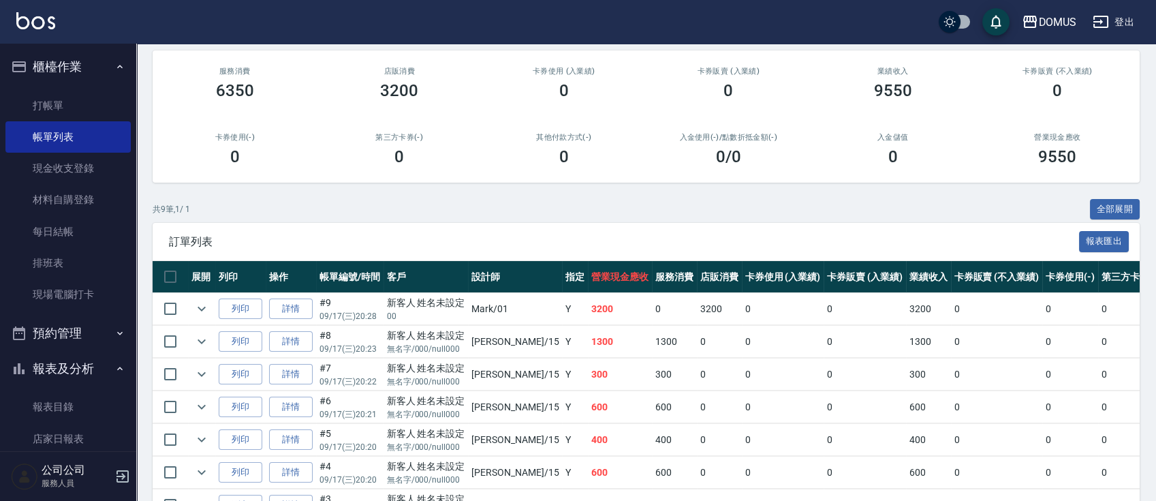
scroll to position [269, 0]
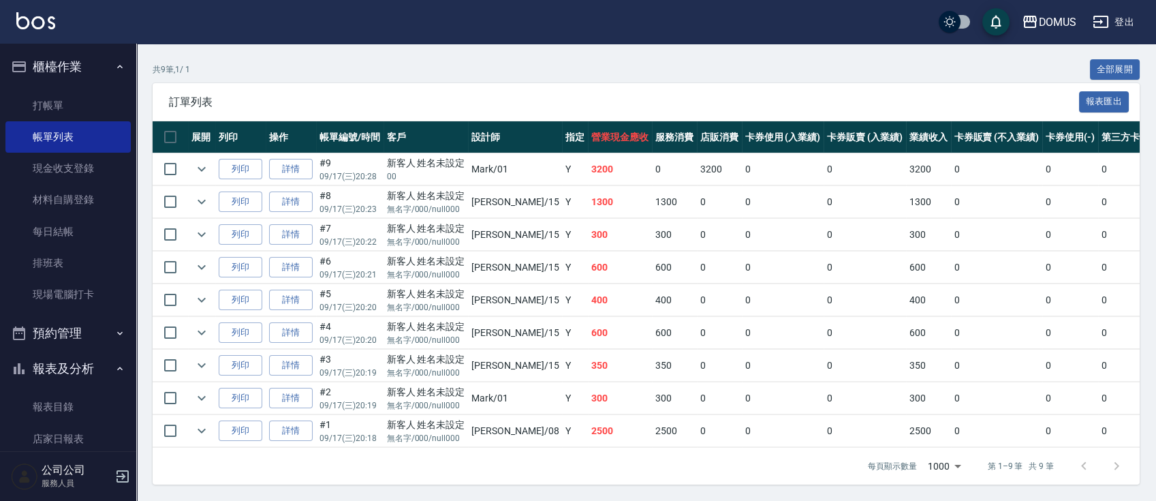
click at [44, 65] on button "櫃檯作業" at bounding box center [67, 66] width 125 height 35
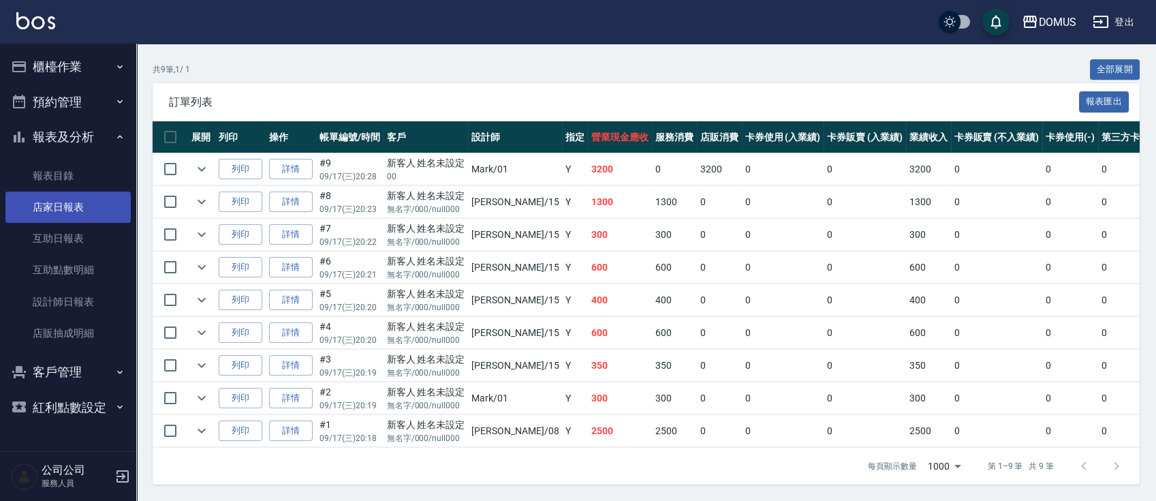
click at [77, 201] on link "店家日報表" at bounding box center [67, 206] width 125 height 31
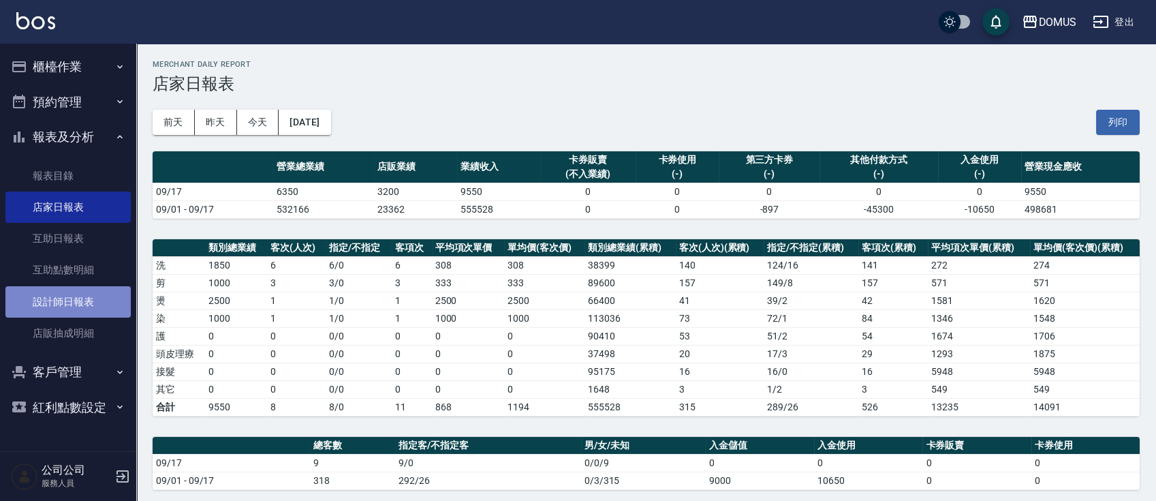
click at [94, 309] on link "設計師日報表" at bounding box center [67, 301] width 125 height 31
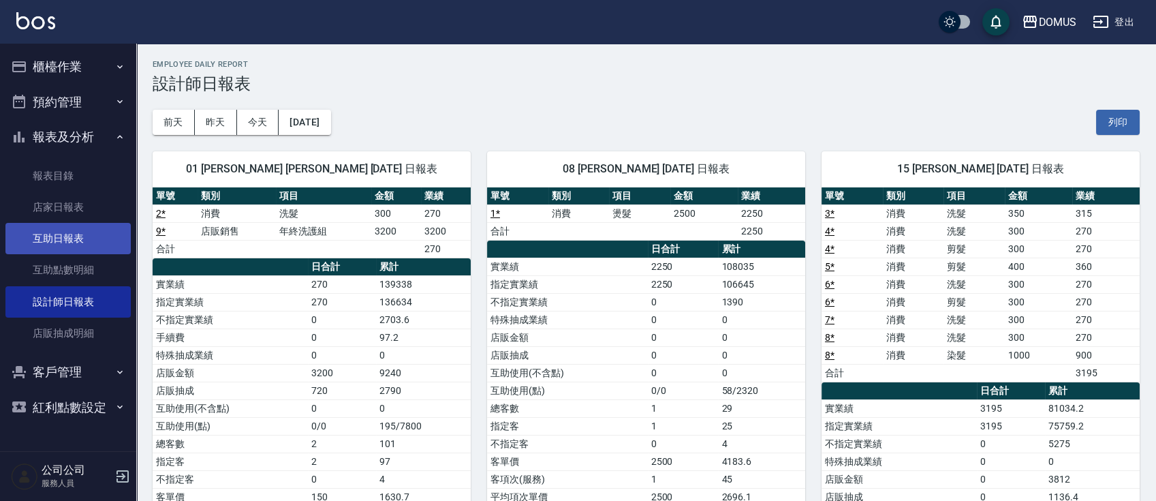
click at [91, 243] on link "互助日報表" at bounding box center [67, 238] width 125 height 31
